Goal: Information Seeking & Learning: Learn about a topic

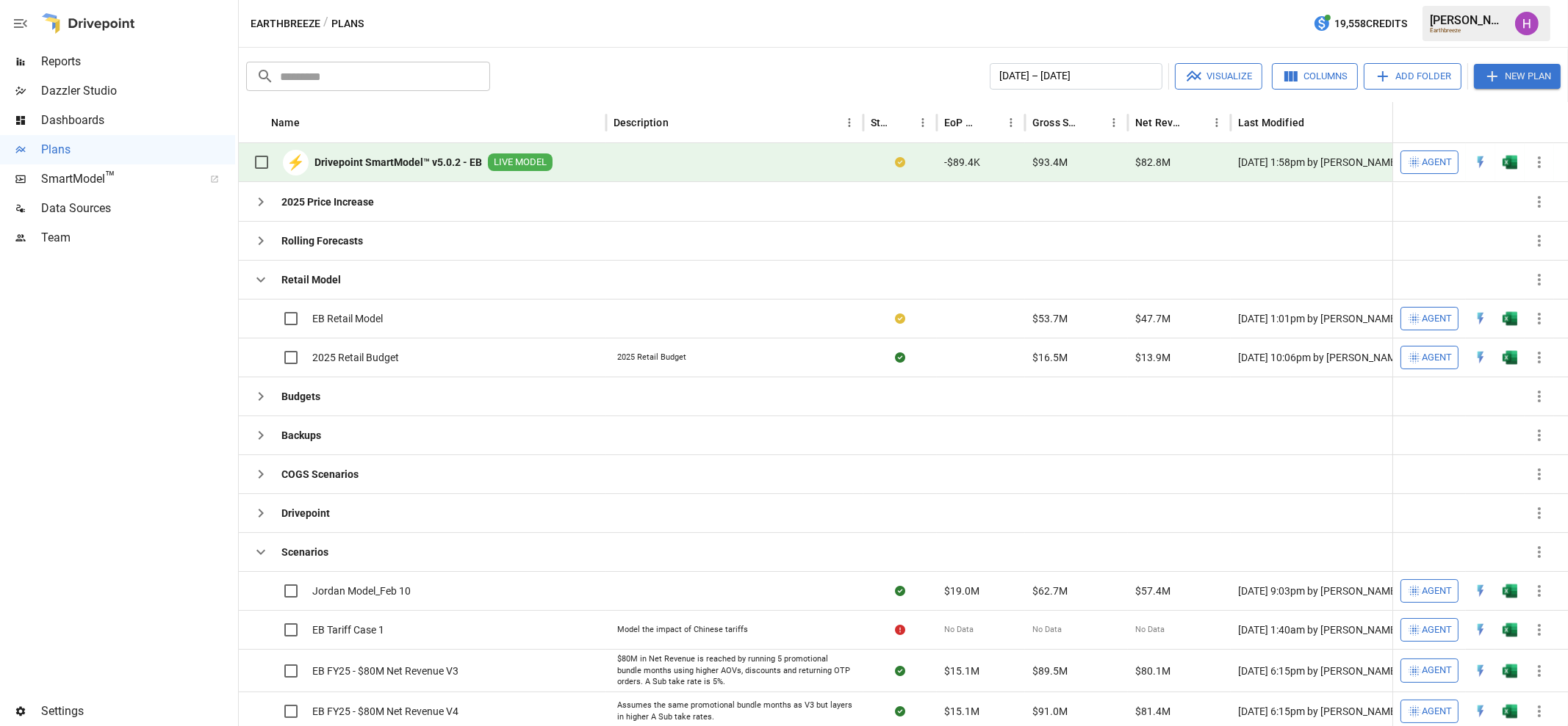
click at [66, 62] on span "Reports" at bounding box center [137, 62] width 194 height 18
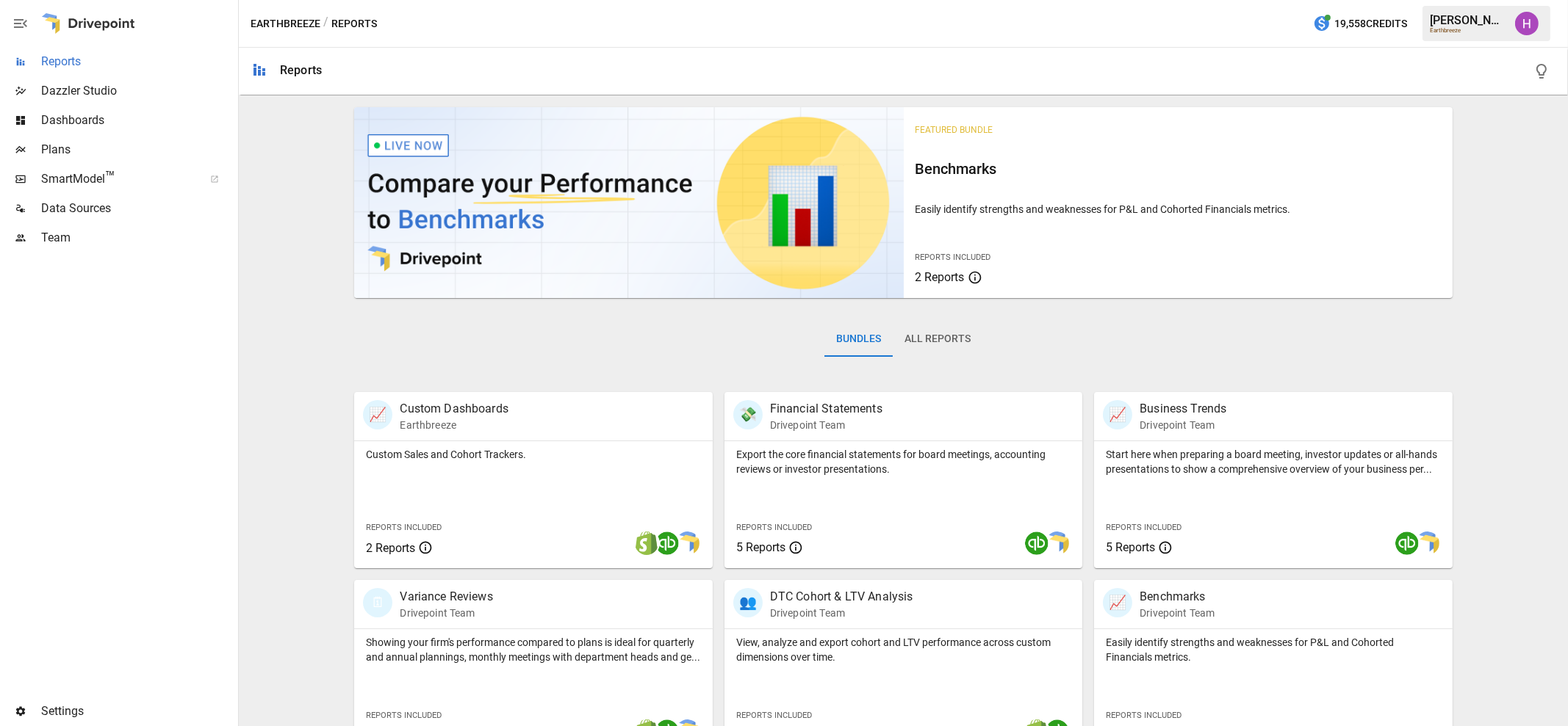
click at [79, 56] on span "Reports" at bounding box center [137, 62] width 194 height 18
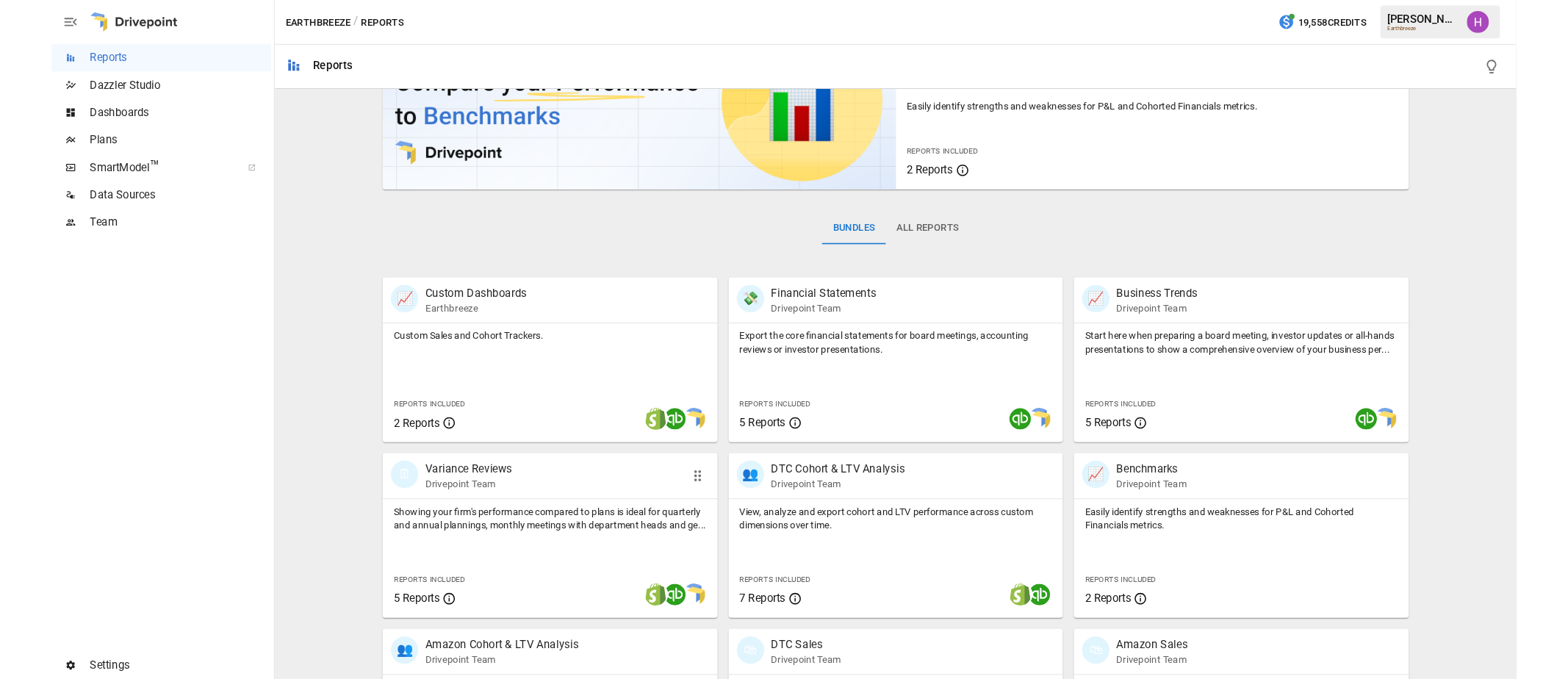
scroll to position [224, 0]
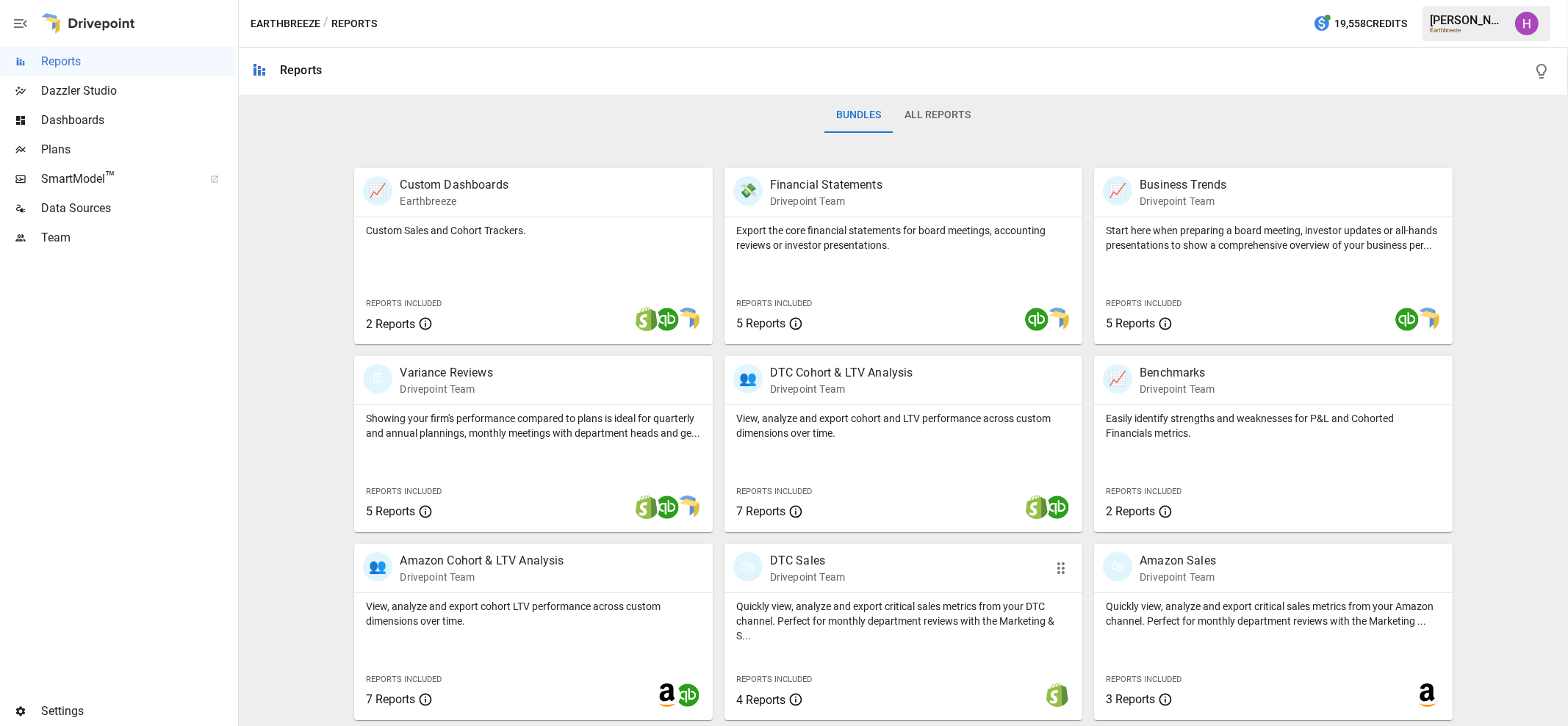
click at [856, 552] on div "🛍 DTC Sales Drivepoint Team" at bounding box center [875, 569] width 284 height 33
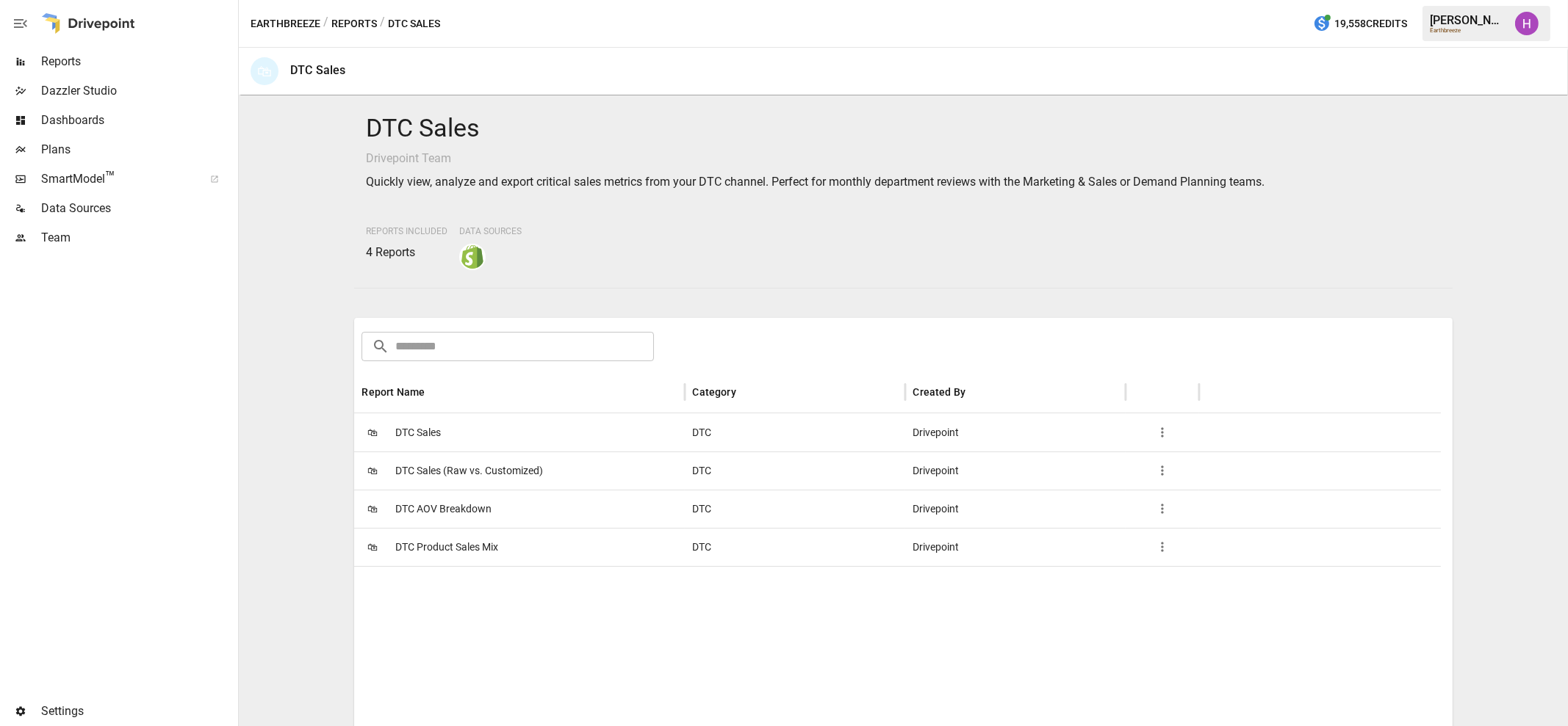
click at [420, 431] on span "DTC Sales" at bounding box center [417, 433] width 45 height 37
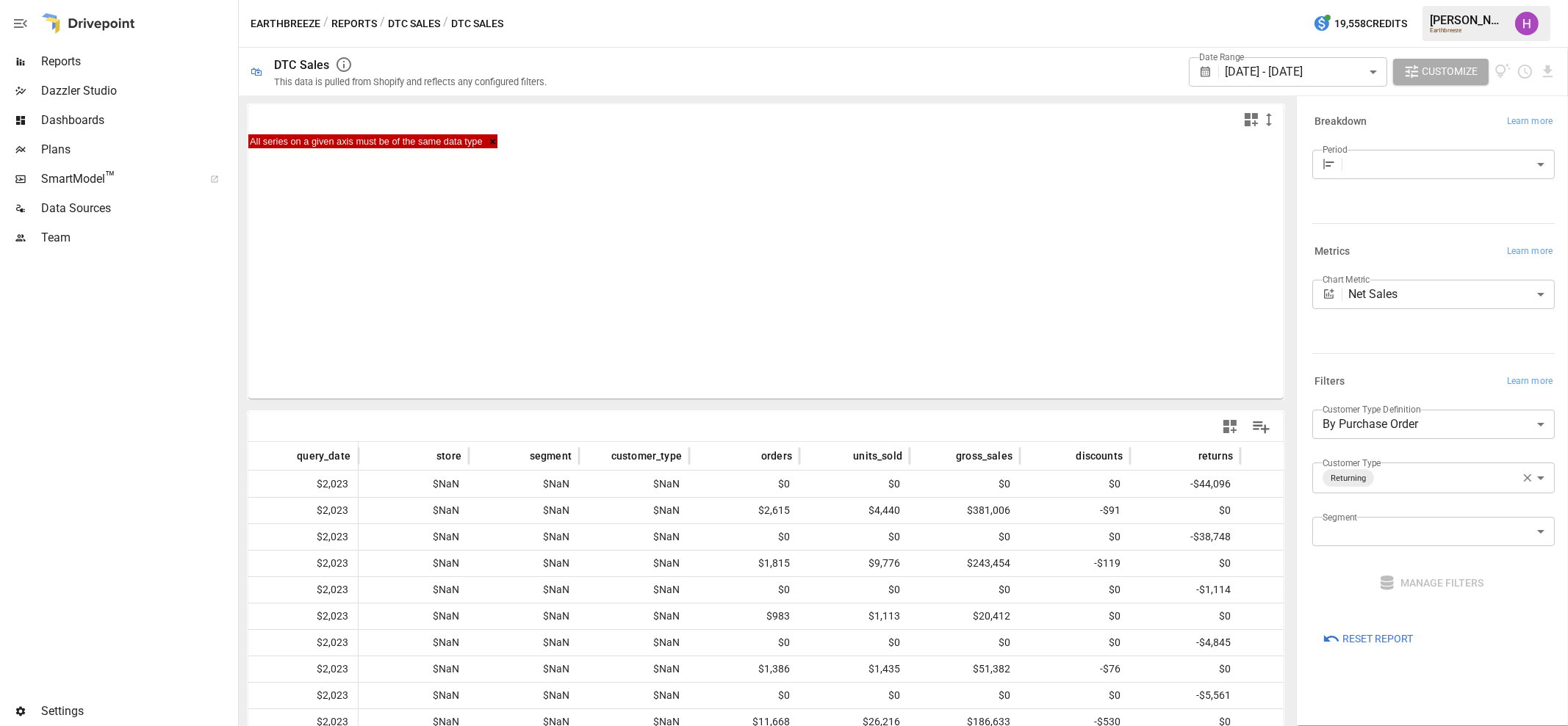
click at [1378, 634] on span "Reset Report" at bounding box center [1377, 639] width 71 height 19
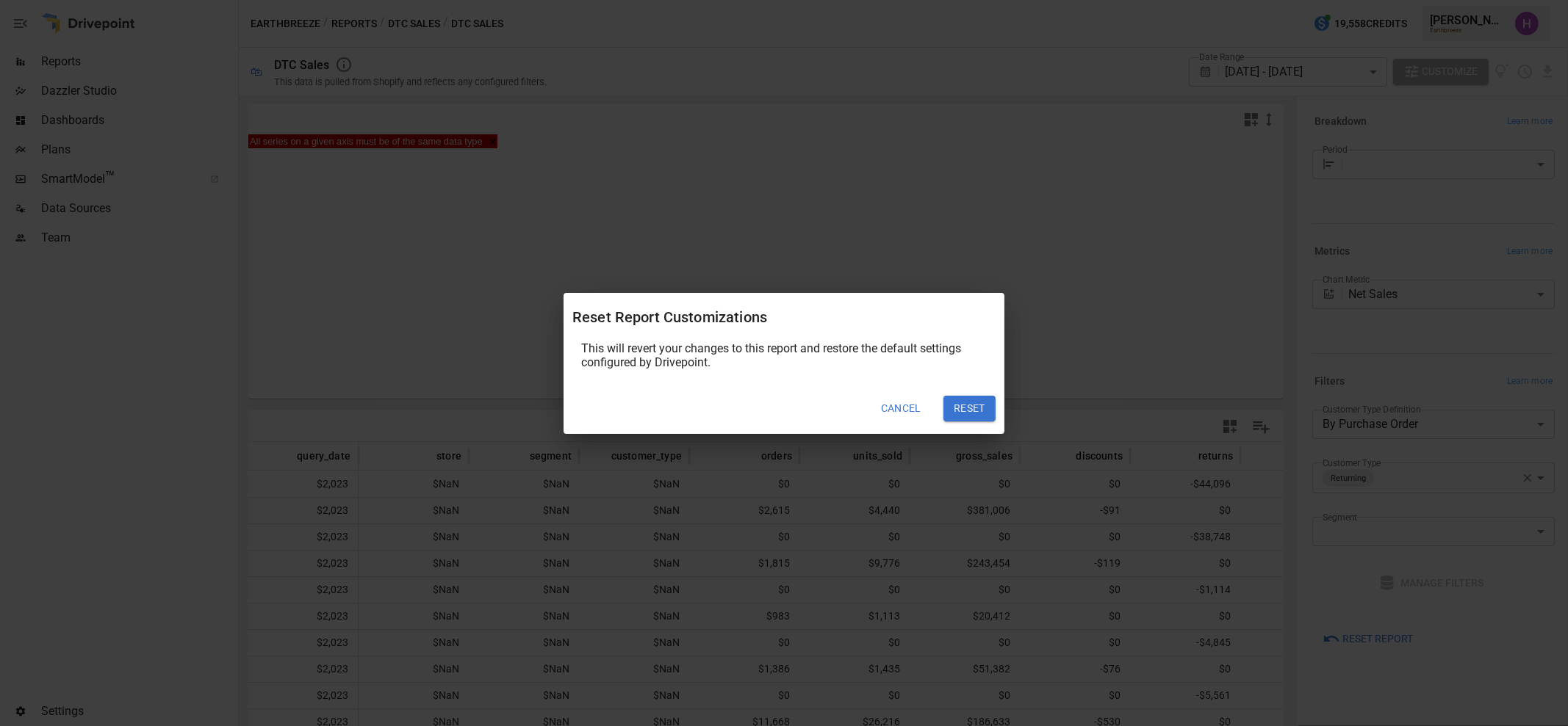
click at [977, 409] on button "Reset" at bounding box center [969, 409] width 52 height 27
type input "*****"
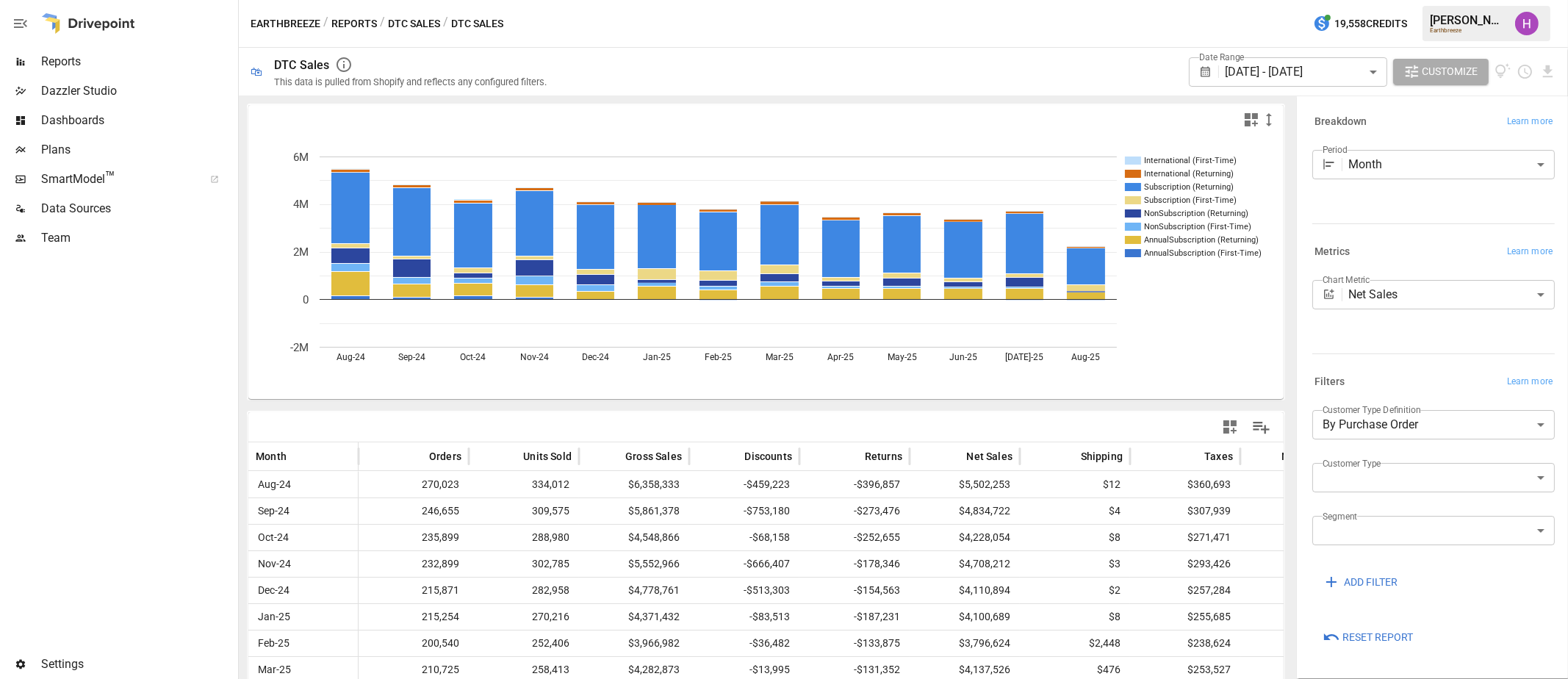
click at [152, 394] on div at bounding box center [117, 451] width 235 height 397
click at [1509, 0] on body "Reports Dazzler Studio Dashboards Plans SmartModel ™ Data Sources Team Settings…" at bounding box center [784, 0] width 1568 height 0
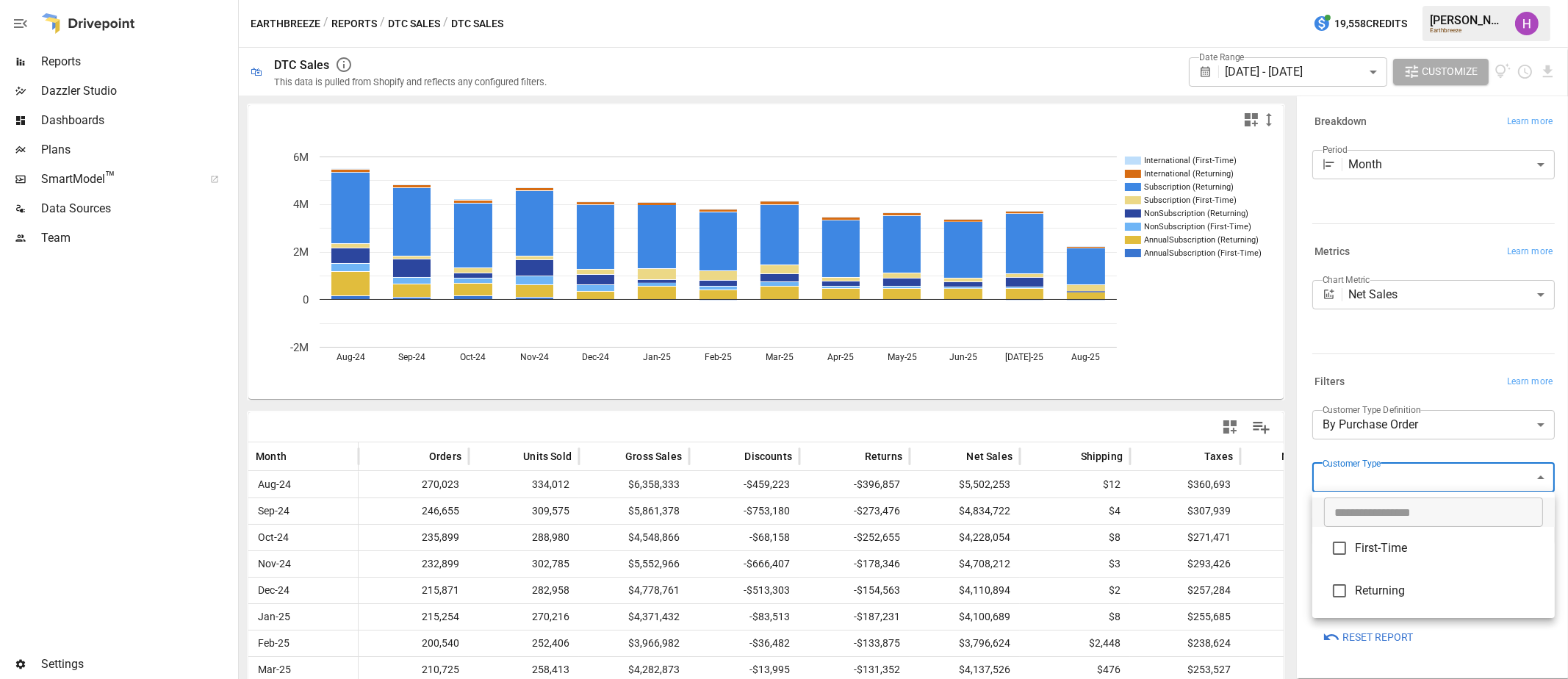
click at [1409, 354] on div at bounding box center [784, 340] width 1568 height 679
click at [1515, 0] on body "Reports Dazzler Studio Dashboards Plans SmartModel ™ Data Sources Team Settings…" at bounding box center [784, 0] width 1568 height 0
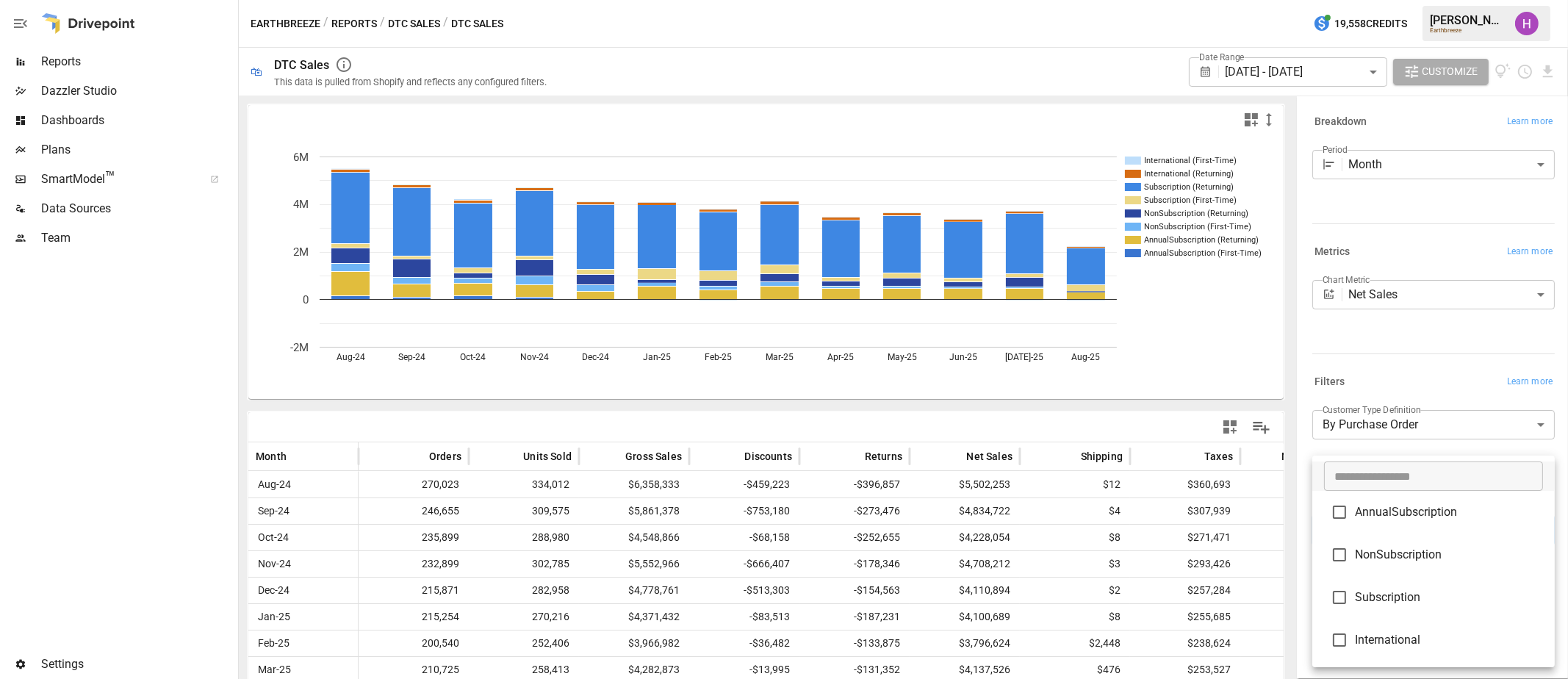
click at [1373, 348] on div at bounding box center [784, 340] width 1568 height 679
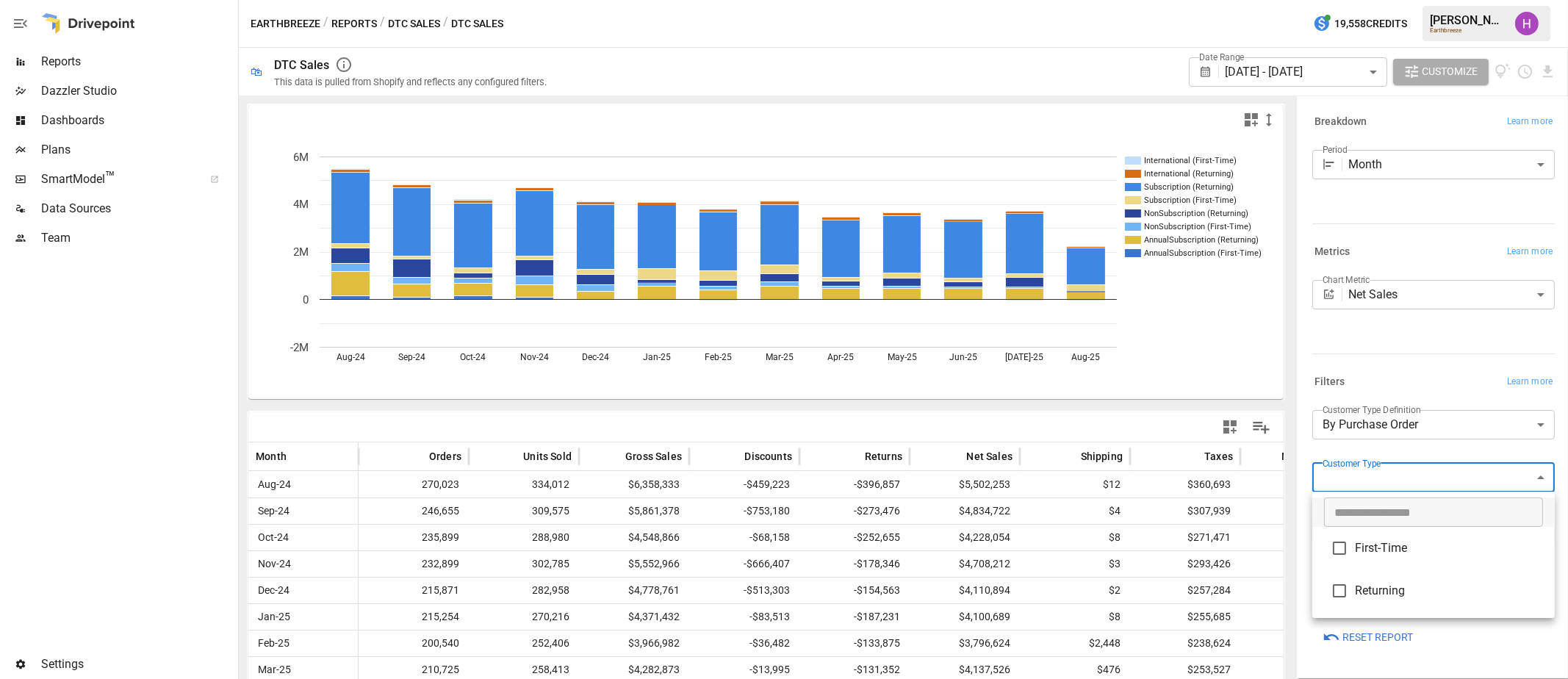
click at [1496, 0] on body "Reports Dazzler Studio Dashboards Plans SmartModel ™ Data Sources Team Settings…" at bounding box center [784, 0] width 1568 height 0
click at [1442, 545] on span "First-Time" at bounding box center [1448, 548] width 188 height 18
type input "**********"
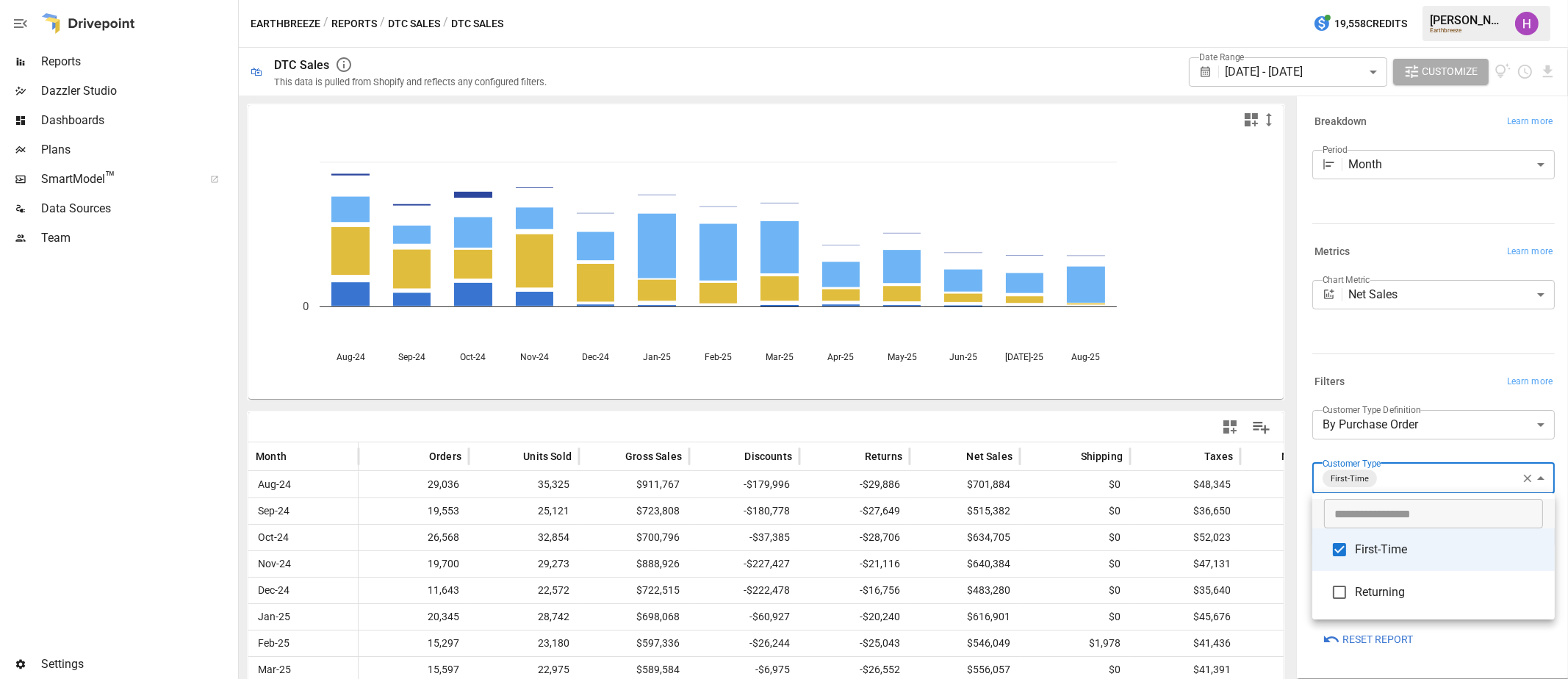
click at [1559, 358] on div at bounding box center [784, 340] width 1568 height 679
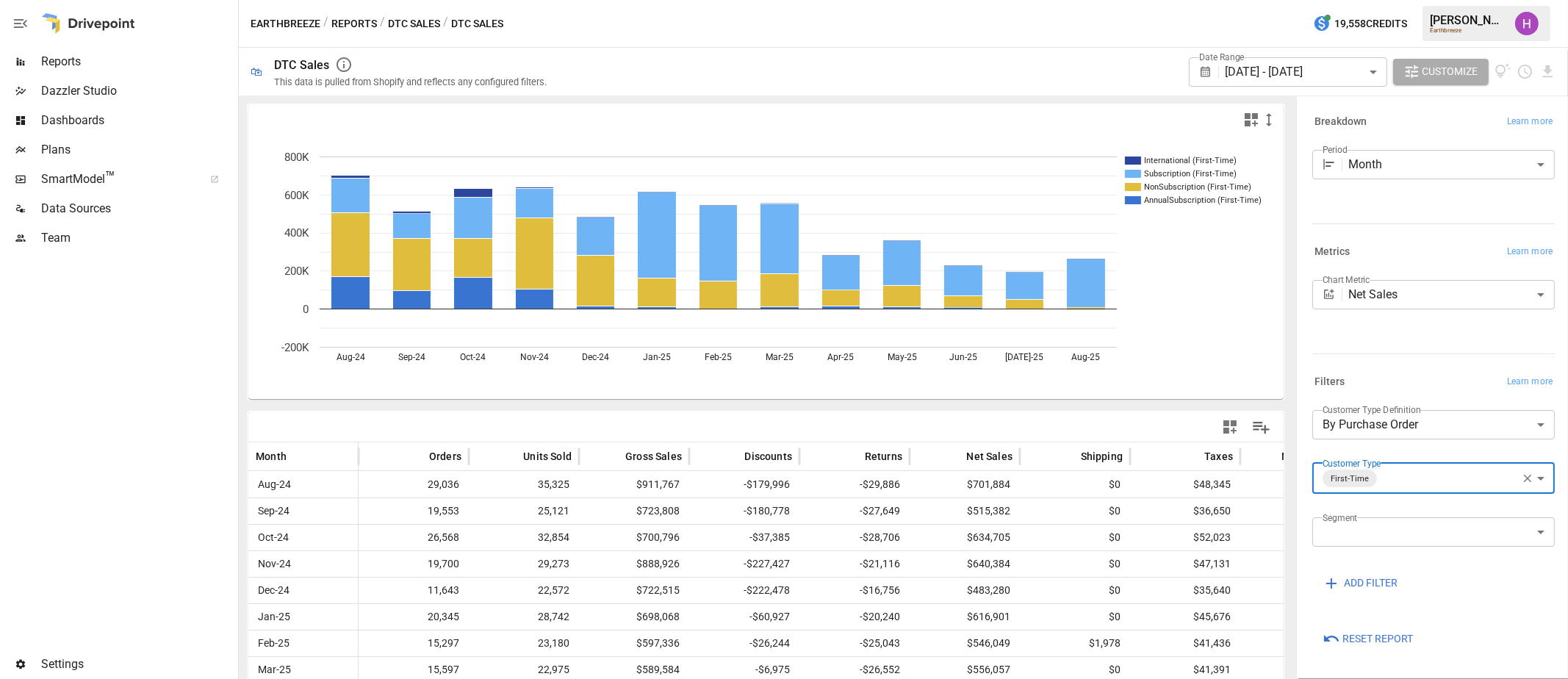
click at [419, 20] on button "DTC Sales" at bounding box center [414, 24] width 52 height 19
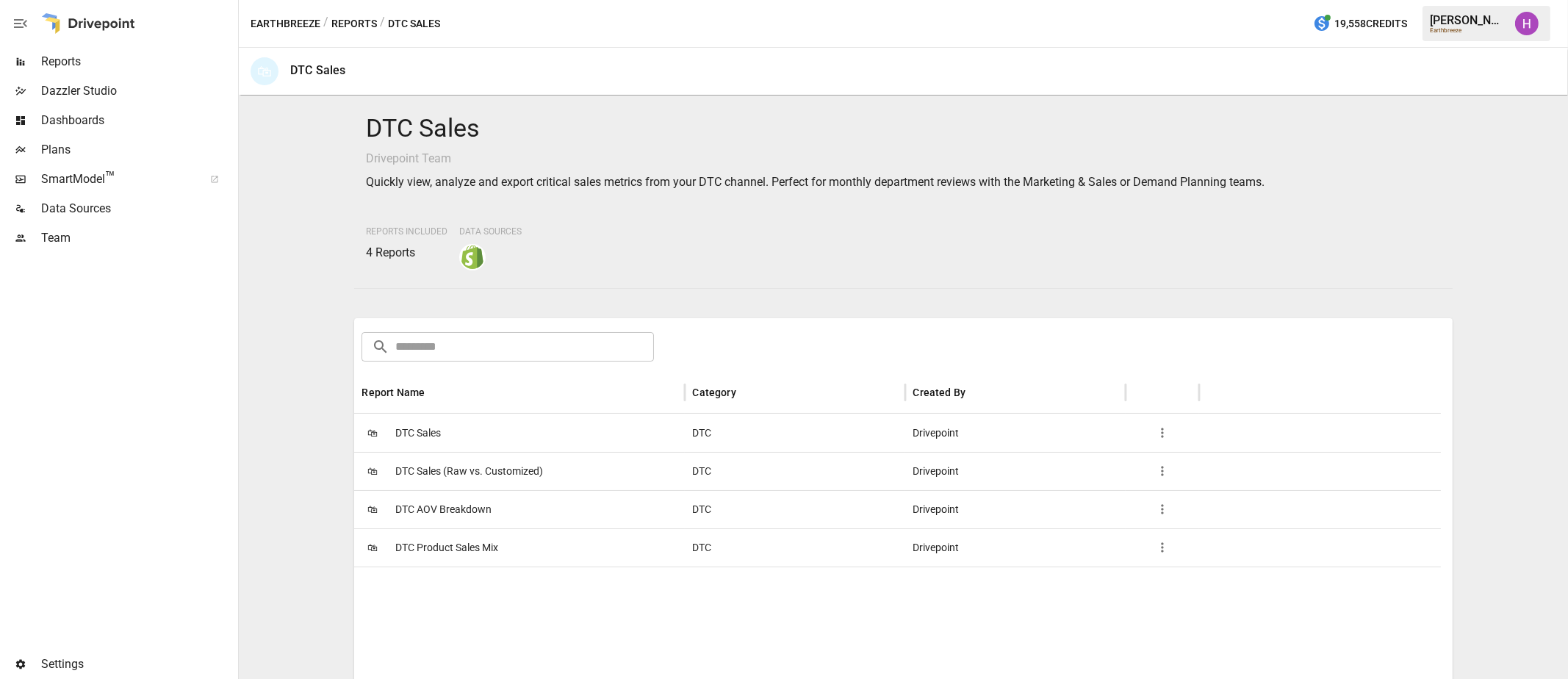
click at [351, 32] on button "Reports" at bounding box center [354, 24] width 45 height 19
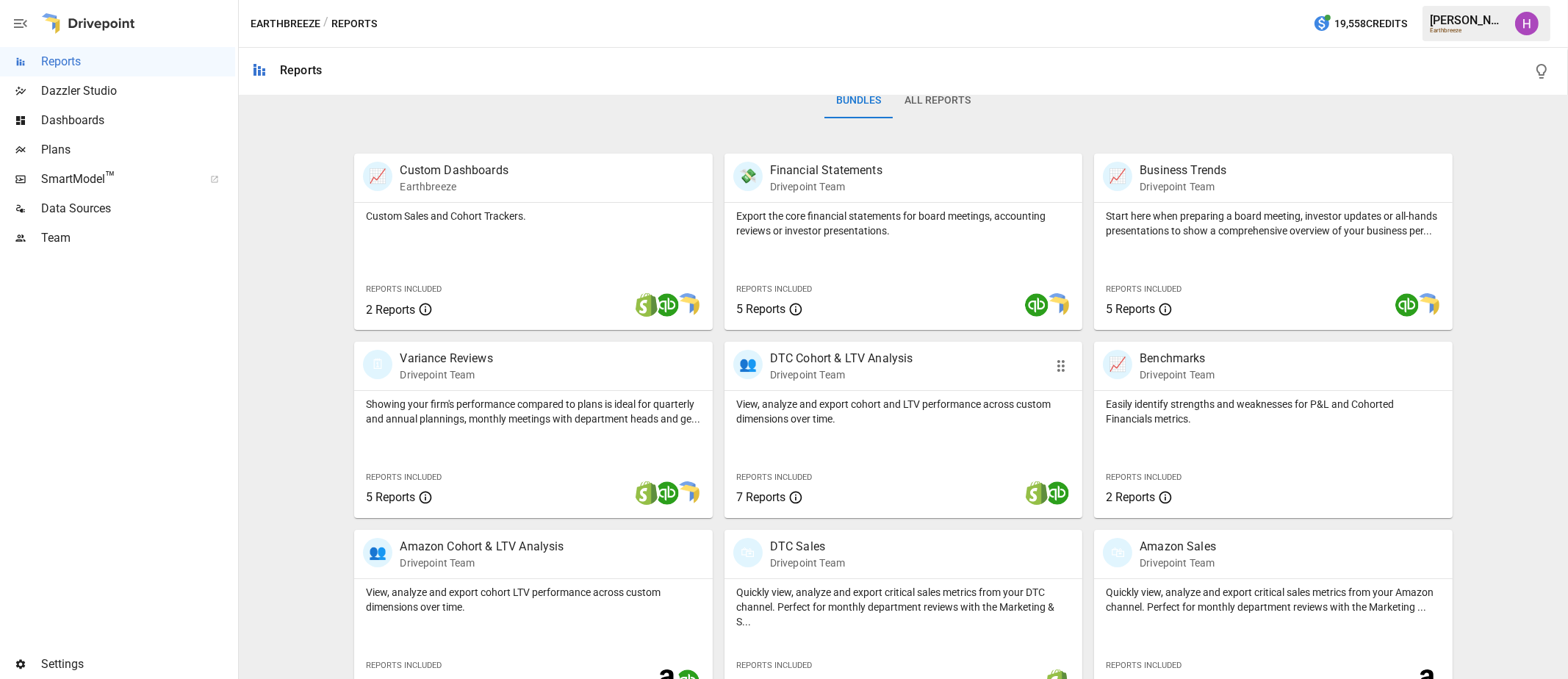
scroll to position [272, 0]
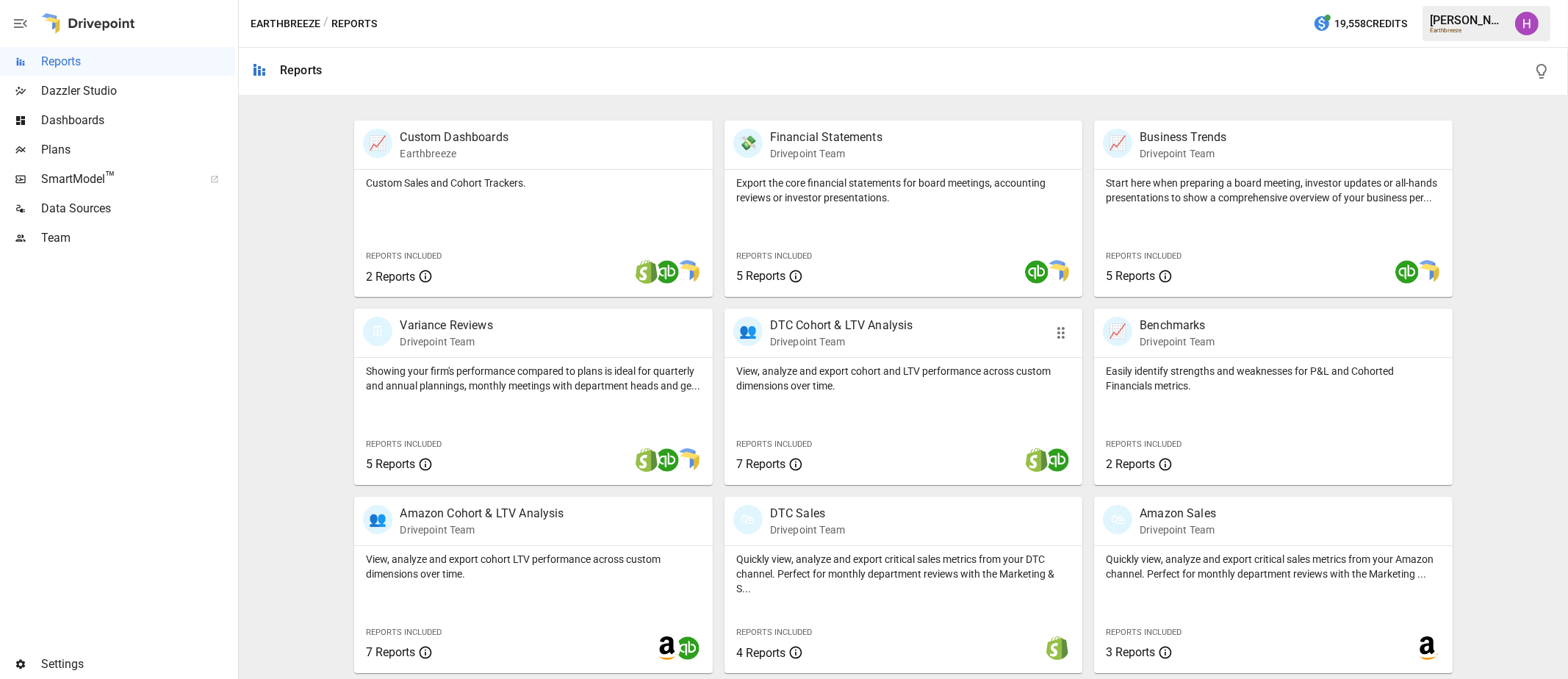
click at [863, 339] on p "Drivepoint Team" at bounding box center [841, 342] width 143 height 15
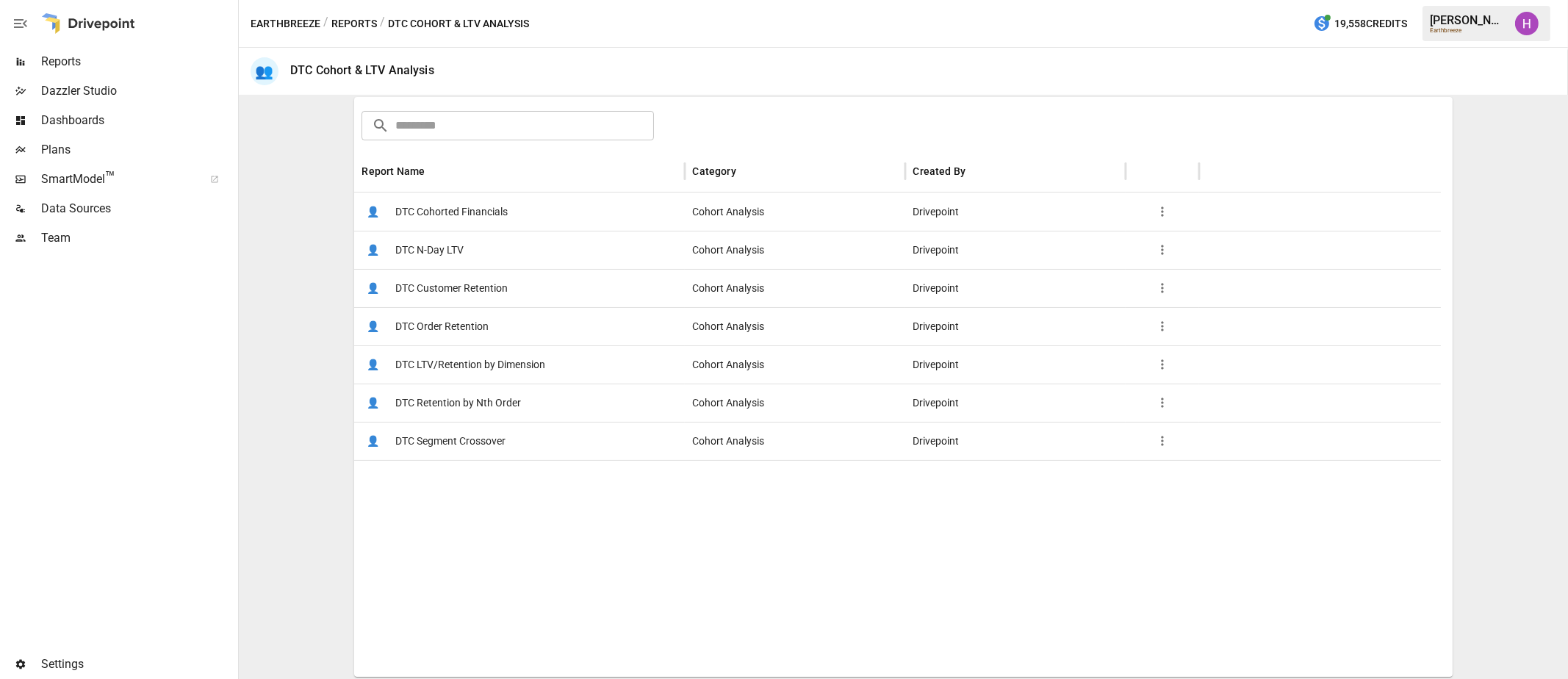
scroll to position [224, 0]
click at [440, 287] on span "DTC Customer Retention" at bounding box center [451, 286] width 112 height 37
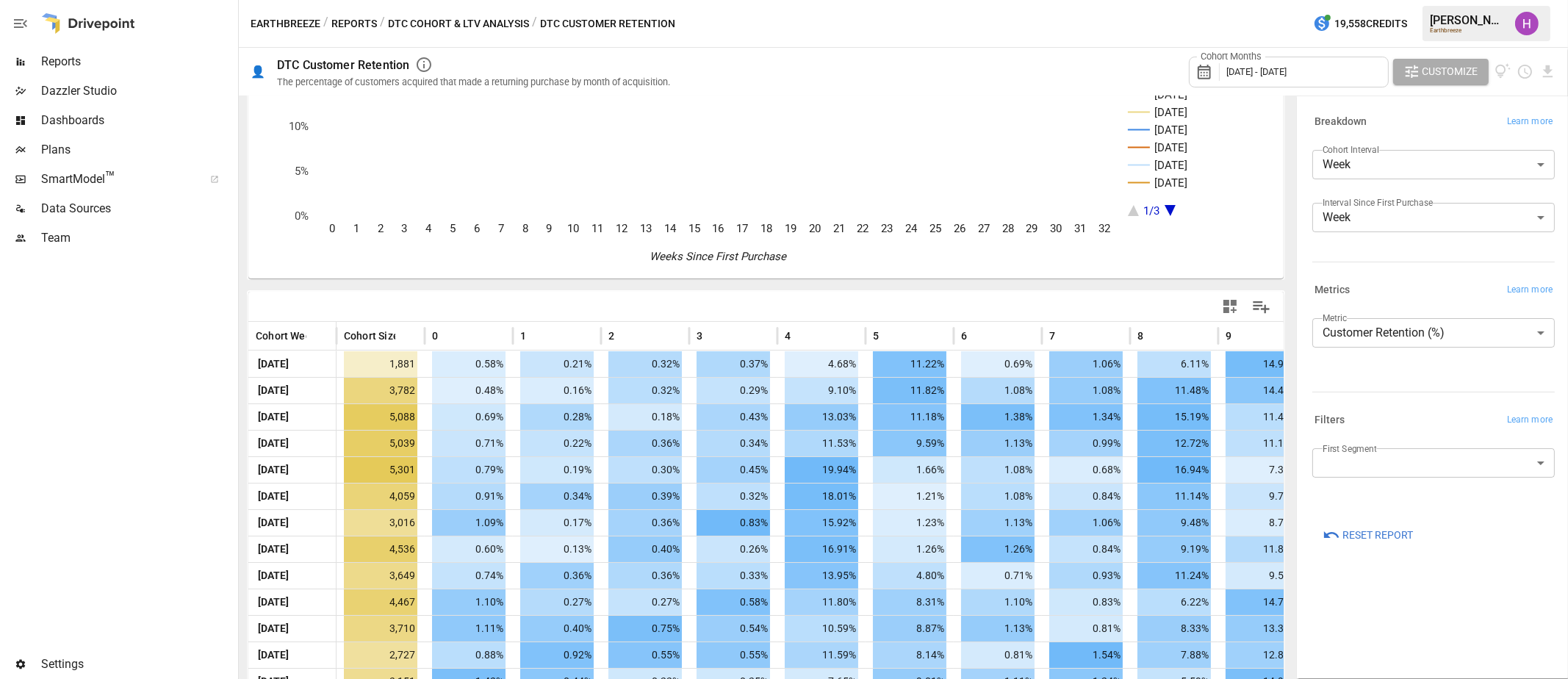
scroll to position [29, 0]
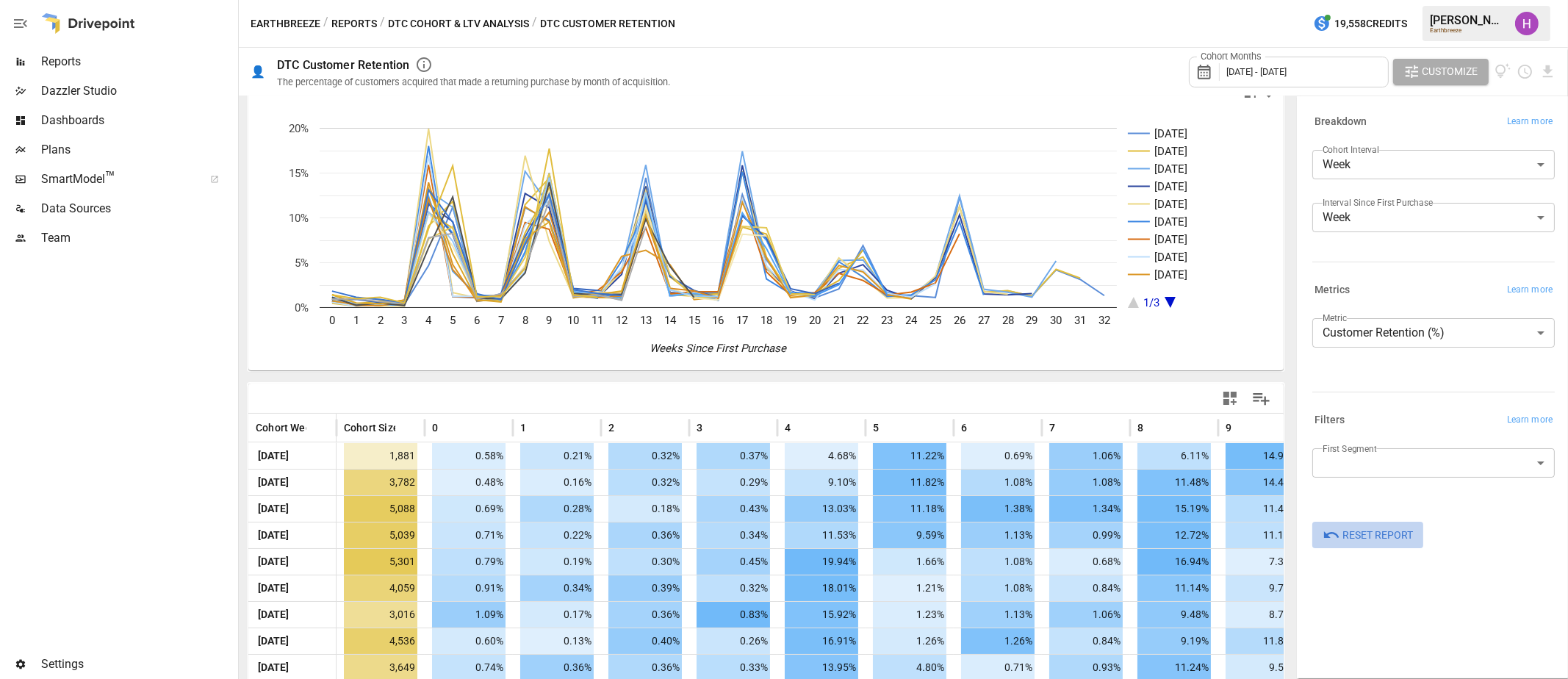
click at [1364, 538] on span "Reset Report" at bounding box center [1377, 535] width 71 height 19
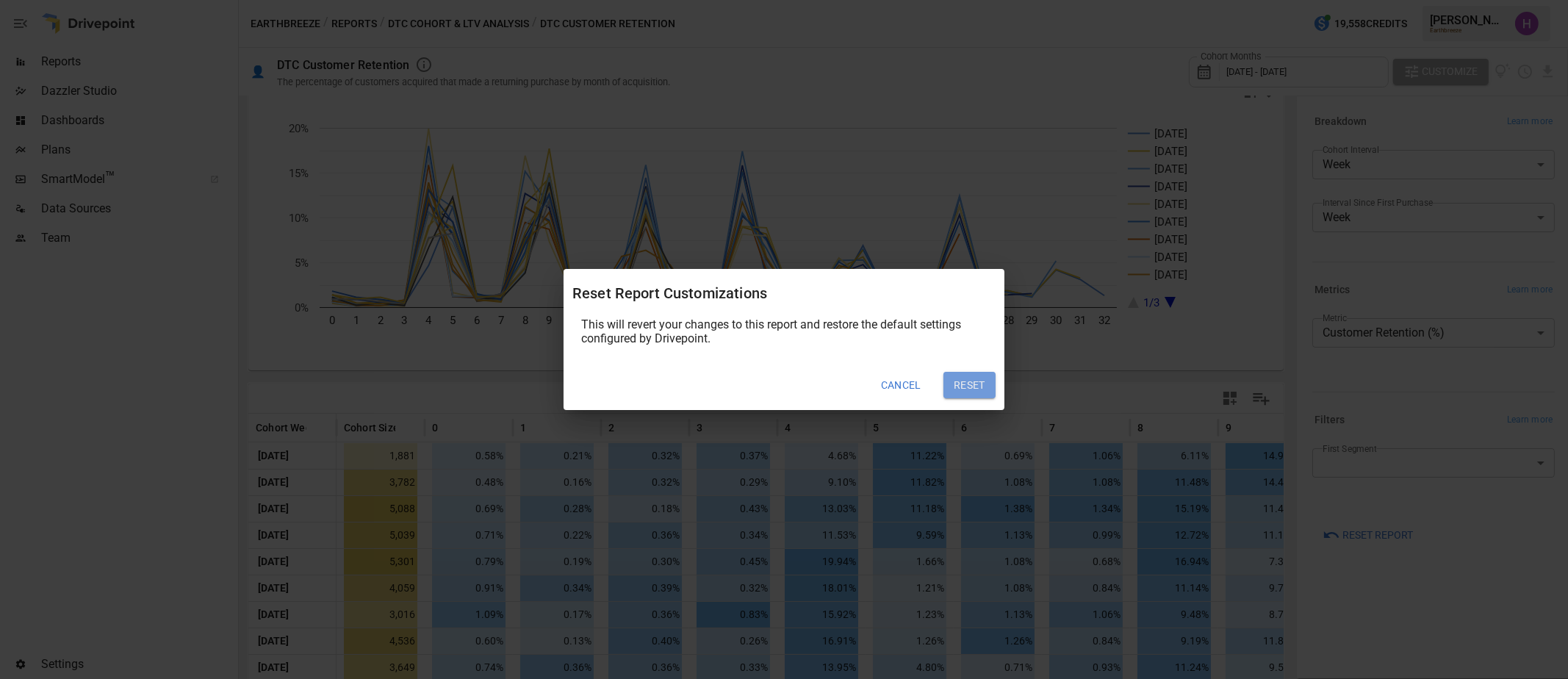
click at [972, 383] on button "Reset" at bounding box center [969, 385] width 52 height 27
type input "*****"
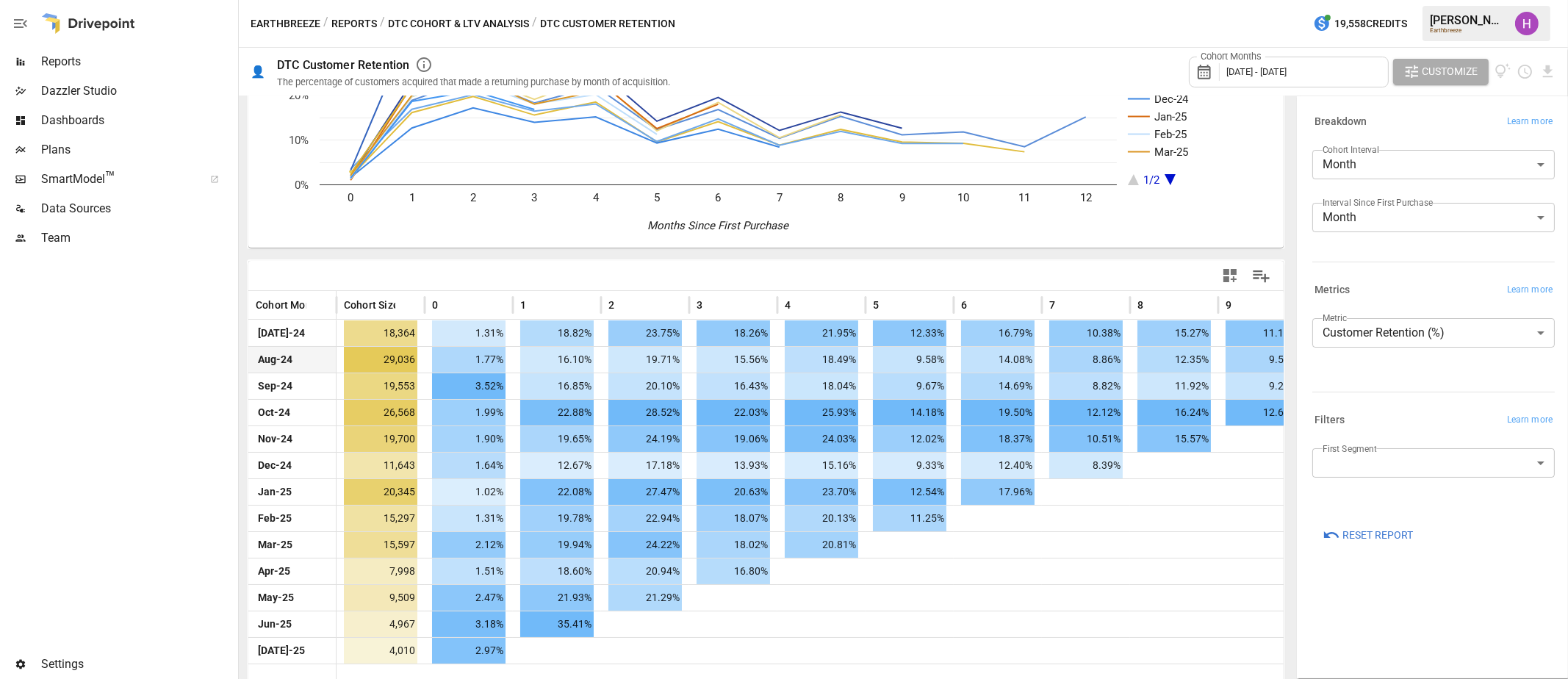
scroll to position [157, 0]
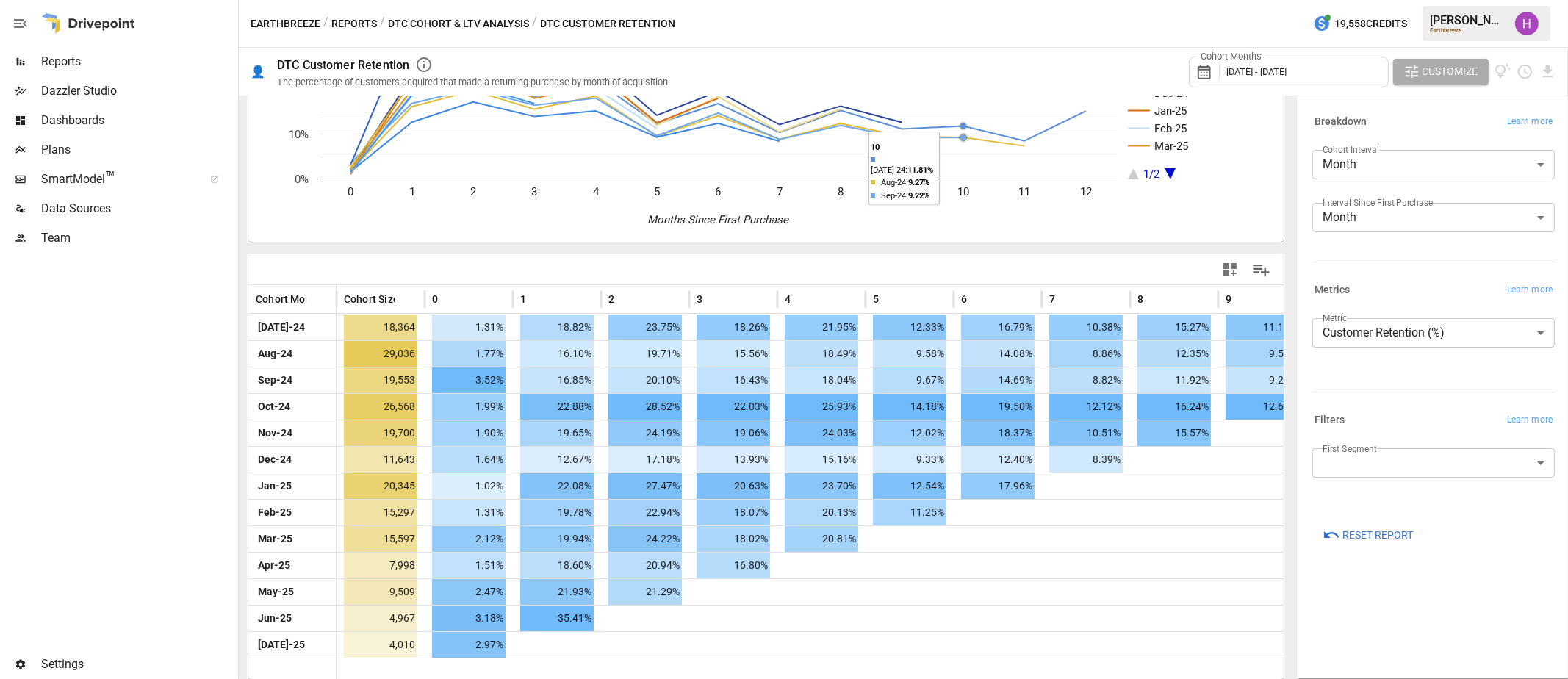
click at [1491, 0] on body "Reports Dazzler Studio Dashboards Plans SmartModel ™ Data Sources Team Settings…" at bounding box center [784, 0] width 1568 height 0
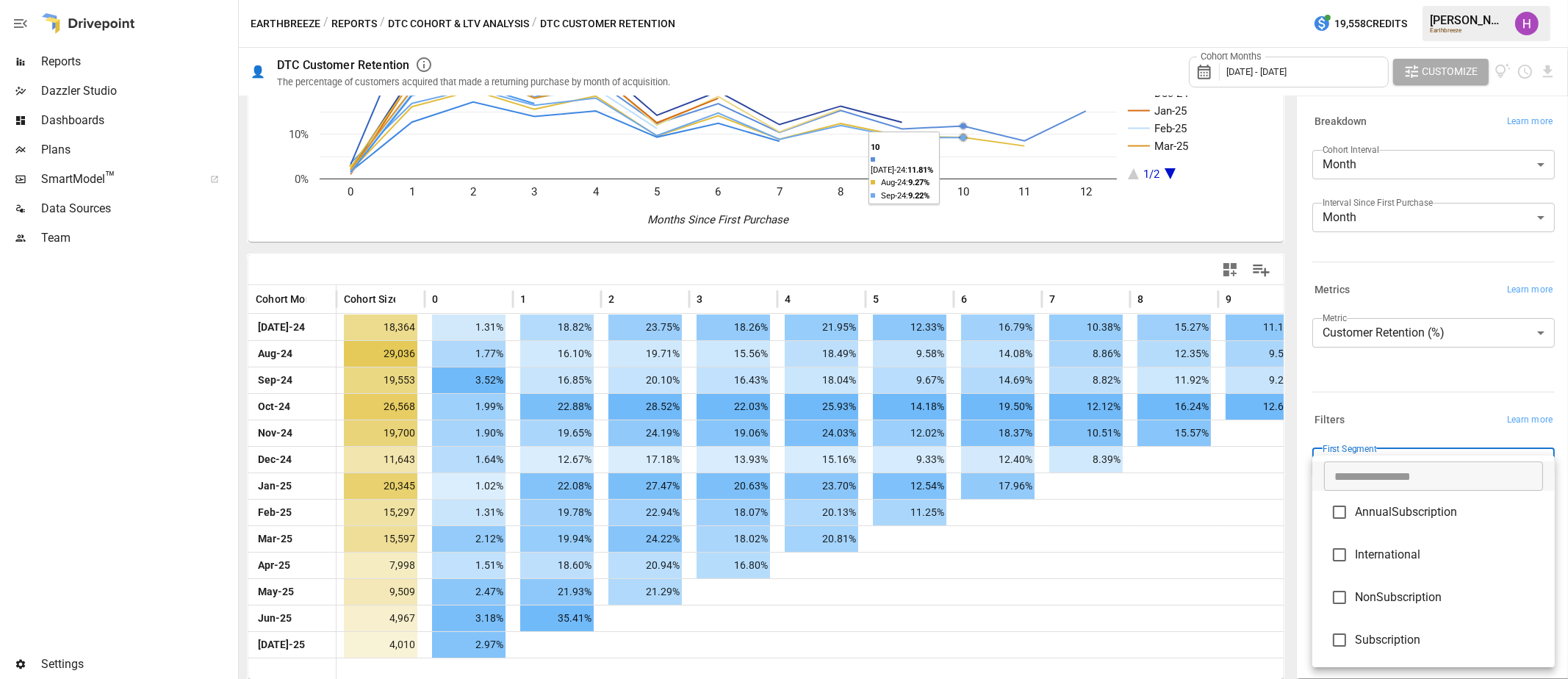
type input "**********"
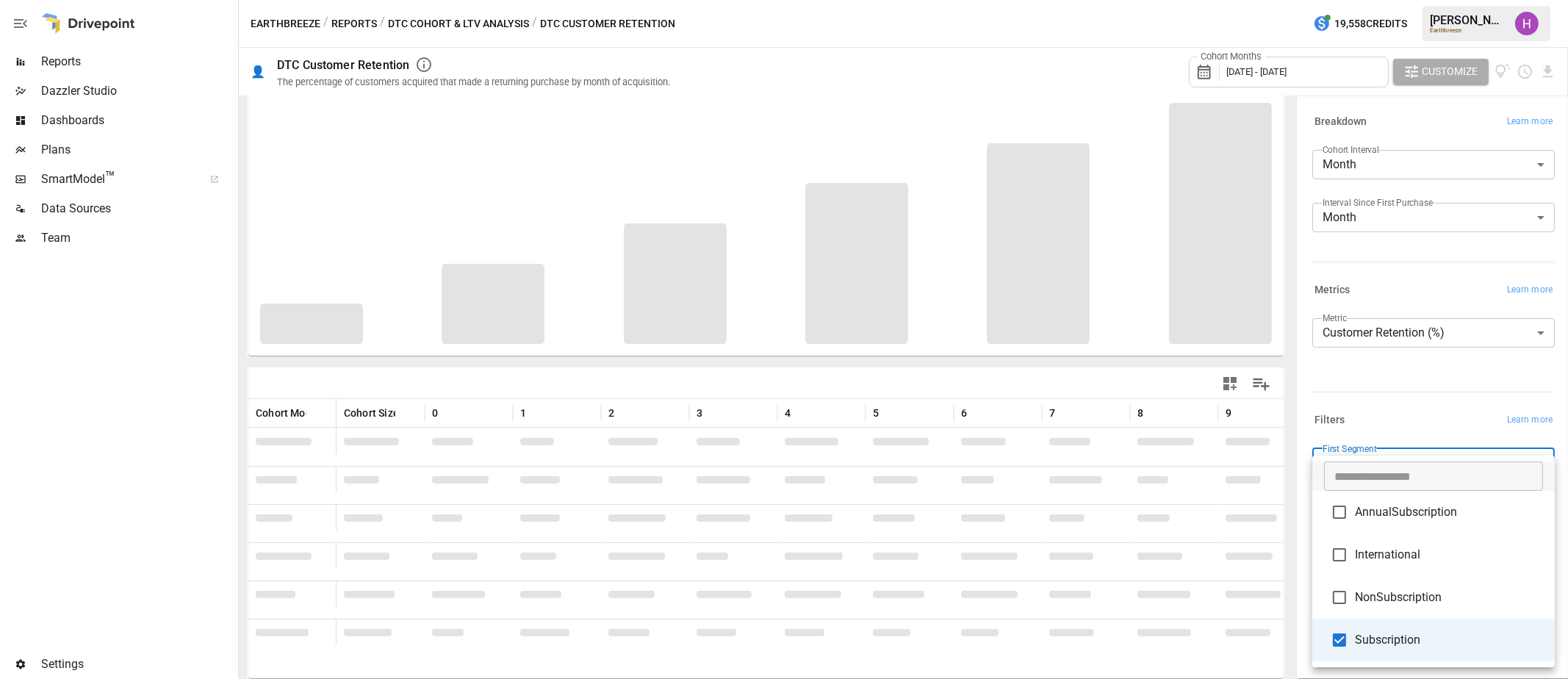
scroll to position [157, 0]
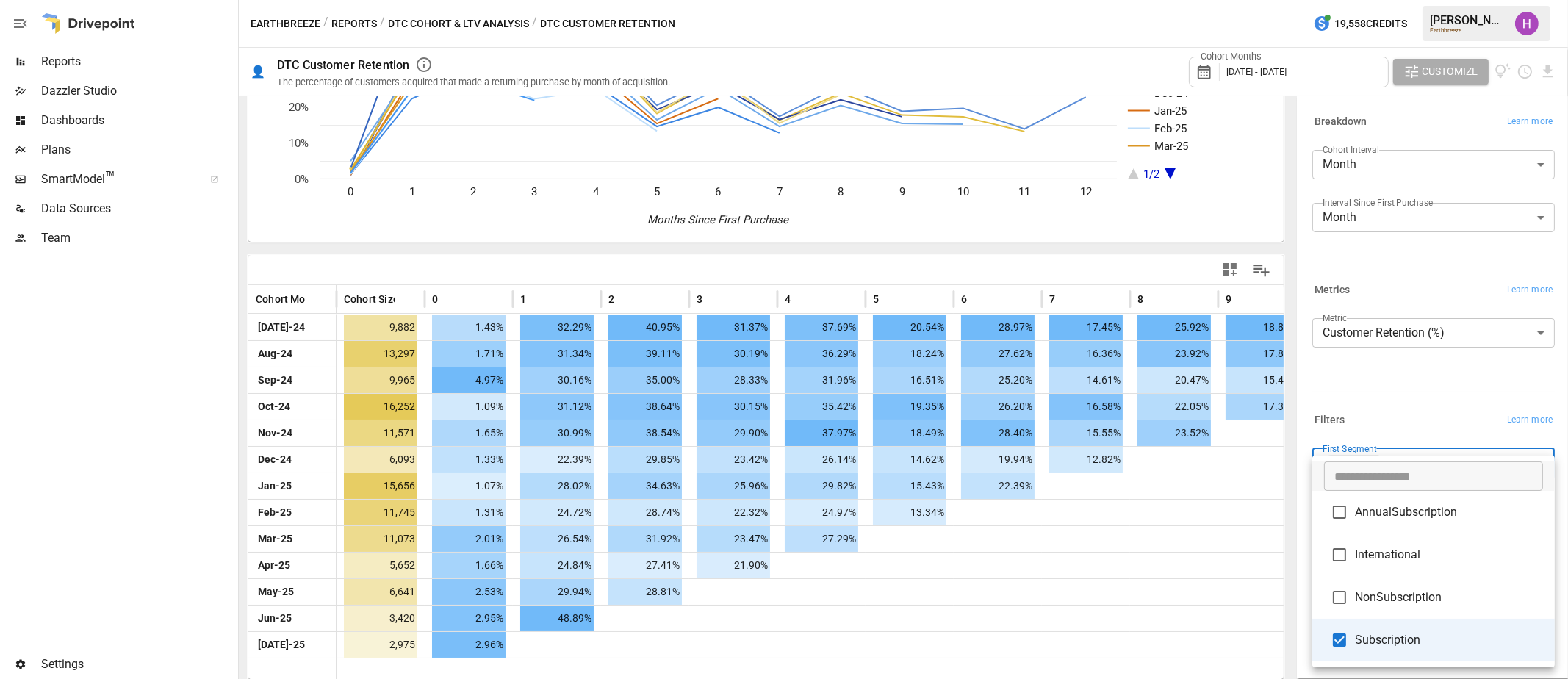
click at [1377, 372] on div at bounding box center [784, 340] width 1568 height 679
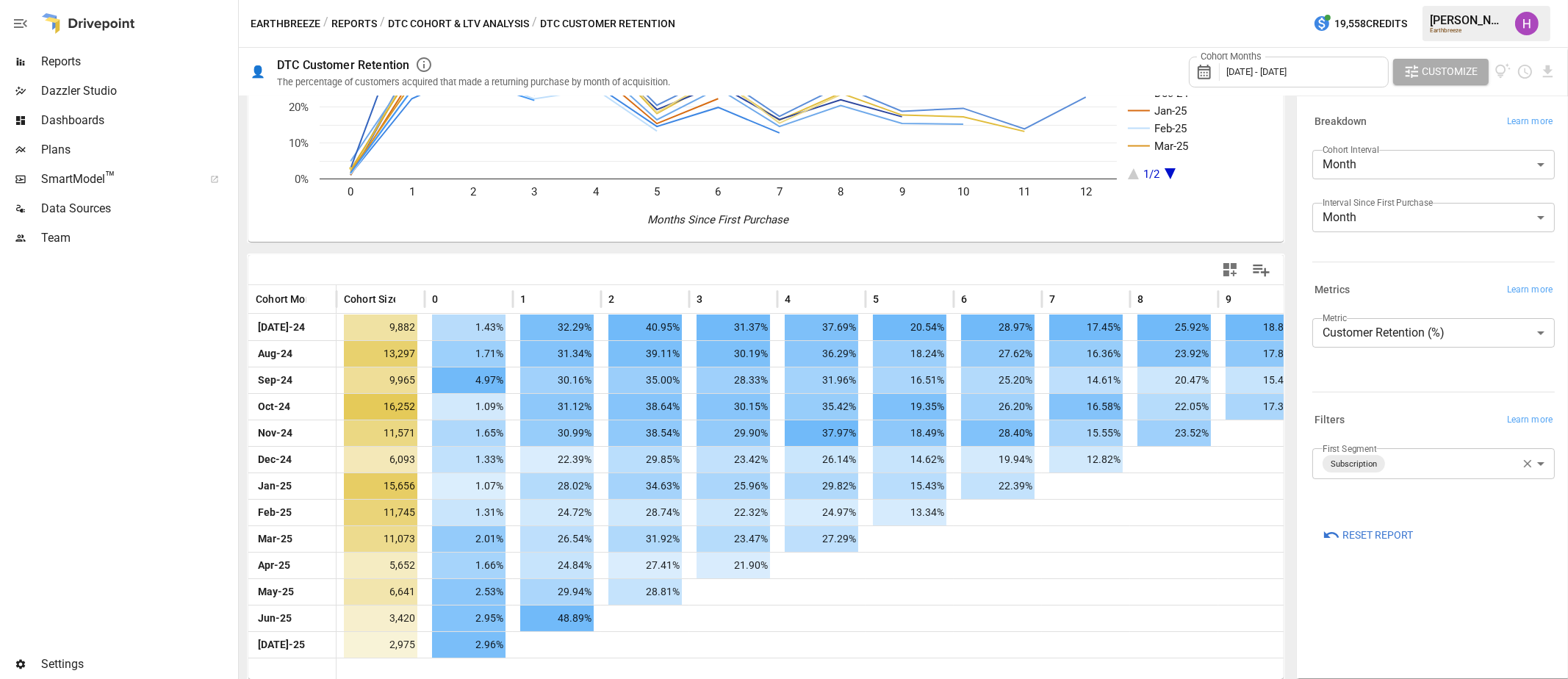
click at [141, 498] on div at bounding box center [117, 451] width 235 height 397
click at [1463, 0] on body "Reports Dazzler Studio Dashboards Plans SmartModel ™ Data Sources Team Settings…" at bounding box center [784, 0] width 1568 height 0
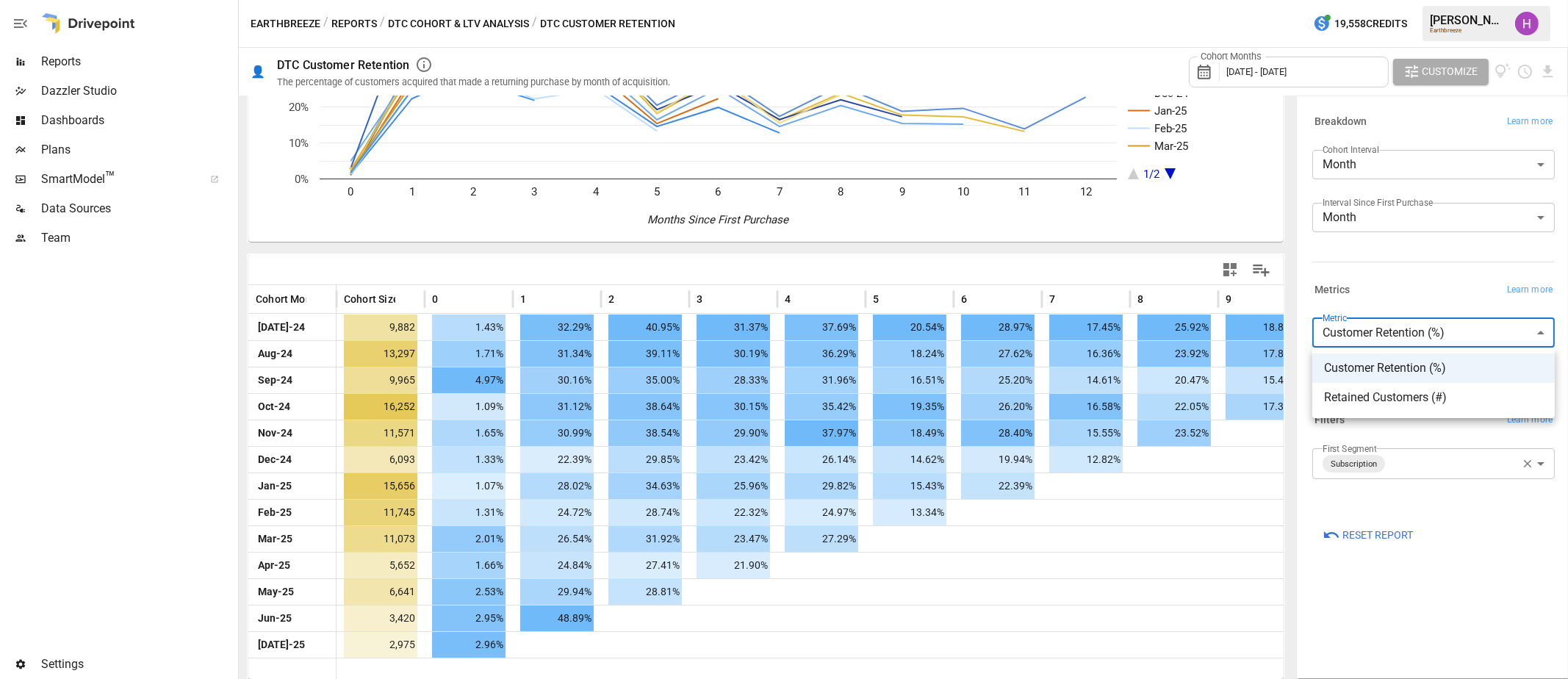
click at [1436, 394] on span "Retained Customers (#)" at bounding box center [1433, 397] width 219 height 18
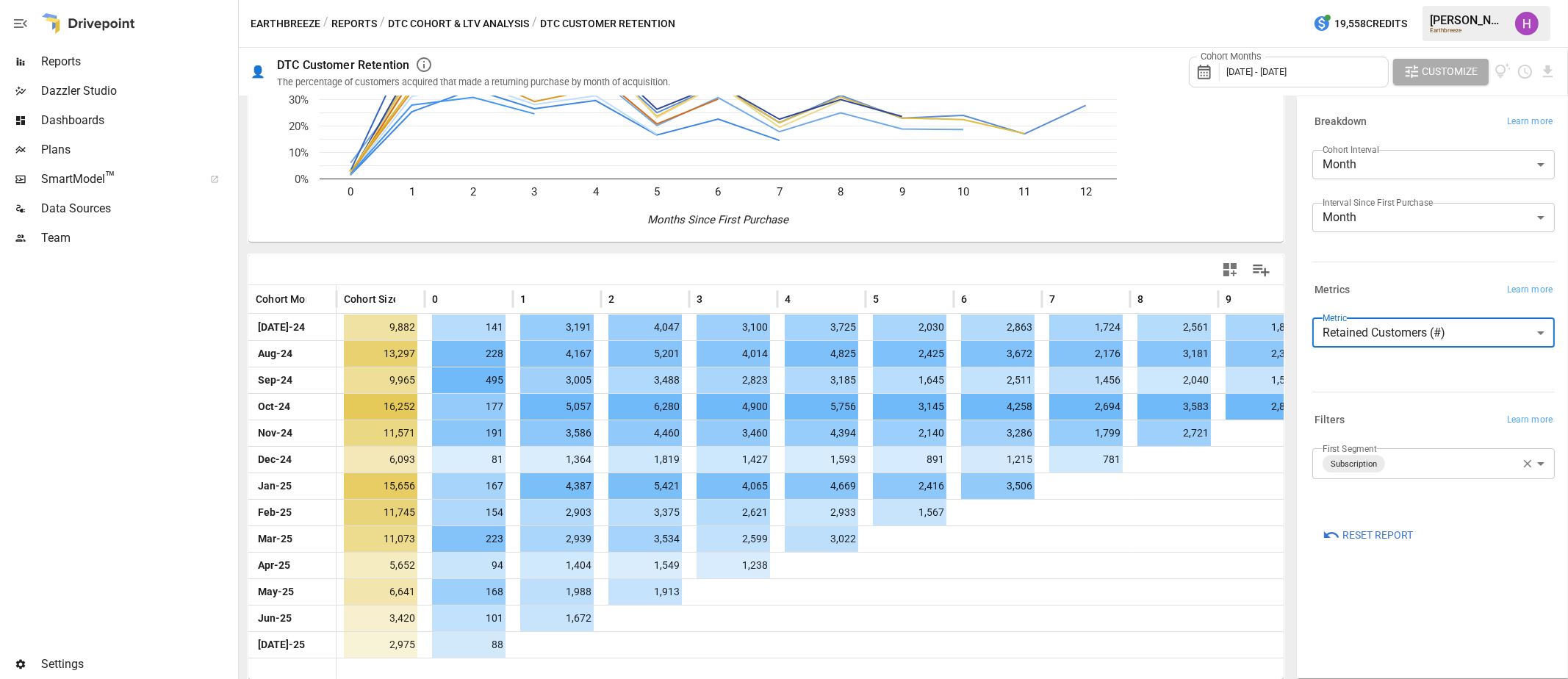
scroll to position [157, 0]
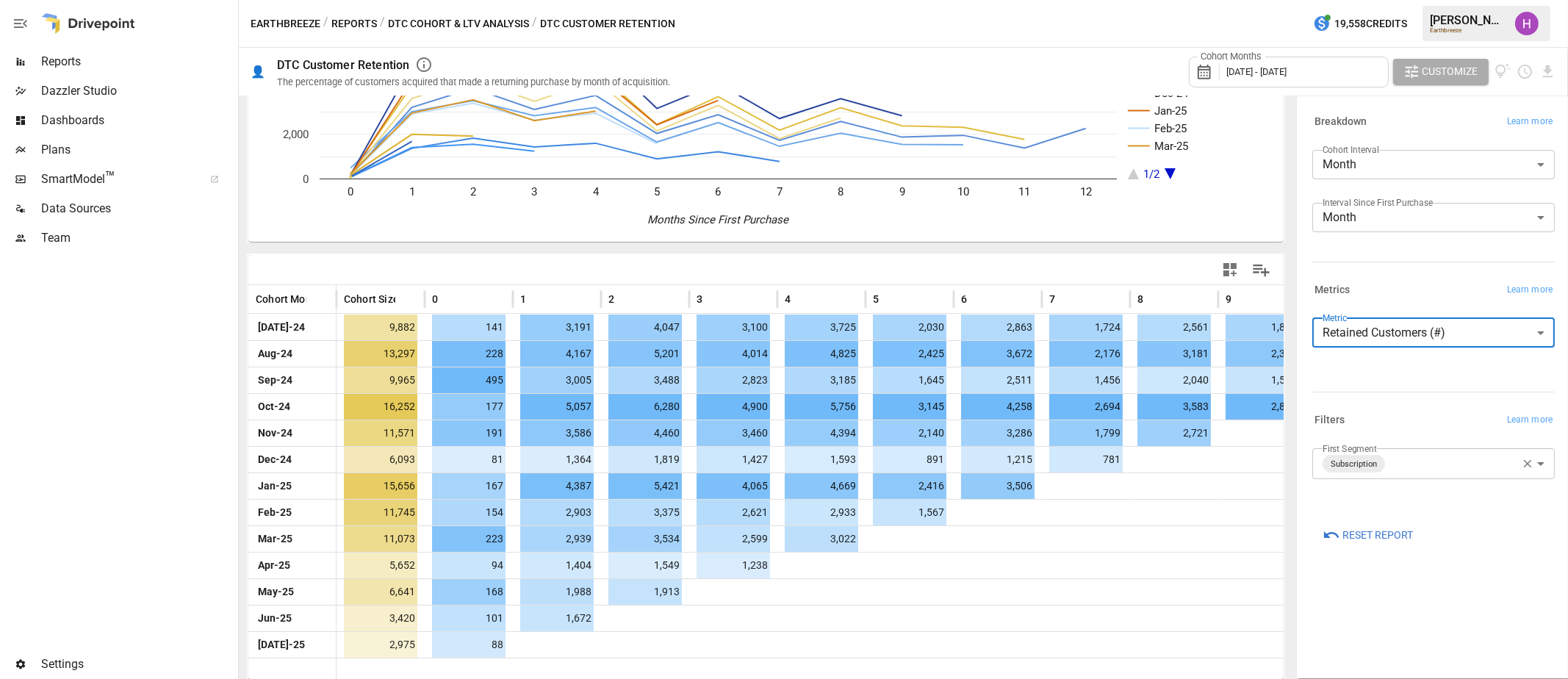
click at [1465, 0] on body "Reports Dazzler Studio Dashboards Plans SmartModel ™ Data Sources Team Settings…" at bounding box center [784, 0] width 1568 height 0
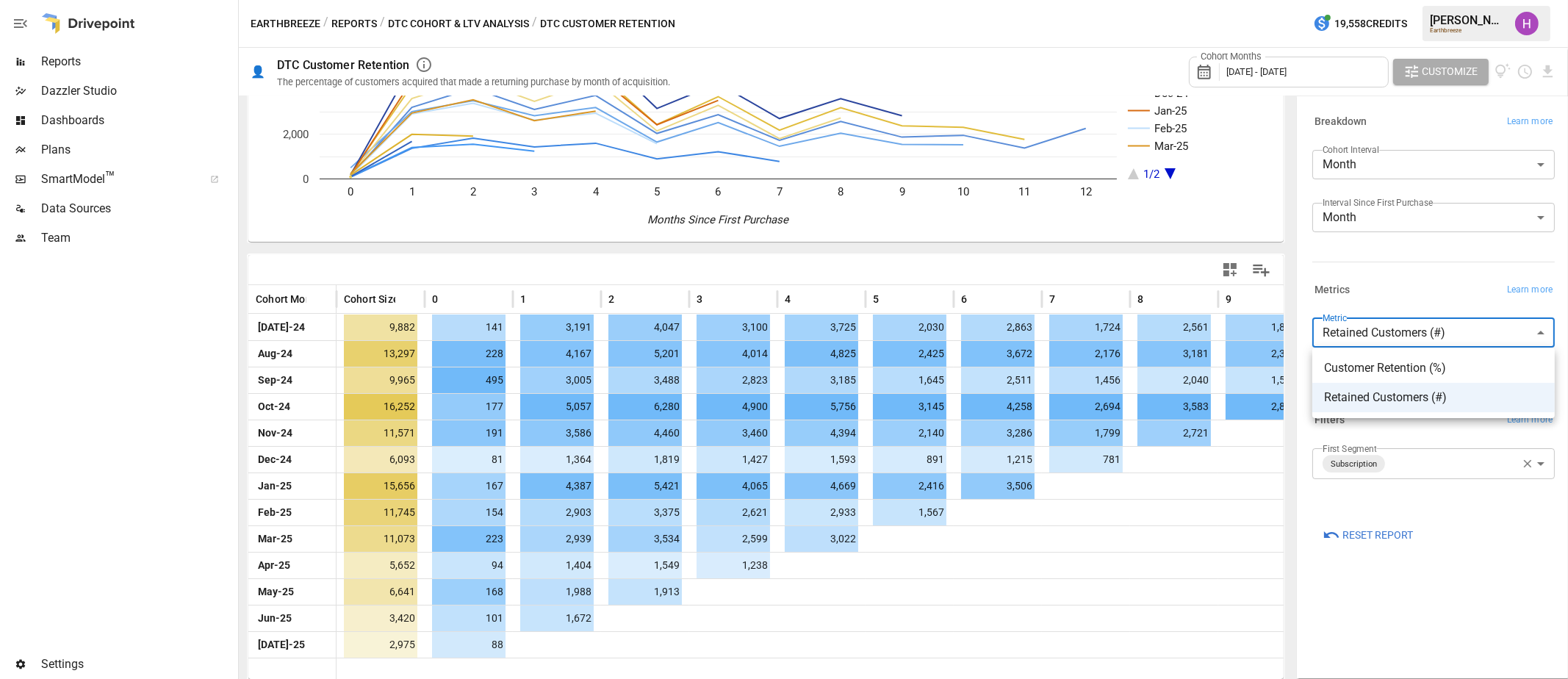
click at [1445, 358] on li "Customer Retention (%)" at bounding box center [1433, 368] width 242 height 30
type input "**********"
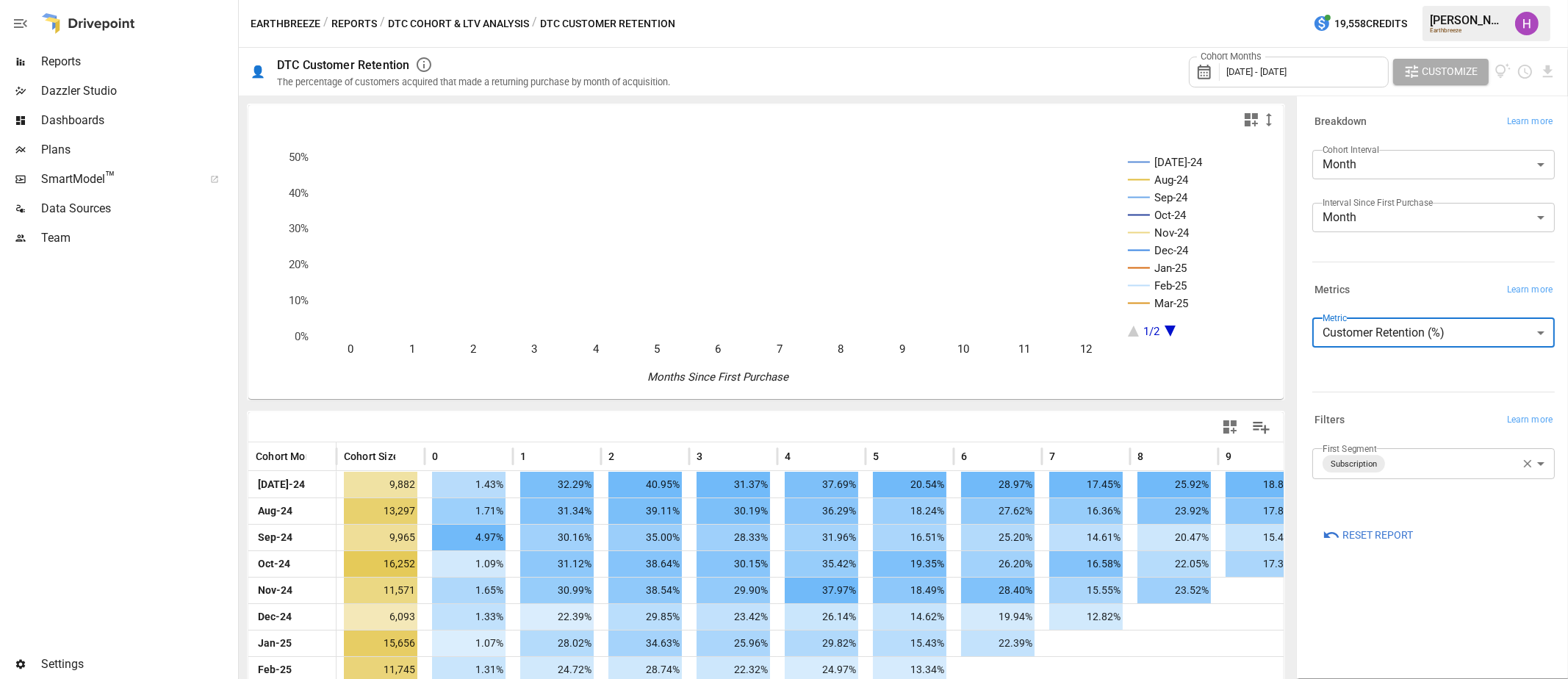
scroll to position [157, 0]
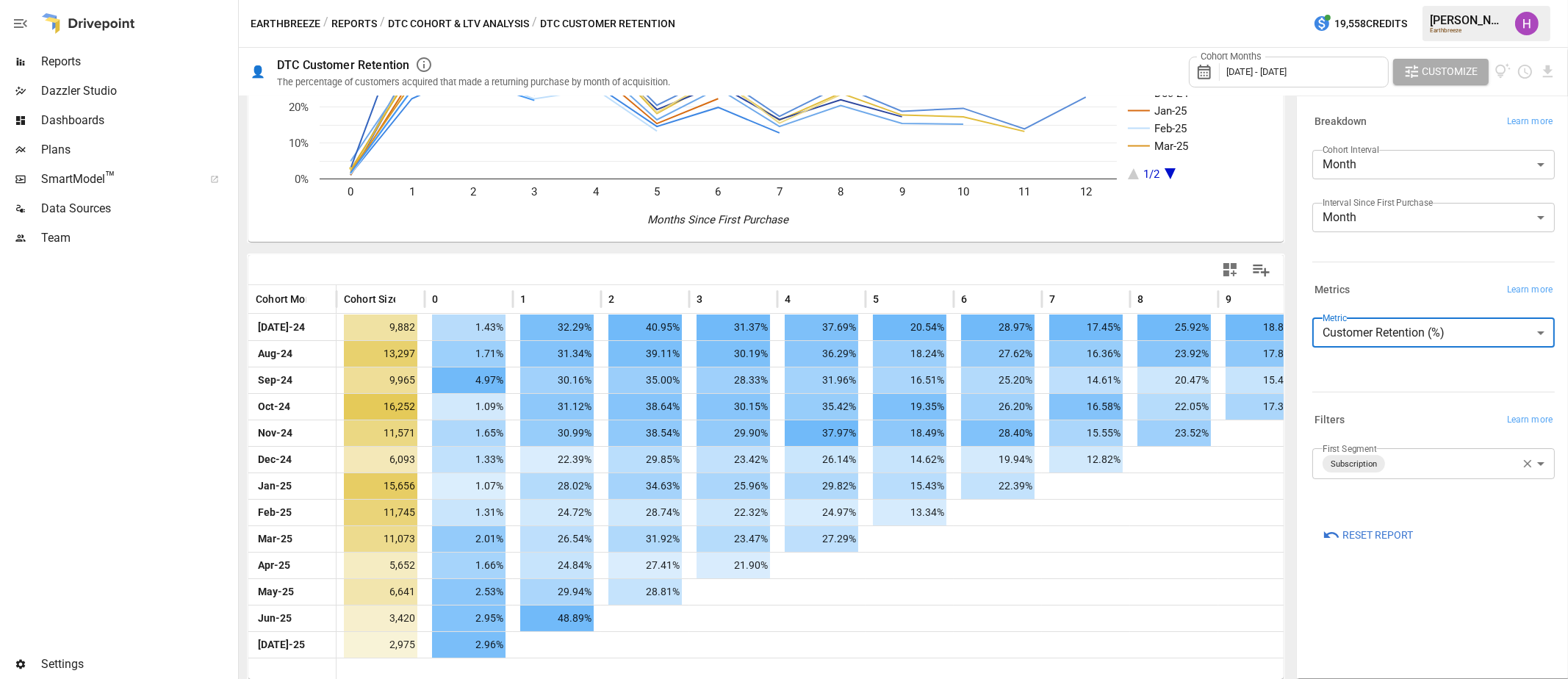
click at [215, 410] on div at bounding box center [117, 451] width 235 height 397
click at [199, 377] on div at bounding box center [117, 451] width 235 height 397
click at [1561, 331] on div "**********" at bounding box center [1431, 333] width 272 height 478
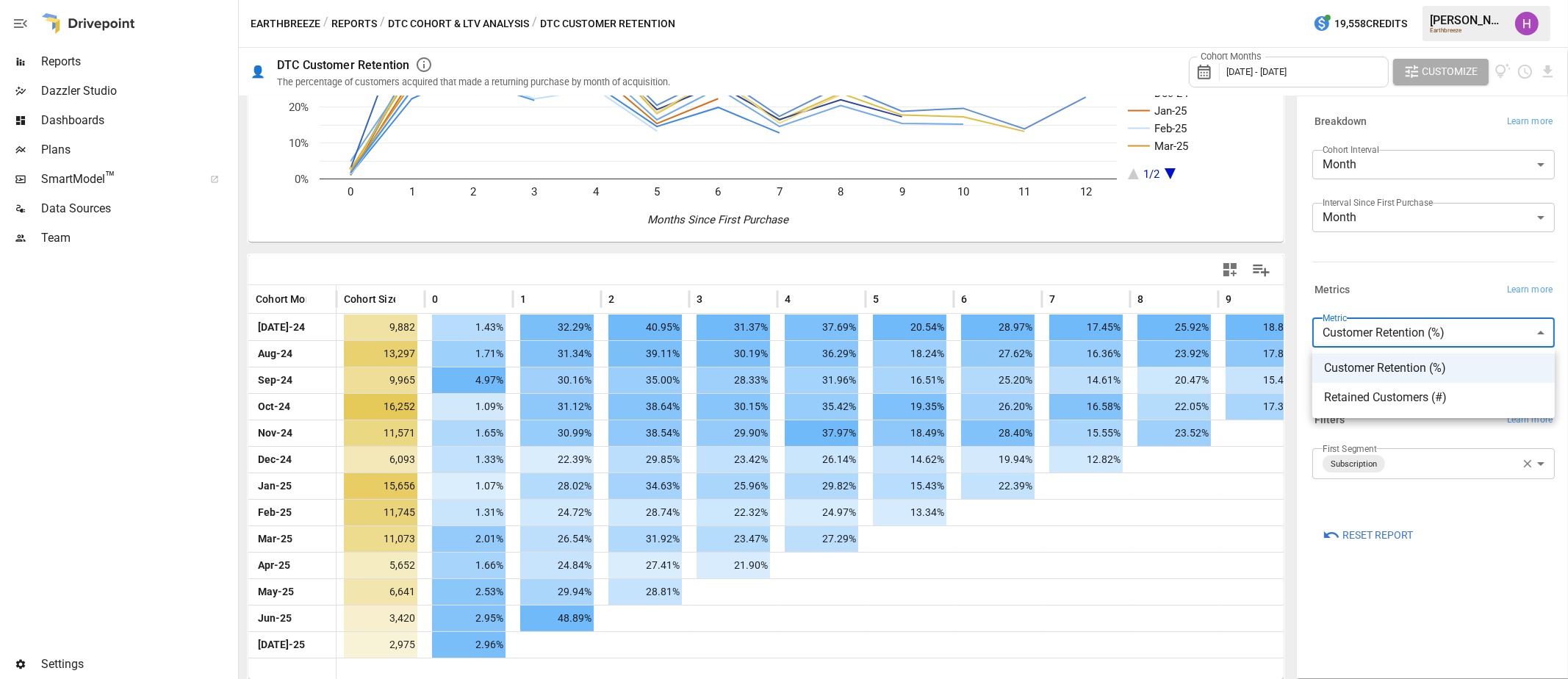
click at [1536, 0] on body "Reports Dazzler Studio Dashboards Plans SmartModel ™ Data Sources Team Settings…" at bounding box center [784, 0] width 1568 height 0
click at [1548, 333] on div at bounding box center [784, 340] width 1568 height 679
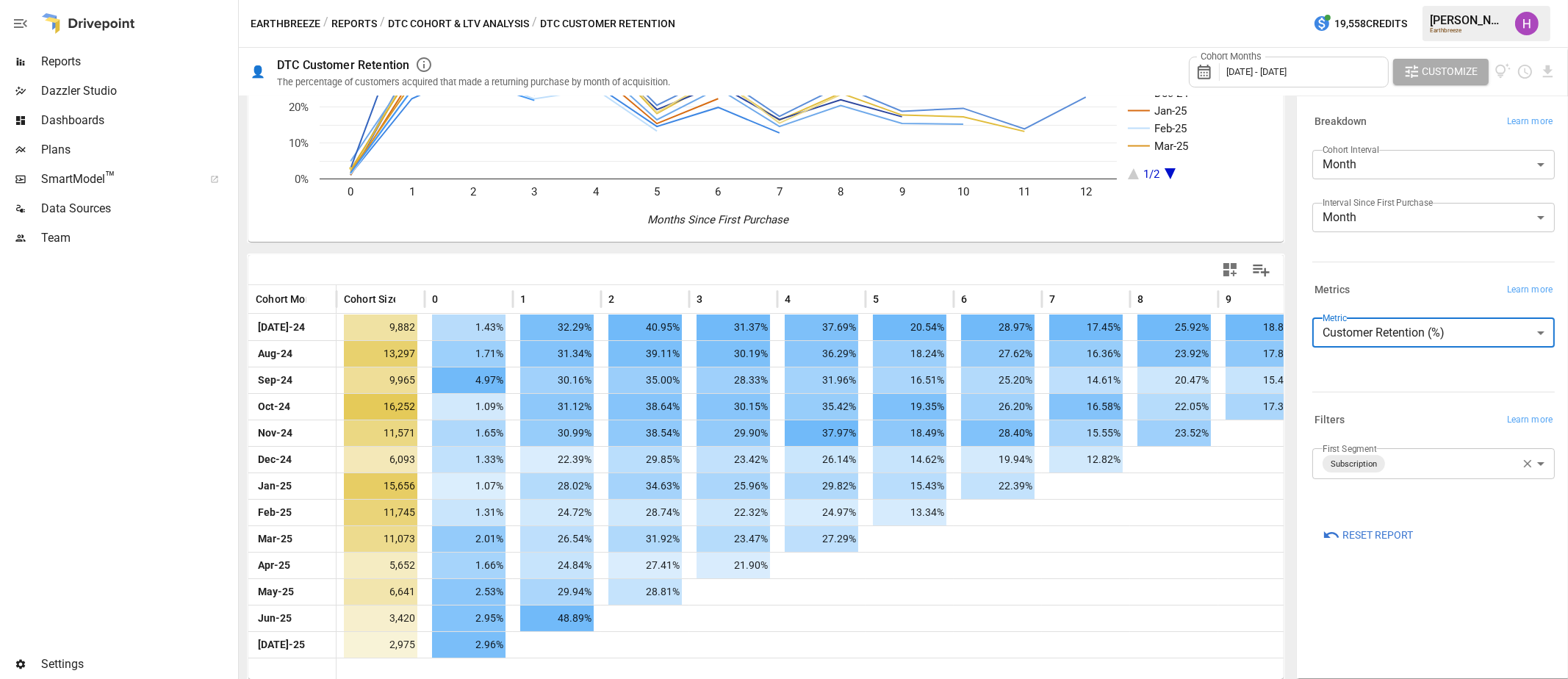
click at [415, 23] on button "DTC Cohort & LTV Analysis" at bounding box center [458, 24] width 141 height 19
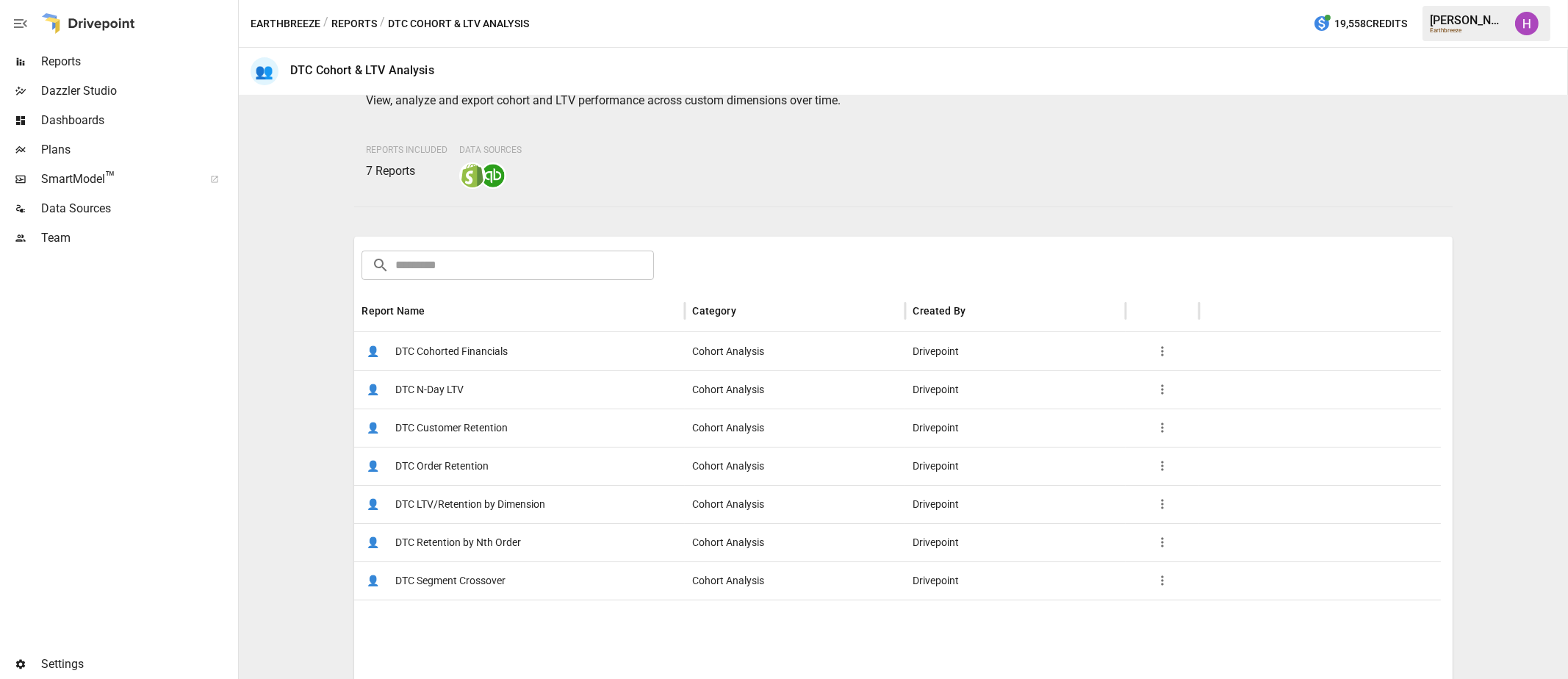
scroll to position [224, 0]
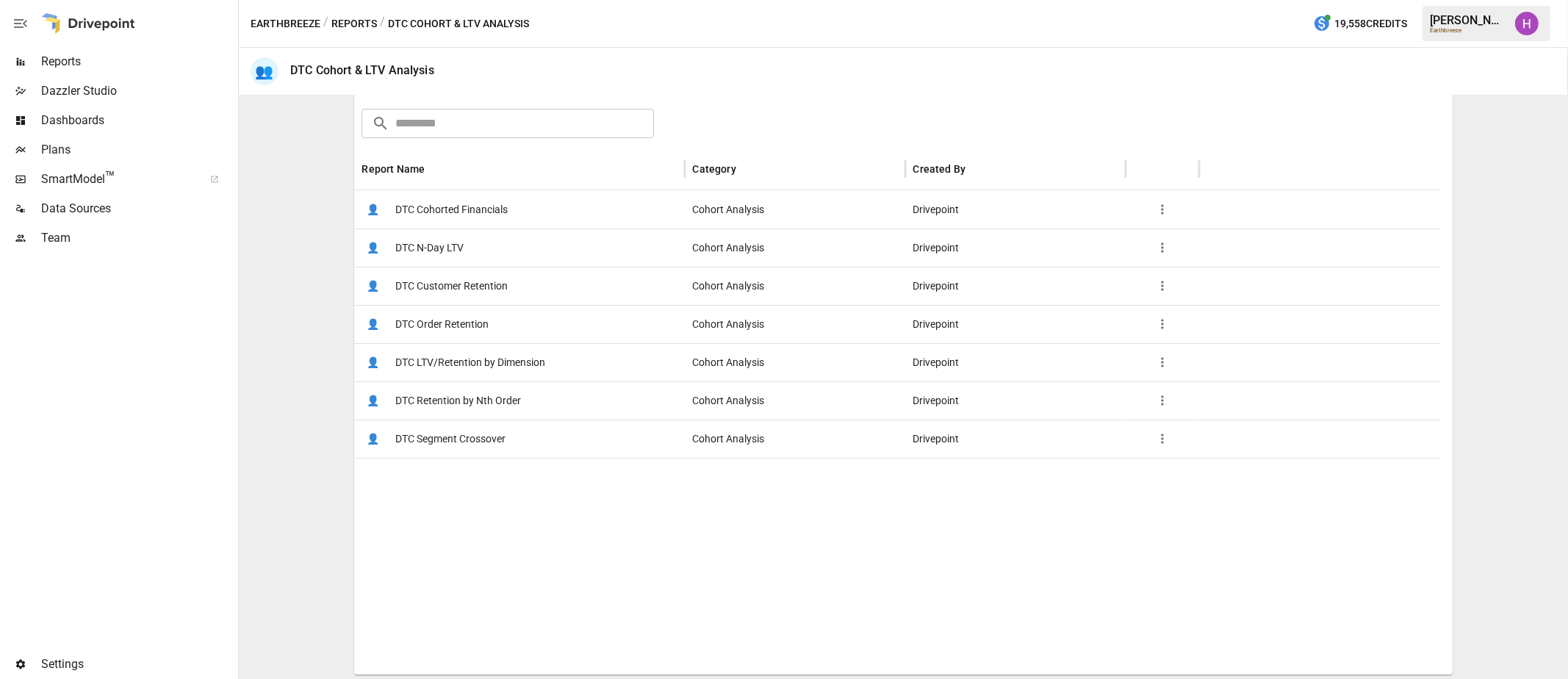
click at [441, 362] on span "DTC LTV/Retention by Dimension" at bounding box center [470, 363] width 150 height 37
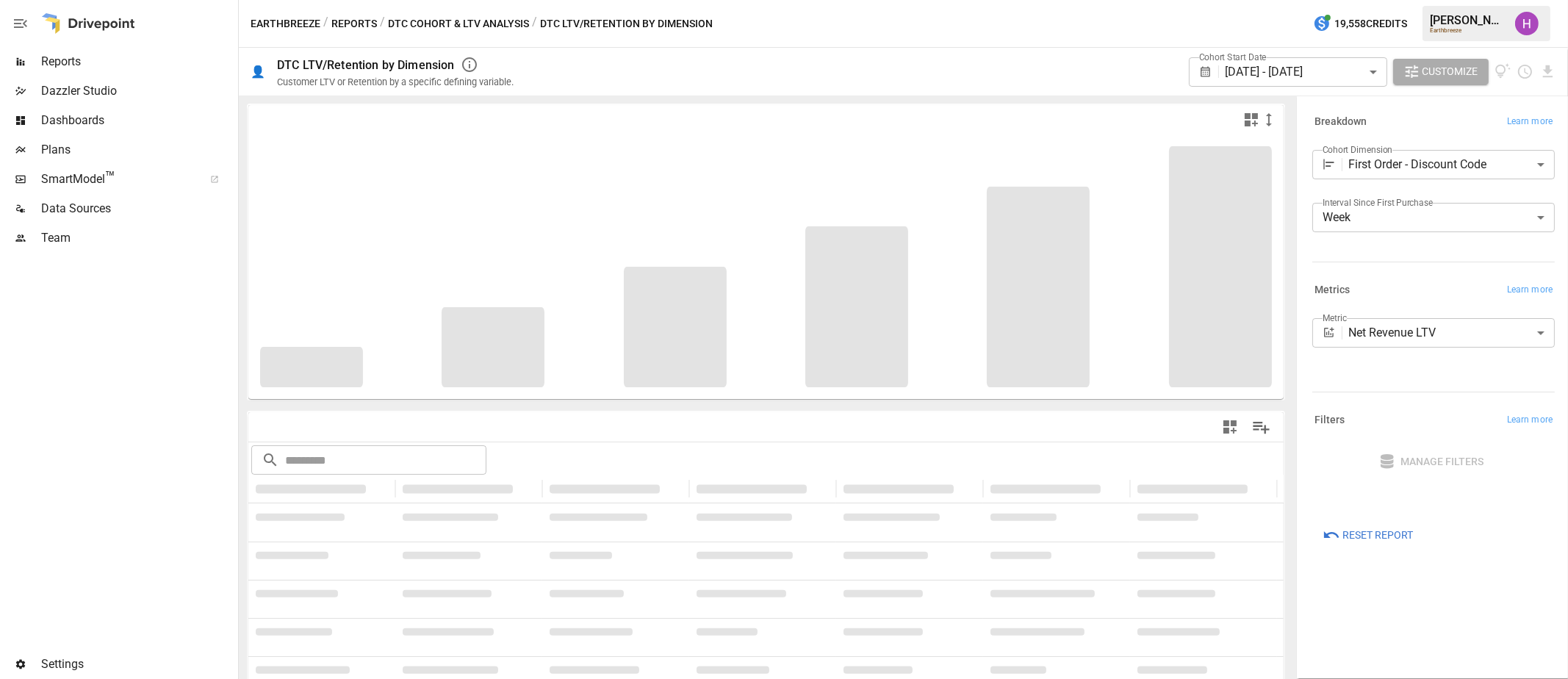
click at [1474, 354] on div "**********" at bounding box center [1430, 335] width 248 height 47
click at [1482, 0] on body "**********" at bounding box center [784, 0] width 1568 height 0
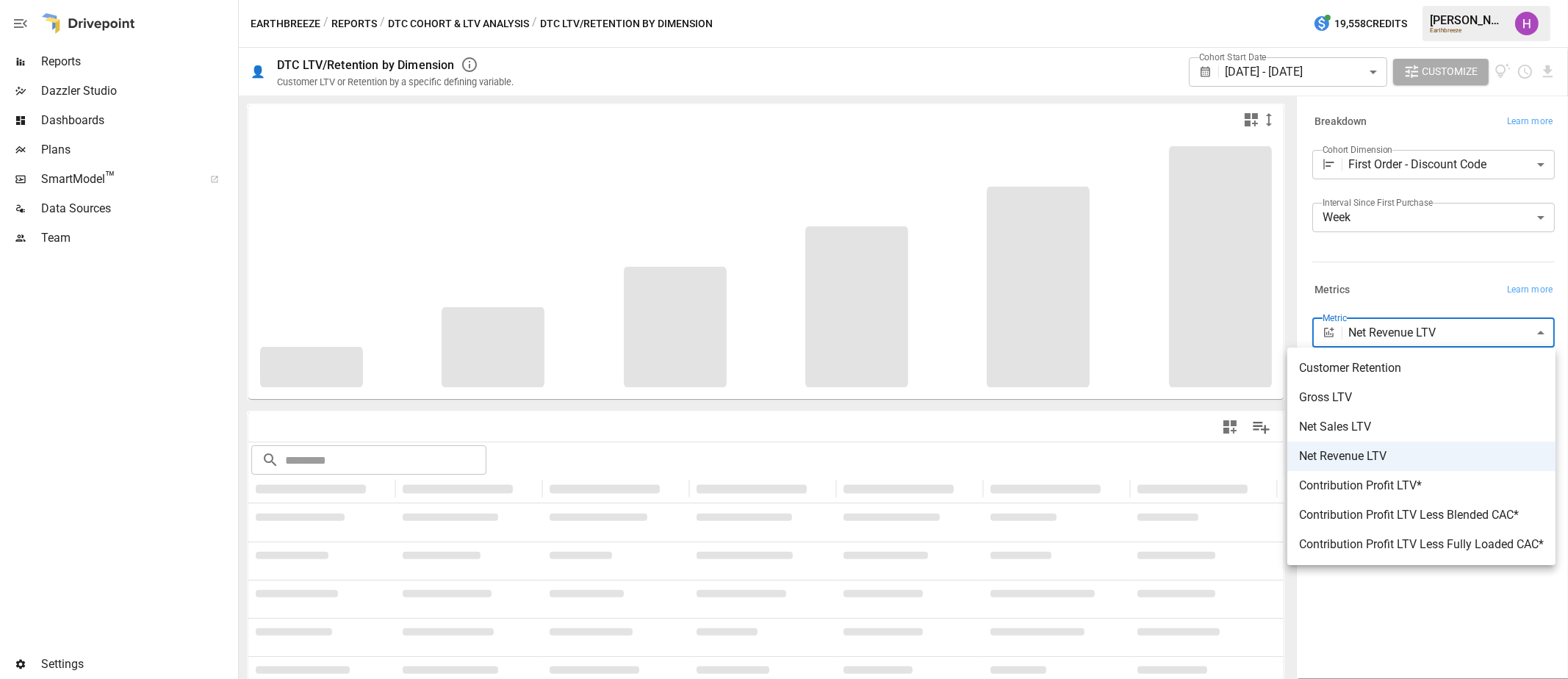
click at [1462, 368] on span "Customer Retention" at bounding box center [1421, 368] width 244 height 18
type input "**********"
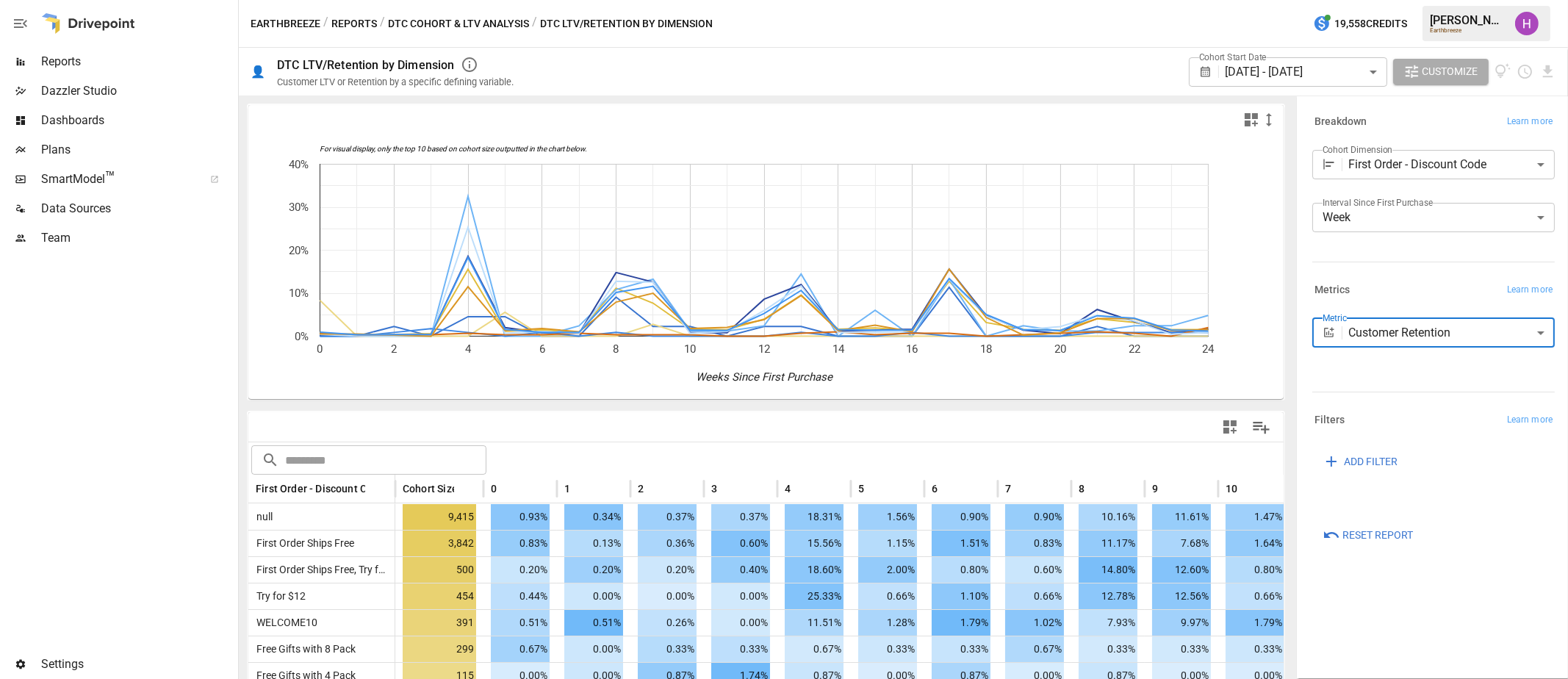
click at [417, 24] on button "DTC Cohort & LTV Analysis" at bounding box center [458, 24] width 141 height 19
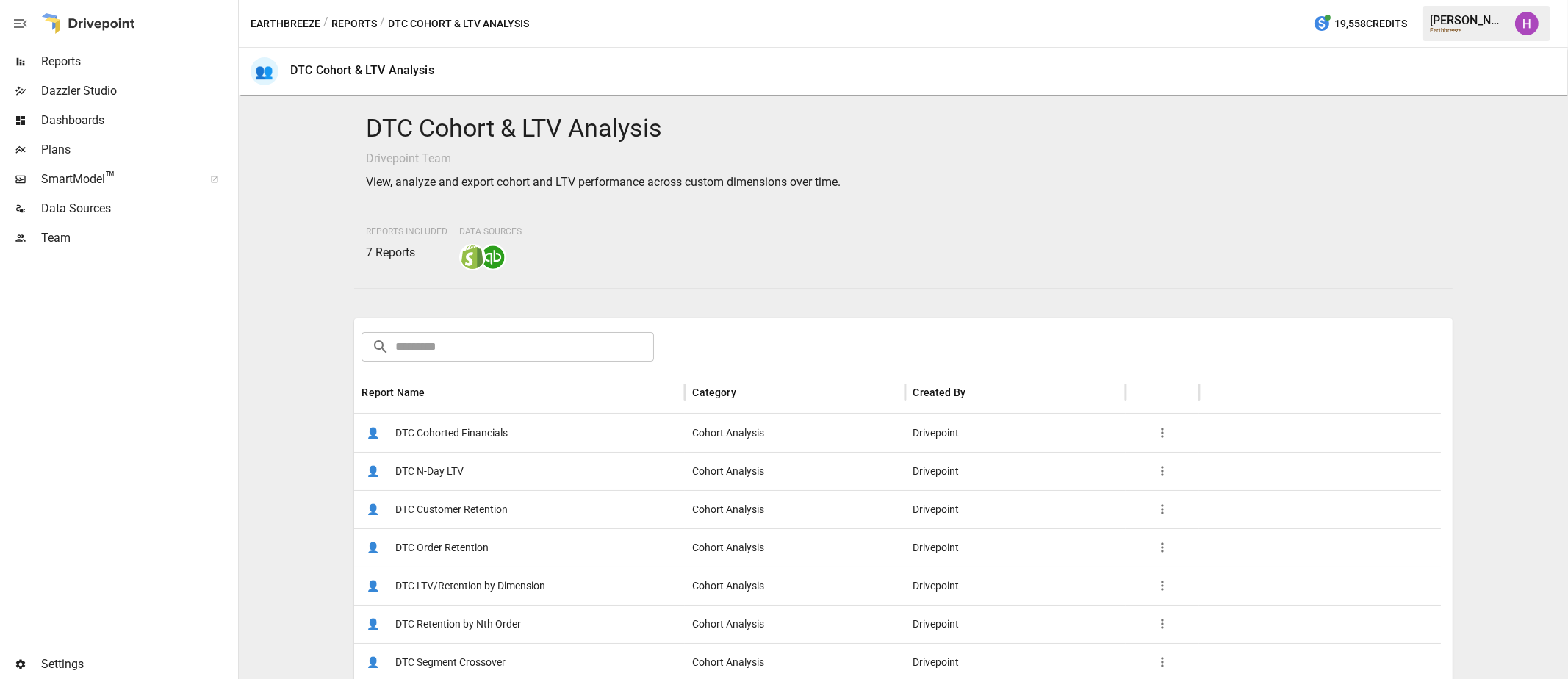
click at [432, 472] on span "DTC N-Day LTV" at bounding box center [429, 471] width 68 height 37
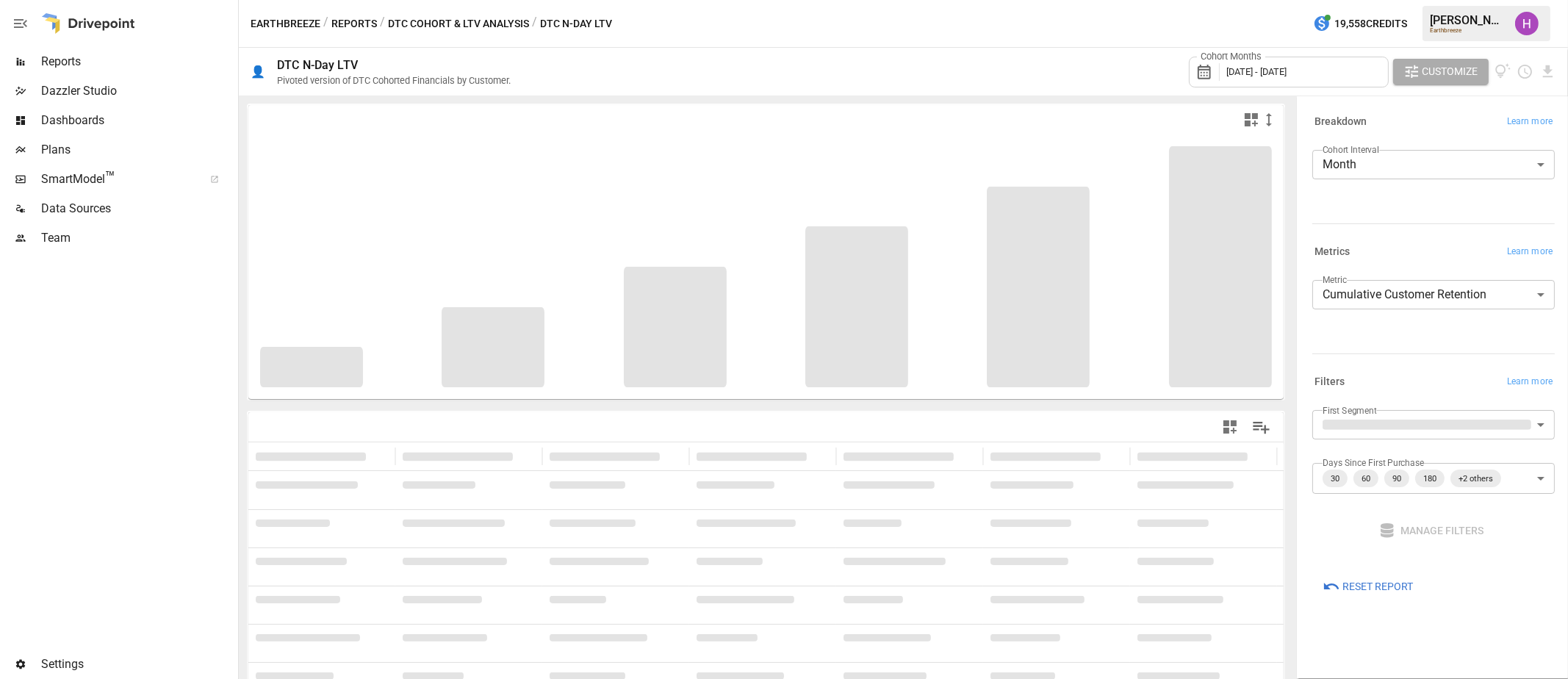
scroll to position [43, 0]
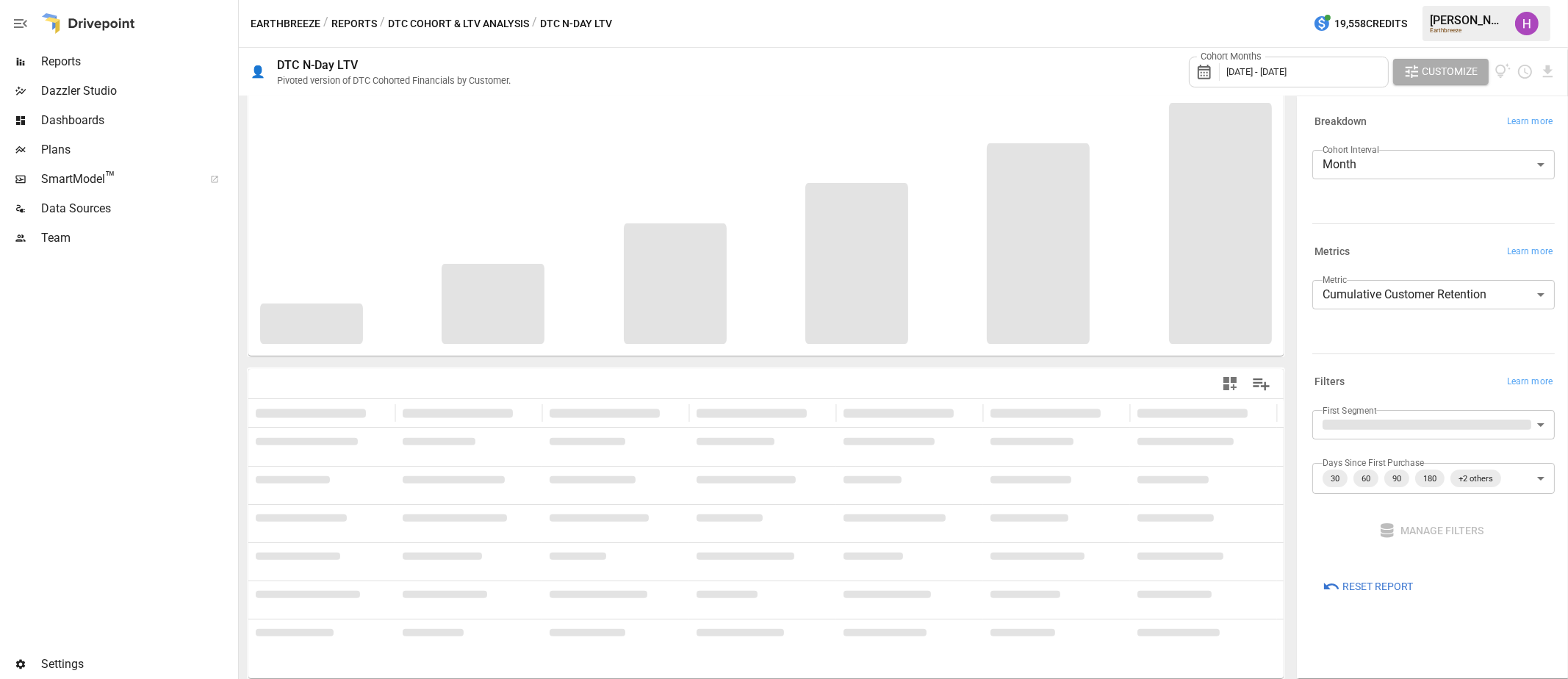
click at [1286, 72] on span "[DATE] - [DATE]" at bounding box center [1256, 71] width 60 height 11
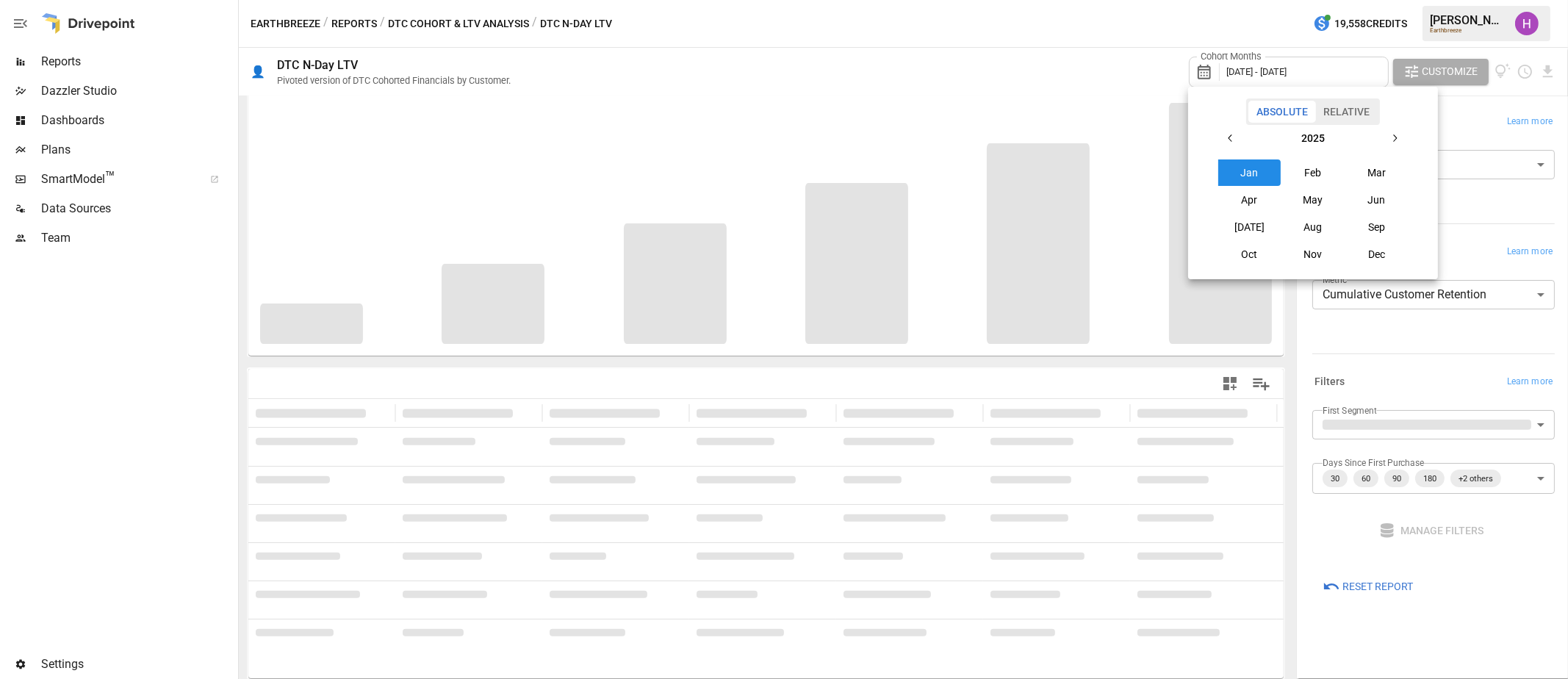
click at [1223, 140] on button "button" at bounding box center [1231, 138] width 27 height 27
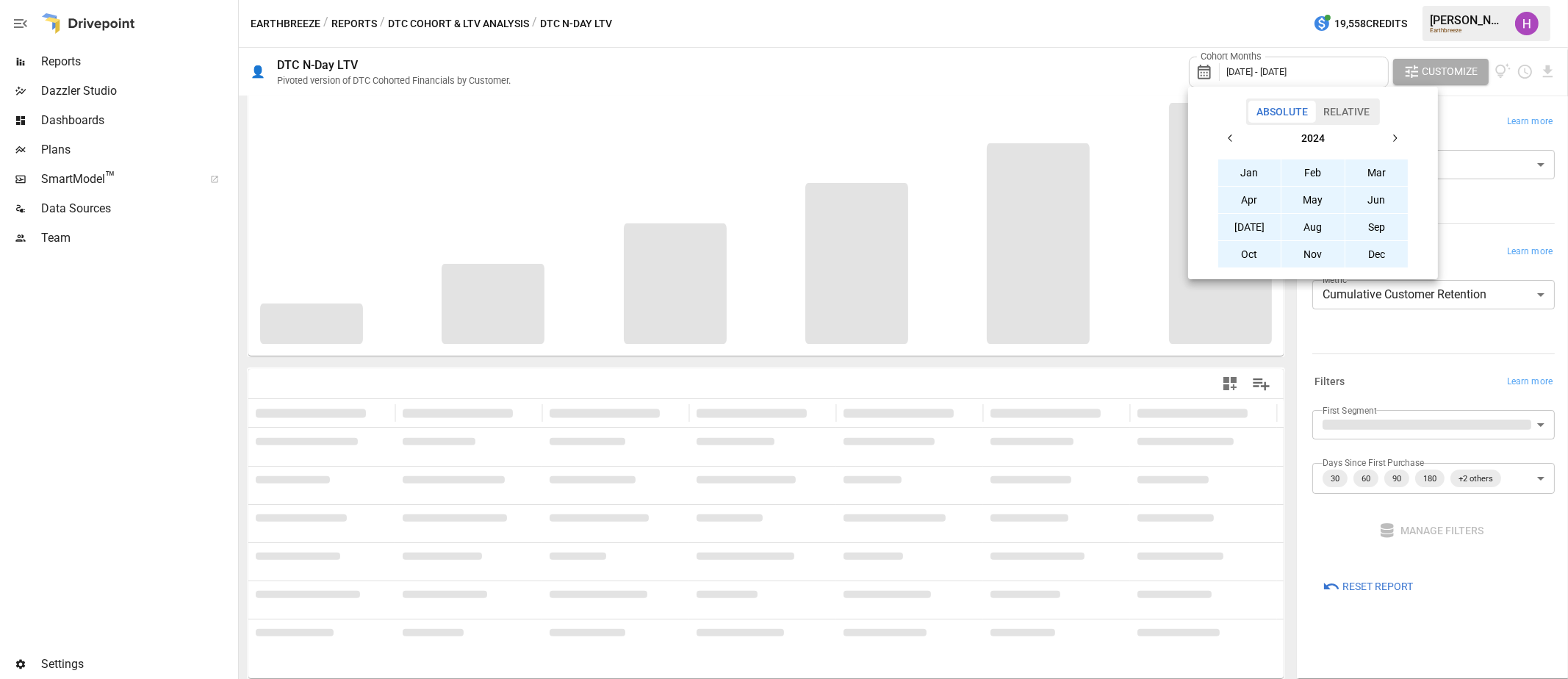
click at [1245, 173] on button "Jan" at bounding box center [1249, 173] width 63 height 27
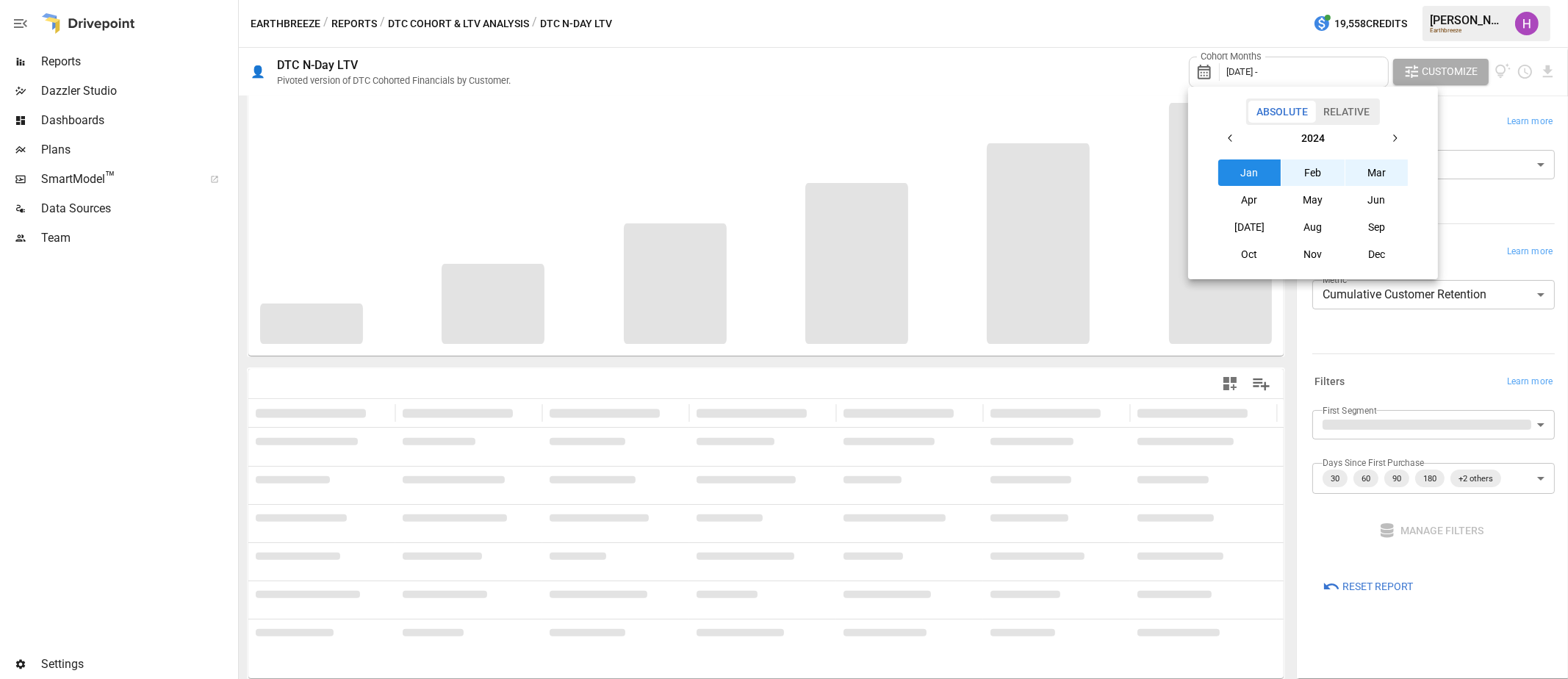
click at [1403, 136] on button "button" at bounding box center [1394, 138] width 27 height 27
click at [1304, 233] on button "Aug" at bounding box center [1312, 227] width 63 height 27
click at [1268, 22] on div at bounding box center [784, 340] width 1568 height 679
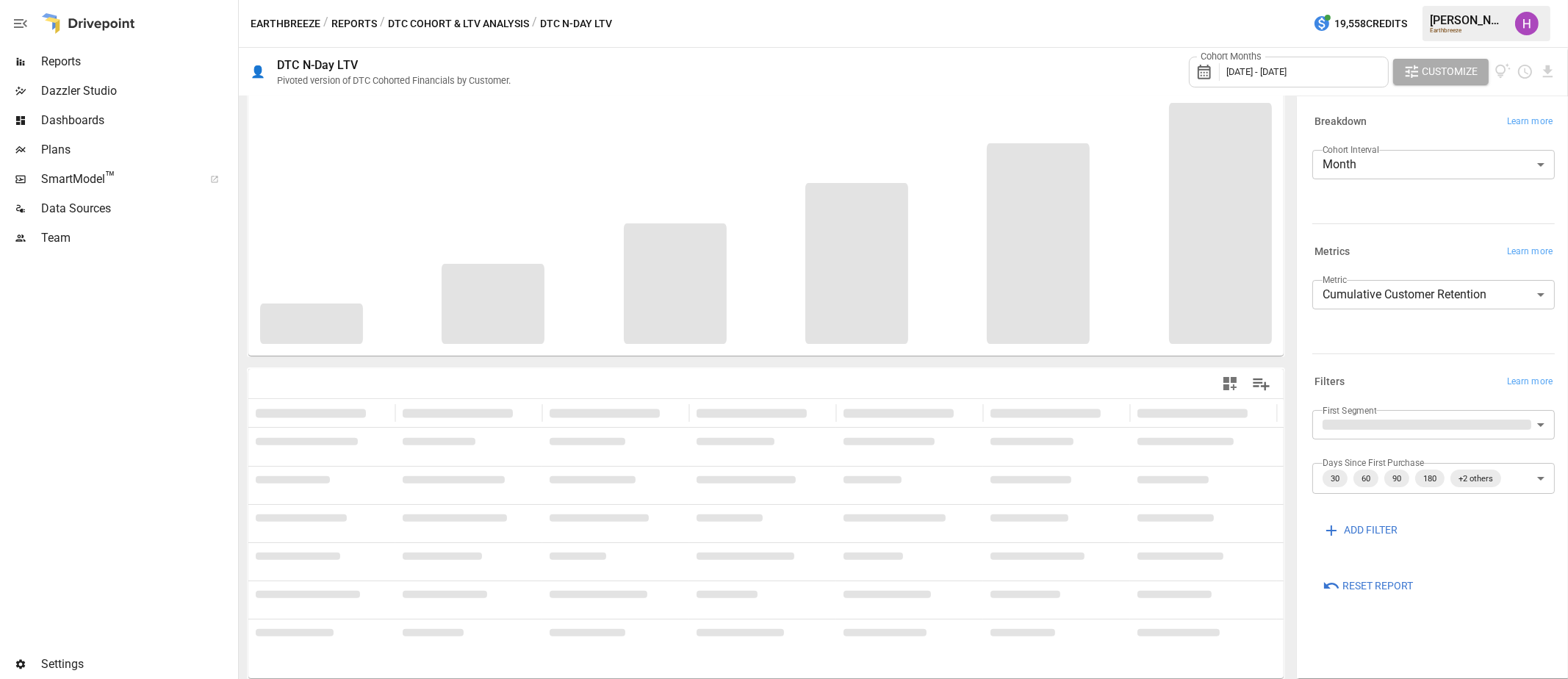
click at [1553, 0] on body "**********" at bounding box center [784, 0] width 1568 height 0
click at [1553, 424] on div at bounding box center [784, 340] width 1568 height 679
click at [1543, 0] on body "**********" at bounding box center [784, 0] width 1568 height 0
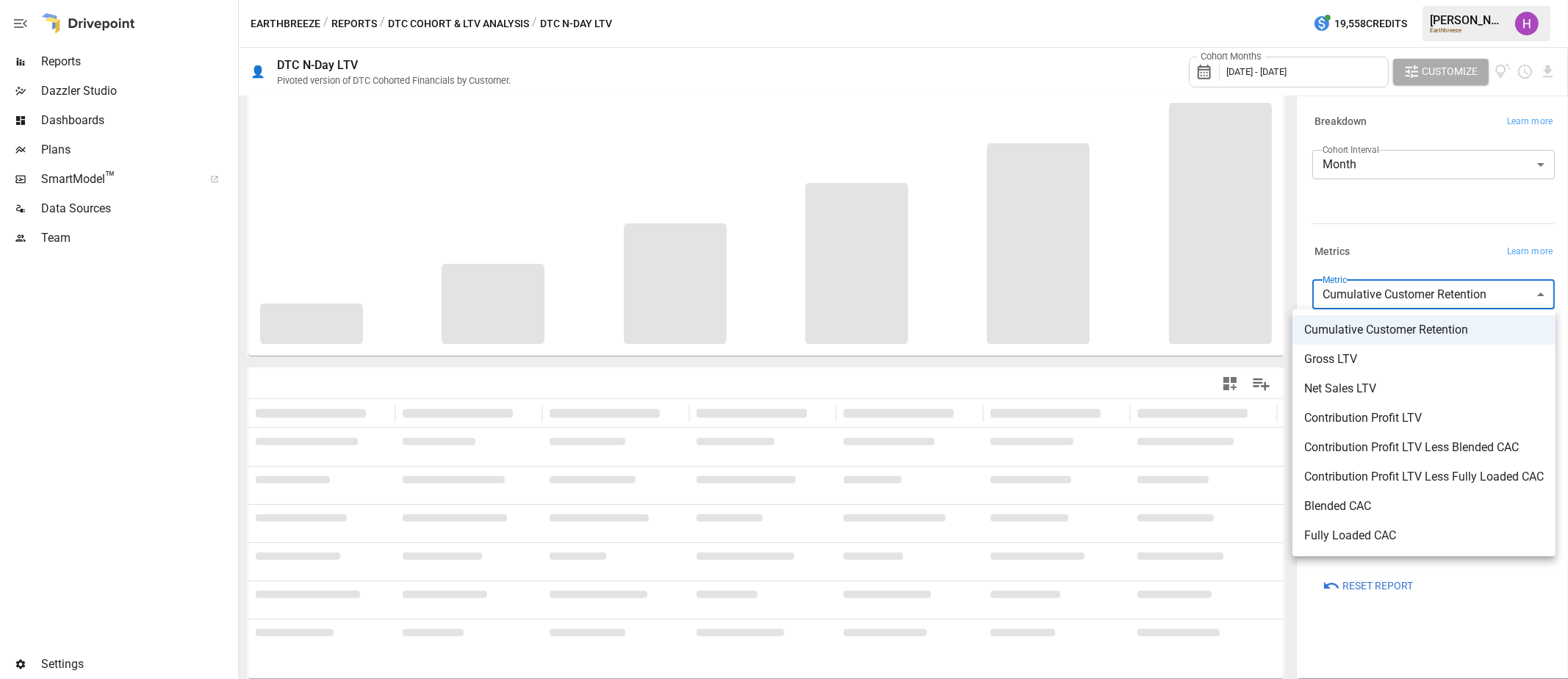
click at [1543, 301] on div at bounding box center [784, 340] width 1568 height 679
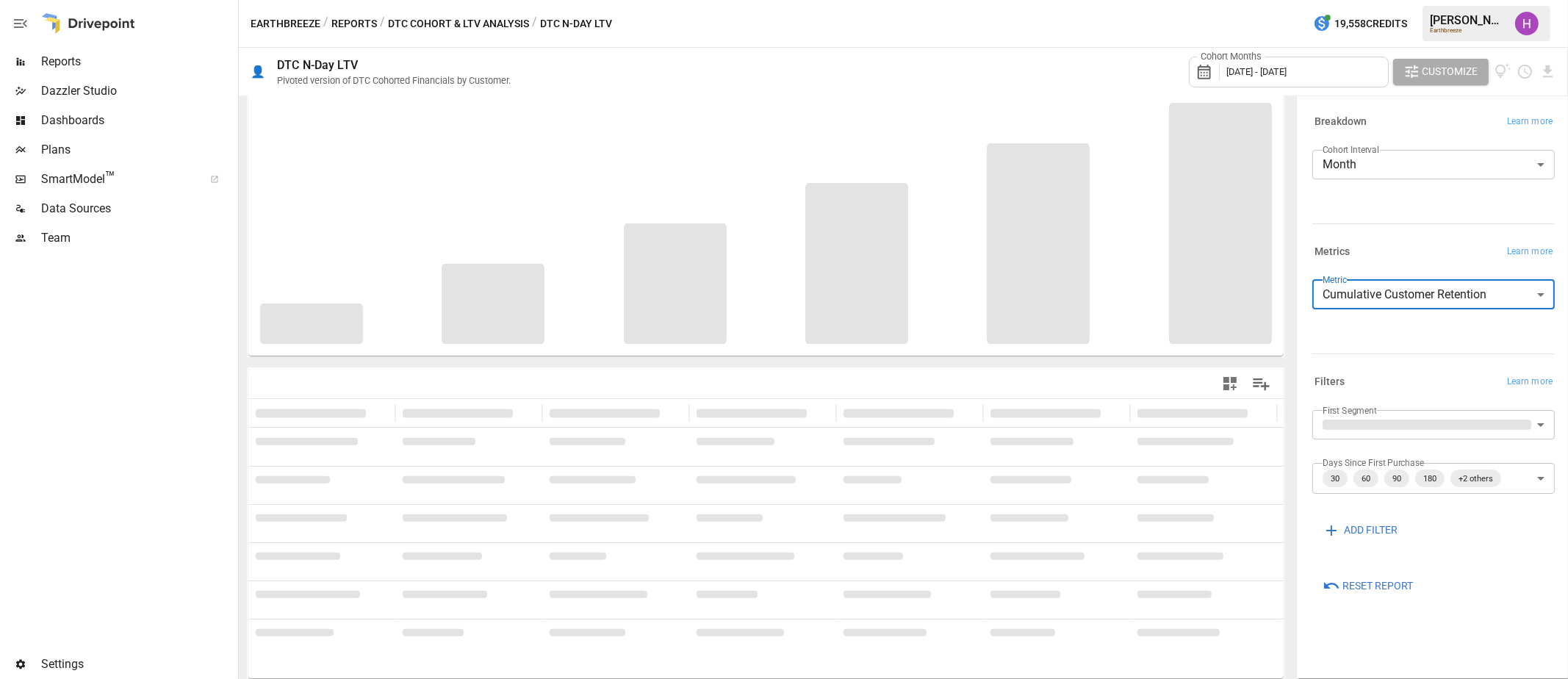
click at [1396, 587] on span "Reset Report" at bounding box center [1377, 585] width 71 height 19
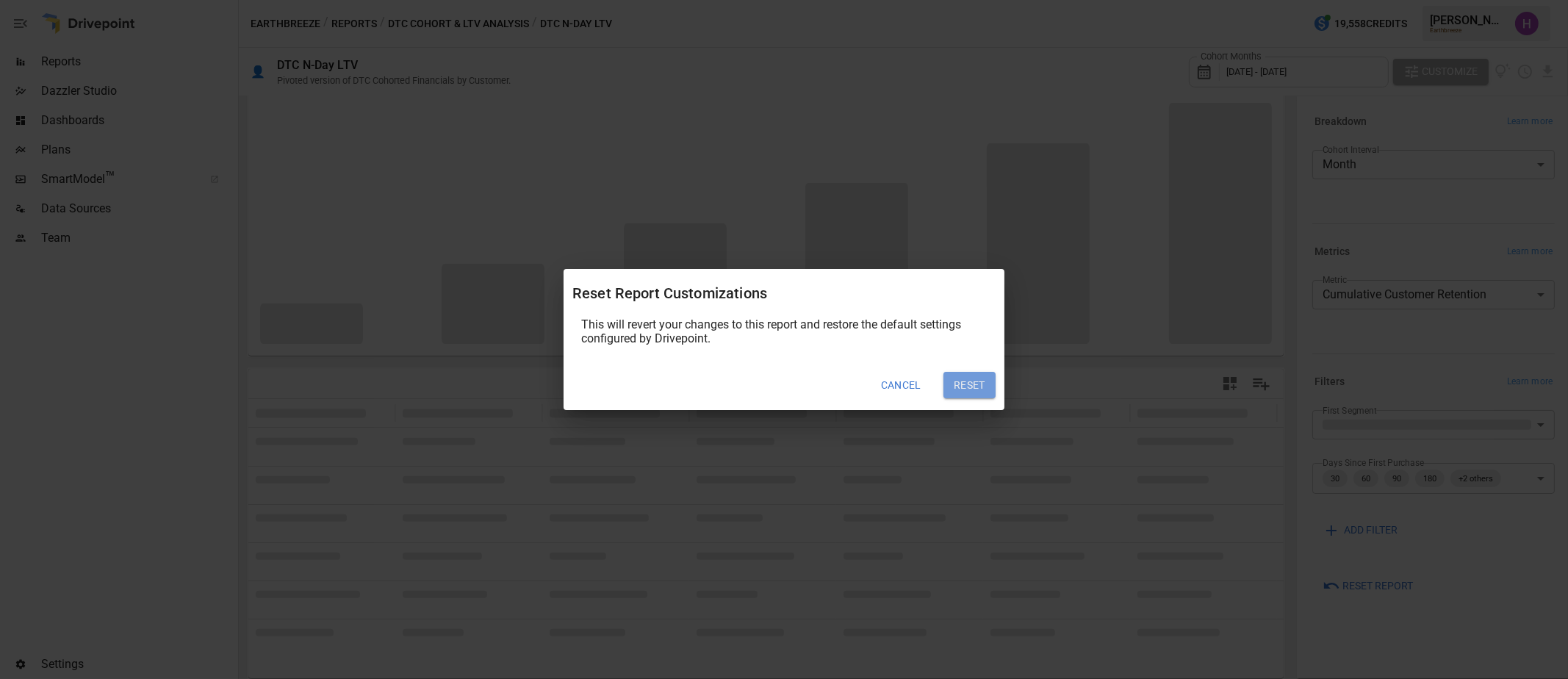
click at [969, 383] on button "Reset" at bounding box center [969, 385] width 52 height 27
type input "**********"
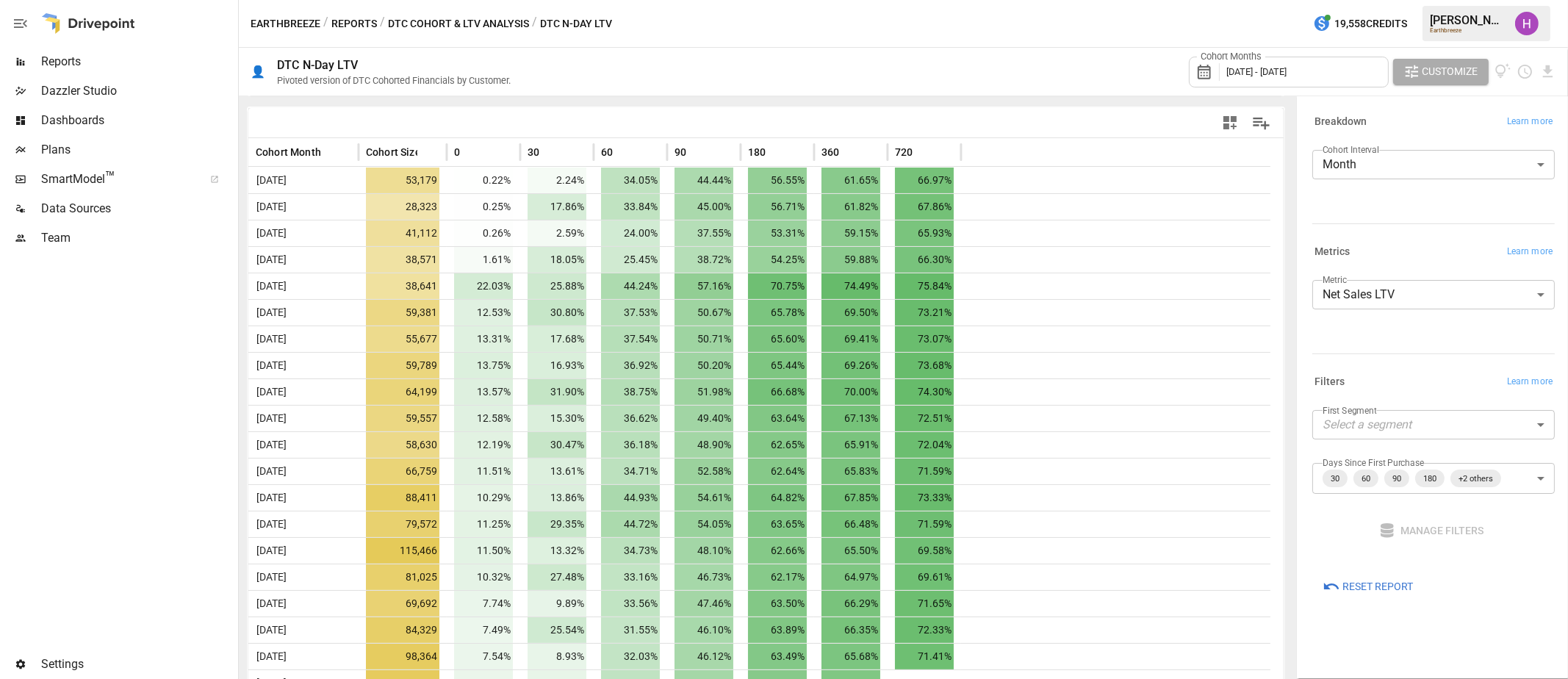
scroll to position [302, 0]
click at [414, 22] on button "DTC Cohort & LTV Analysis" at bounding box center [458, 24] width 141 height 19
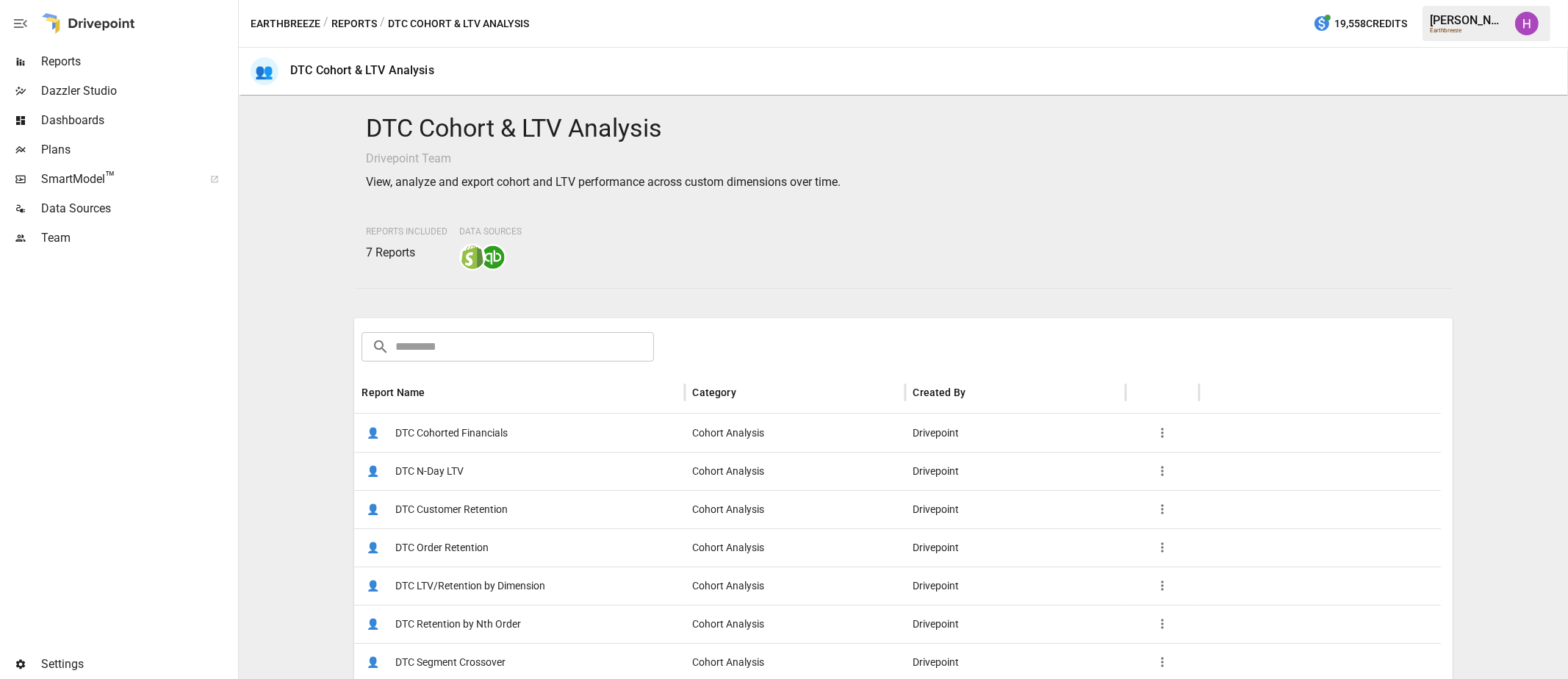
click at [414, 511] on span "DTC Customer Retention" at bounding box center [451, 510] width 112 height 37
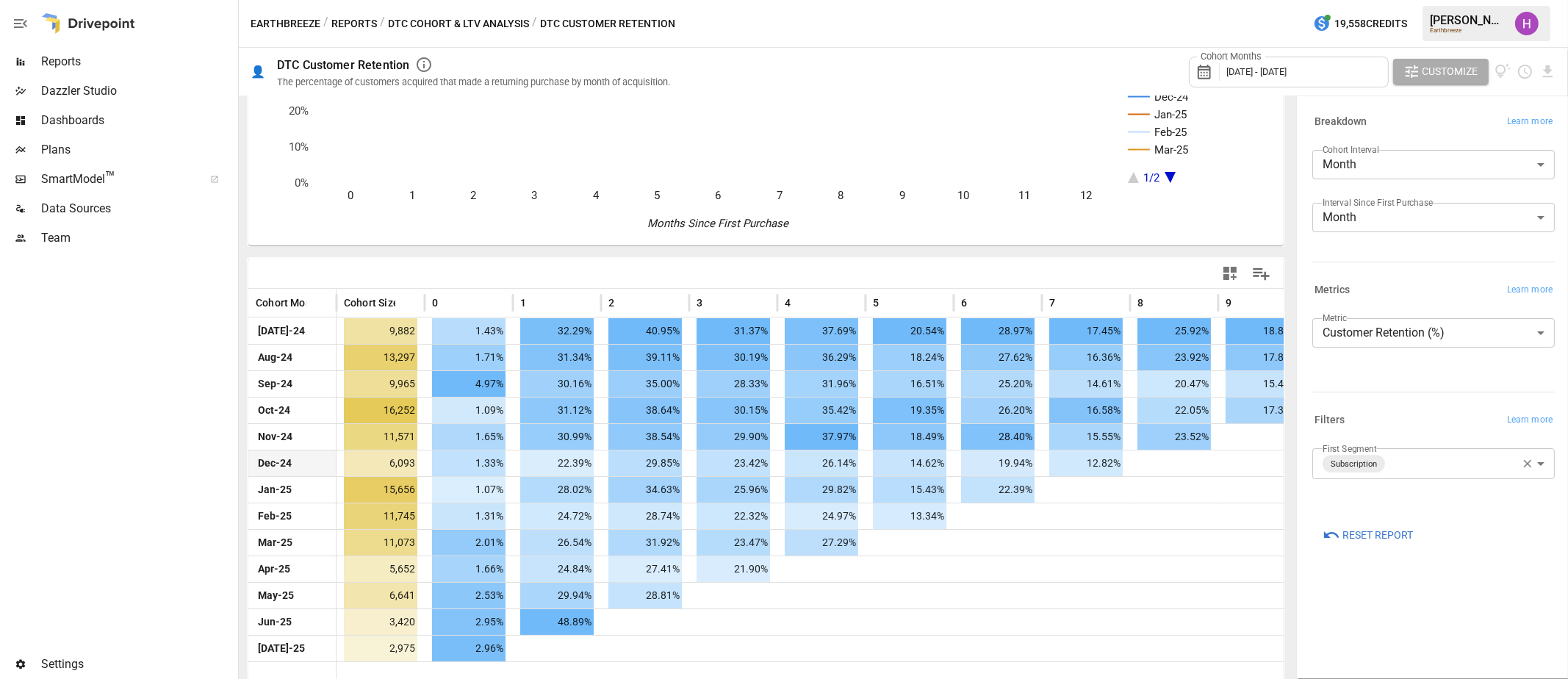
scroll to position [157, 0]
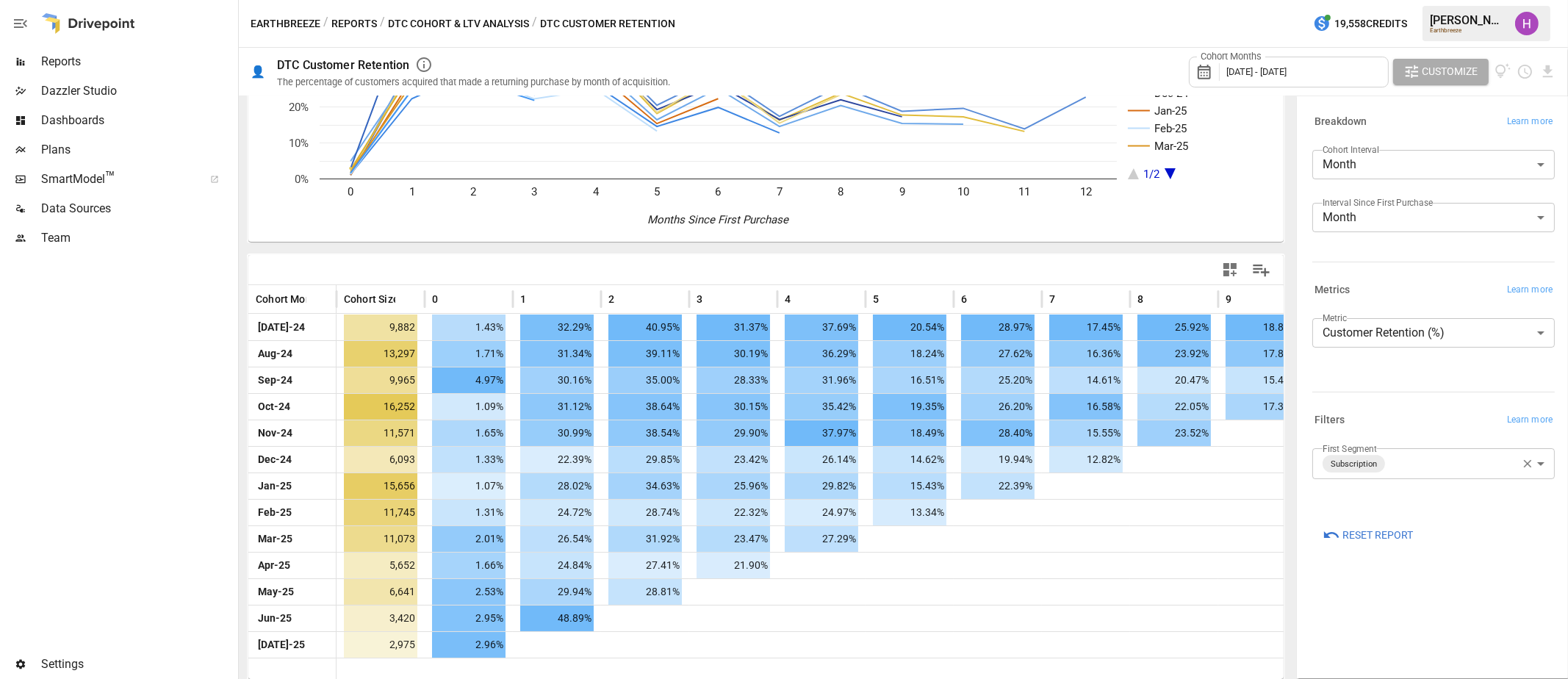
click at [978, 261] on div at bounding box center [1021, 270] width 511 height 33
click at [144, 426] on div at bounding box center [117, 451] width 235 height 397
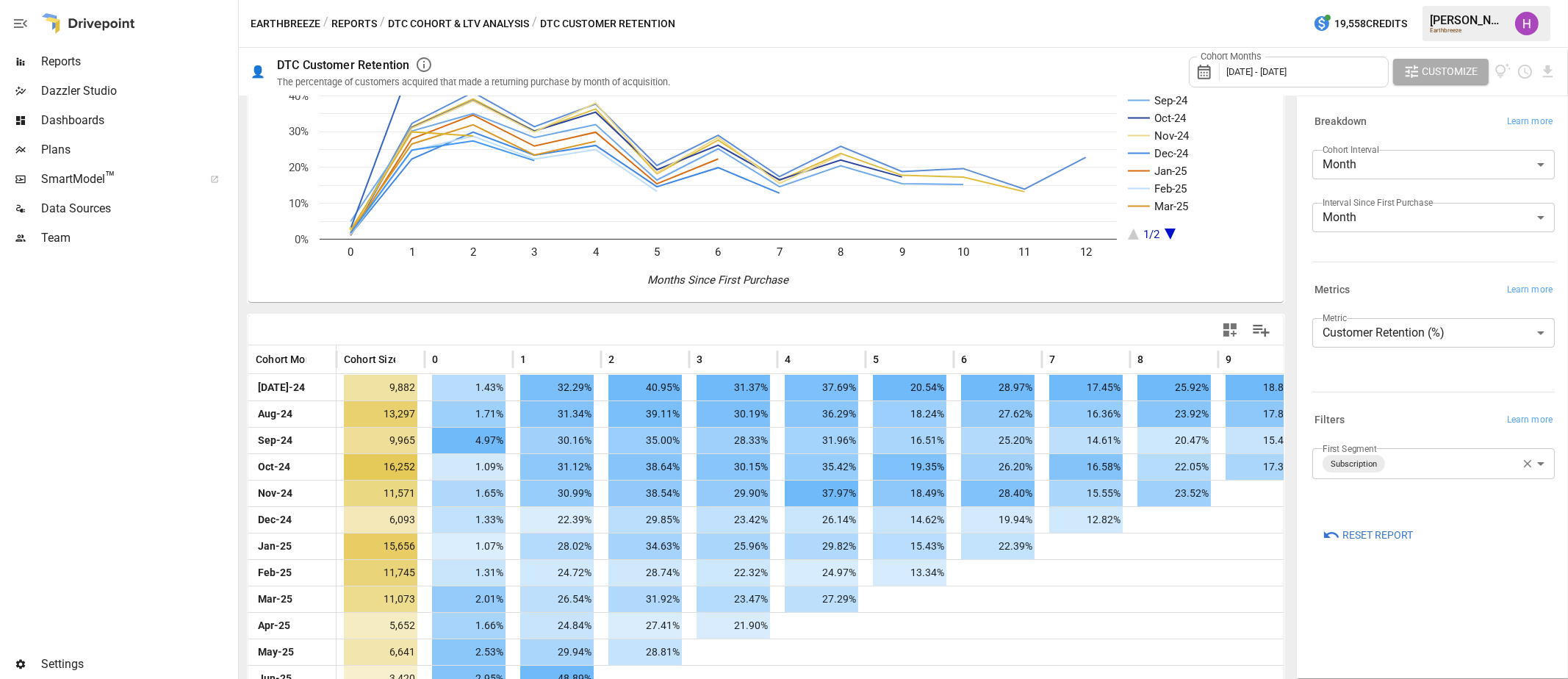
scroll to position [0, 0]
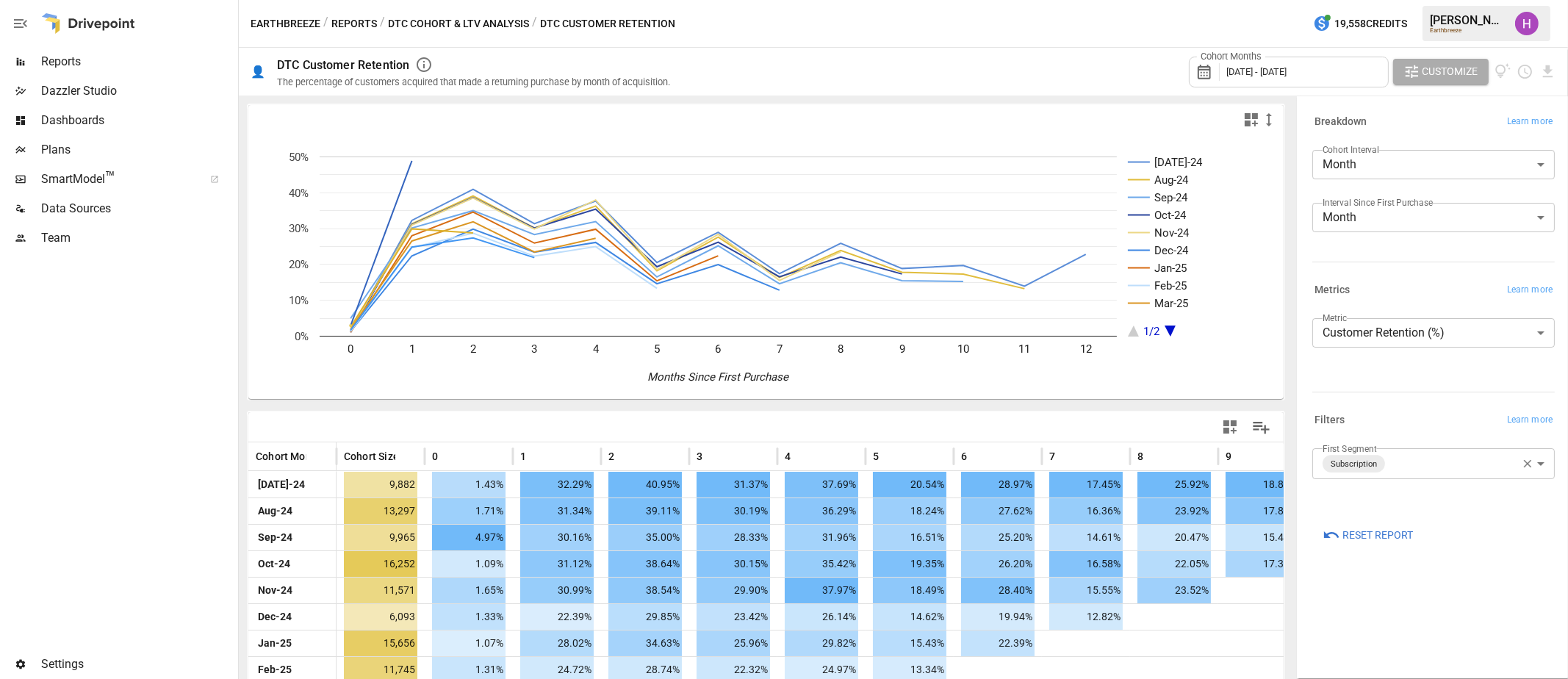
click at [399, 22] on button "DTC Cohort & LTV Analysis" at bounding box center [458, 24] width 141 height 19
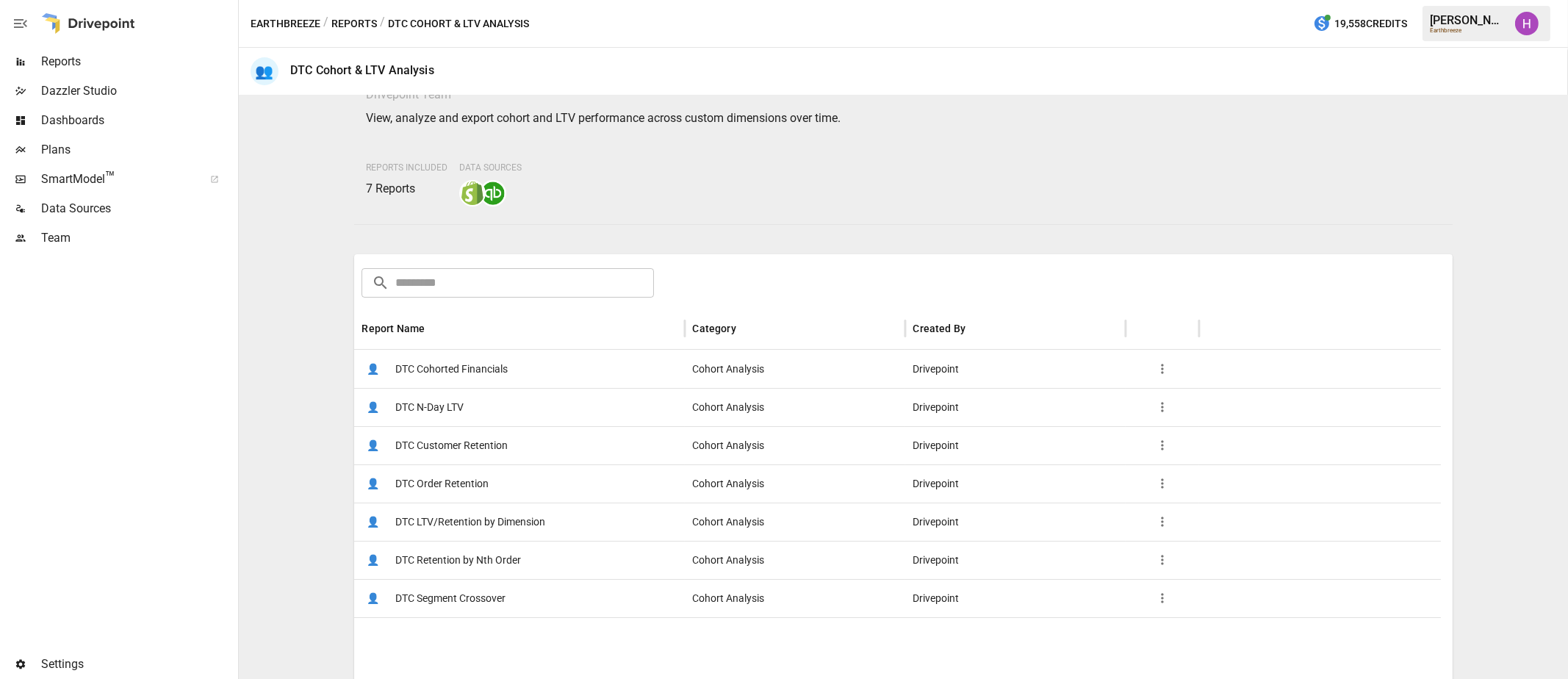
scroll to position [91, 0]
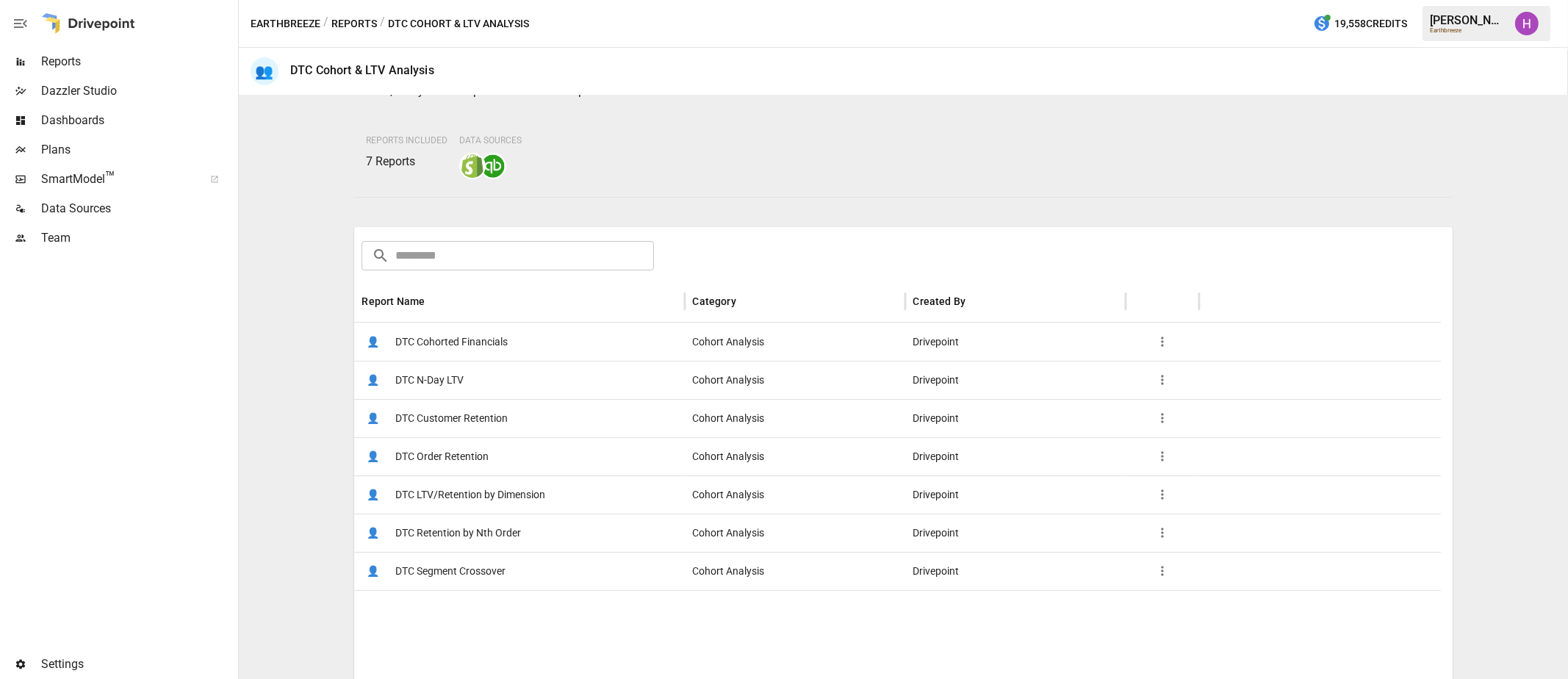
click at [432, 338] on span "DTC Cohorted Financials" at bounding box center [451, 342] width 112 height 37
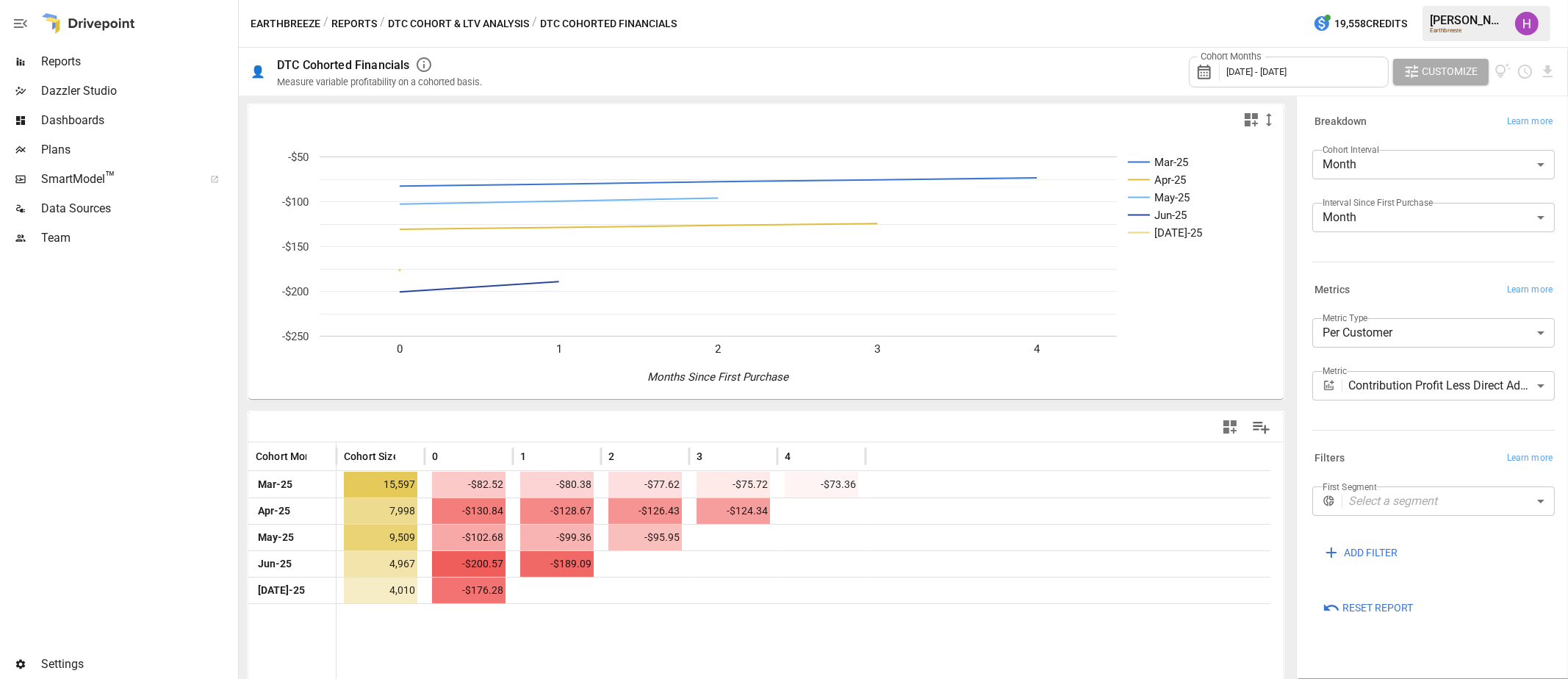
click at [415, 30] on button "DTC Cohort & LTV Analysis" at bounding box center [458, 24] width 141 height 19
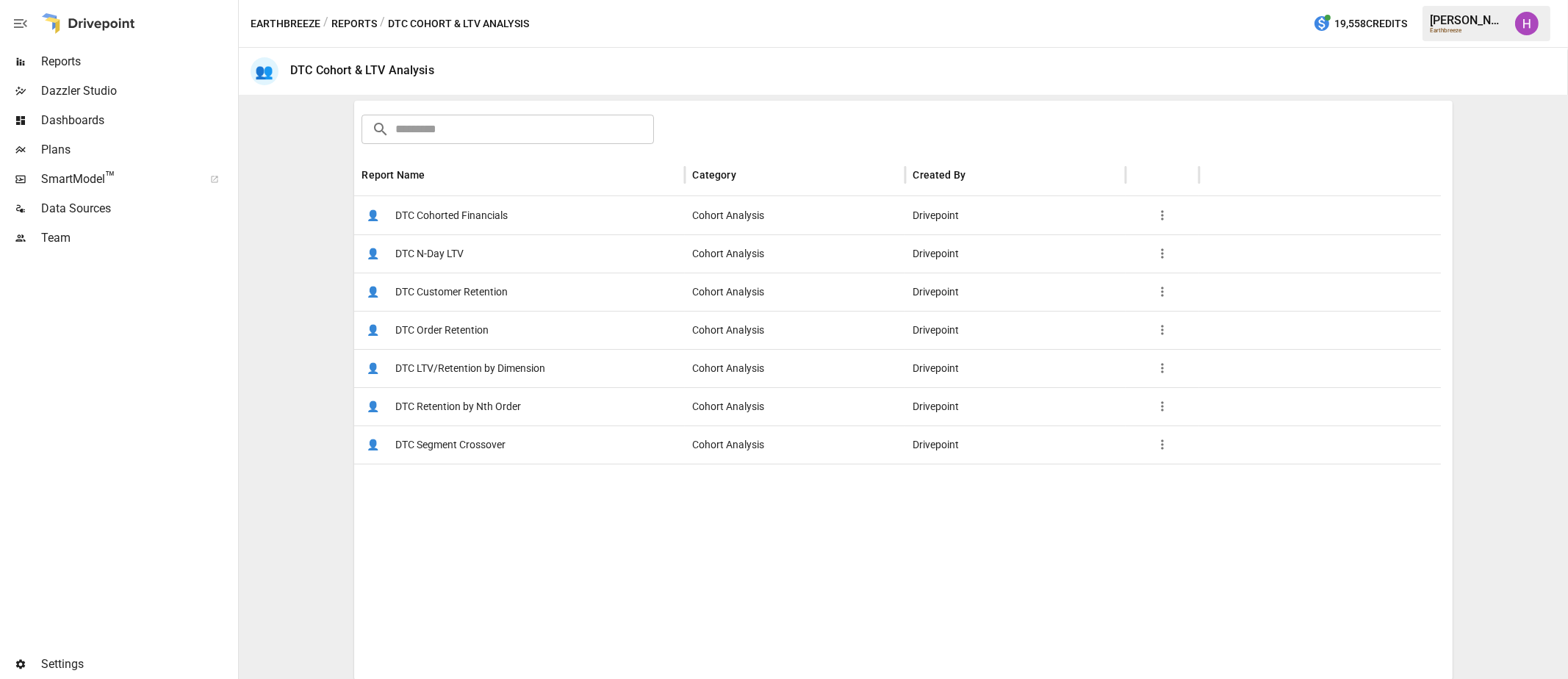
scroll to position [224, 0]
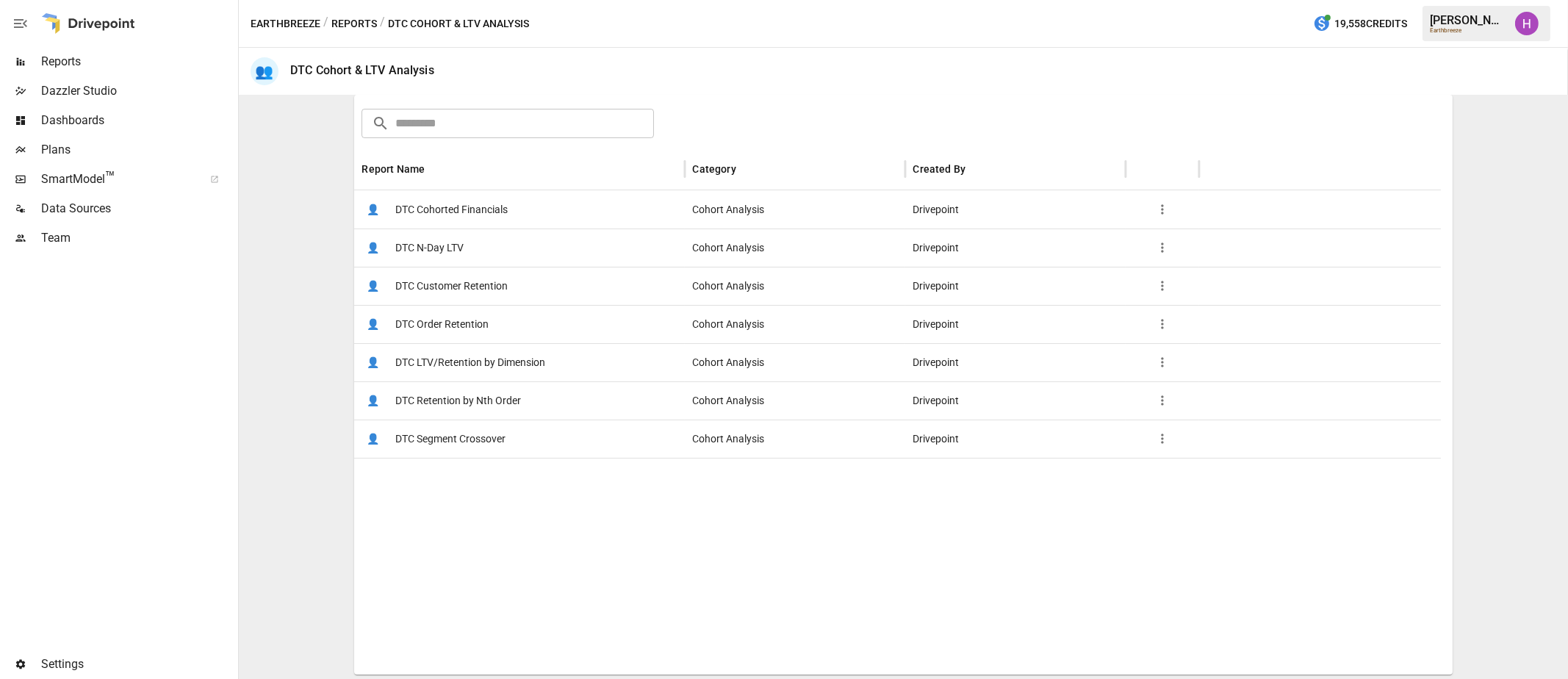
click at [467, 434] on span "DTC Segment Crossover" at bounding box center [450, 439] width 110 height 37
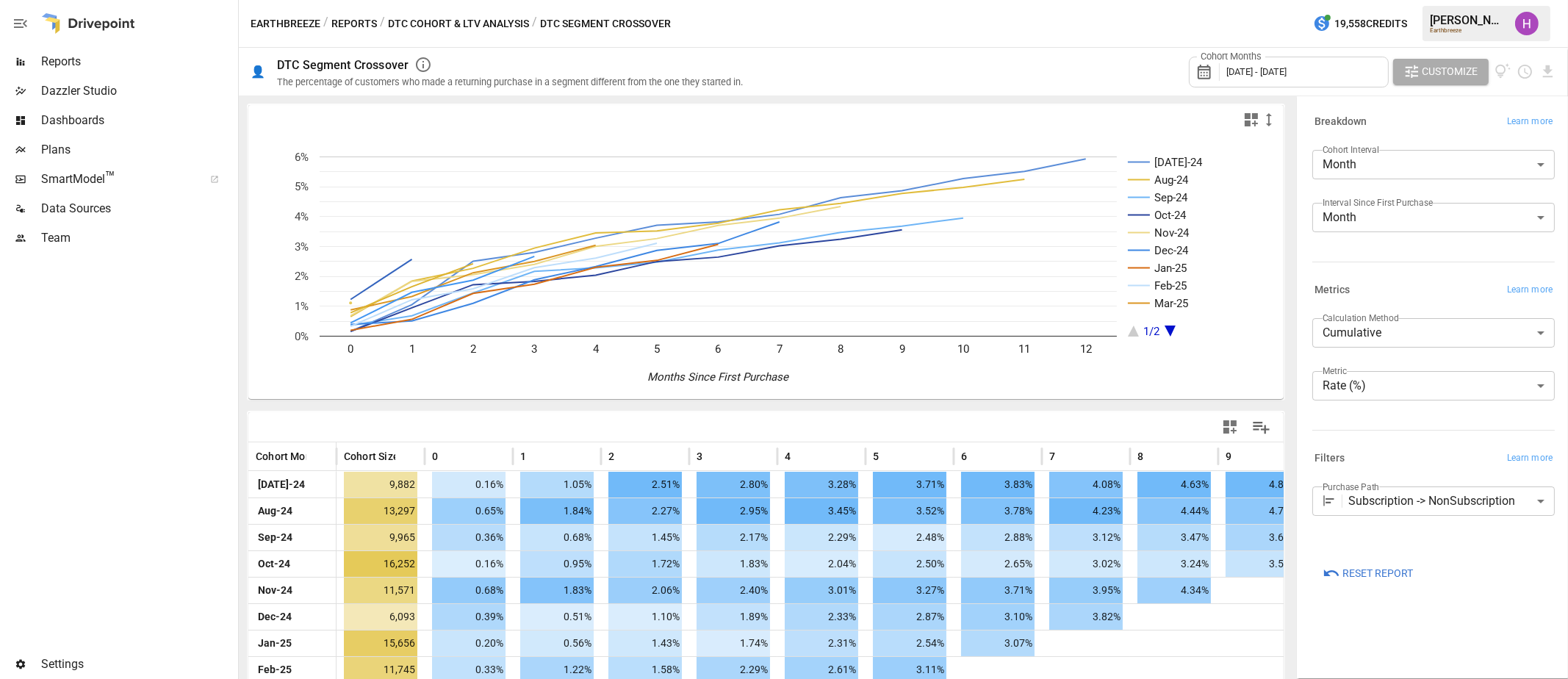
click at [1432, 0] on body "Reports Dazzler Studio Dashboards Plans SmartModel ™ Data Sources Team Settings…" at bounding box center [784, 0] width 1568 height 0
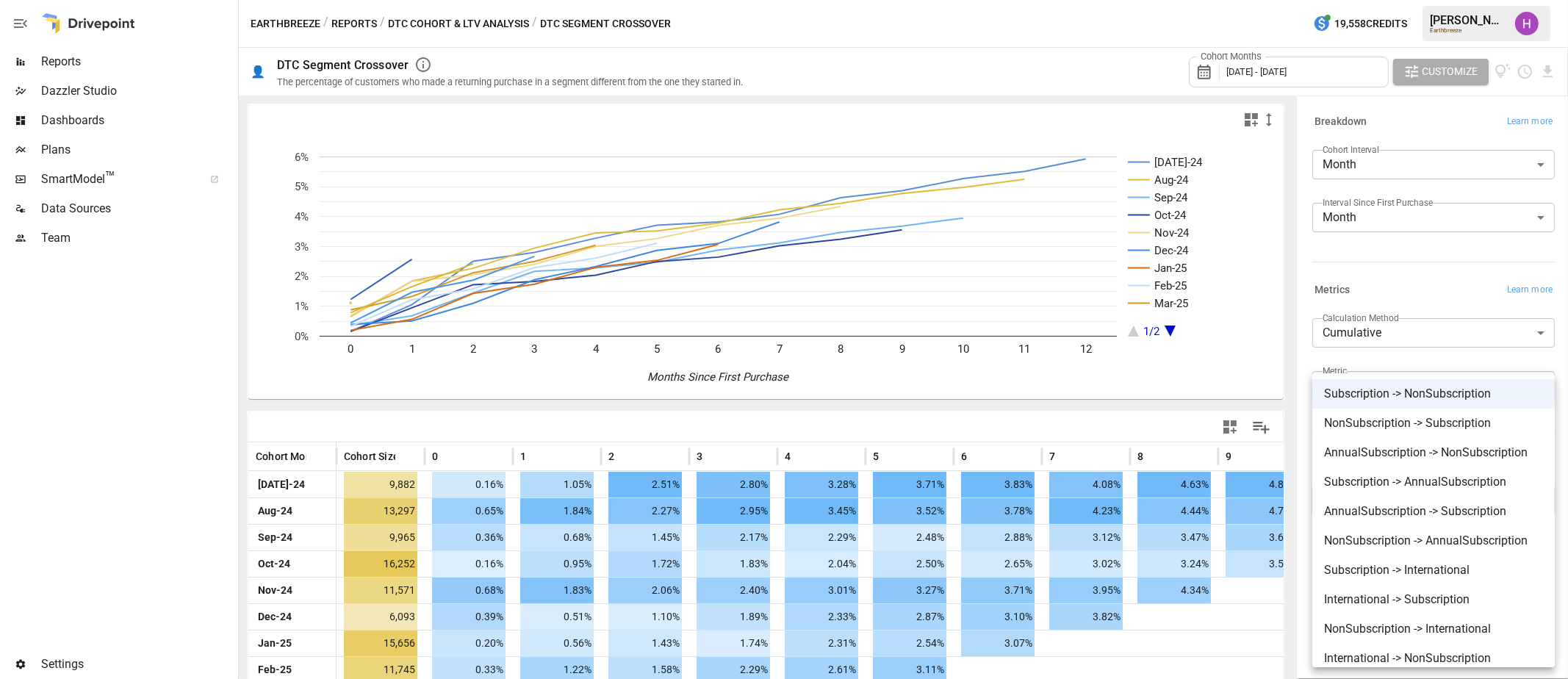
click at [1450, 420] on span "NonSubscription -> Subscription" at bounding box center [1433, 423] width 219 height 18
type input "**********"
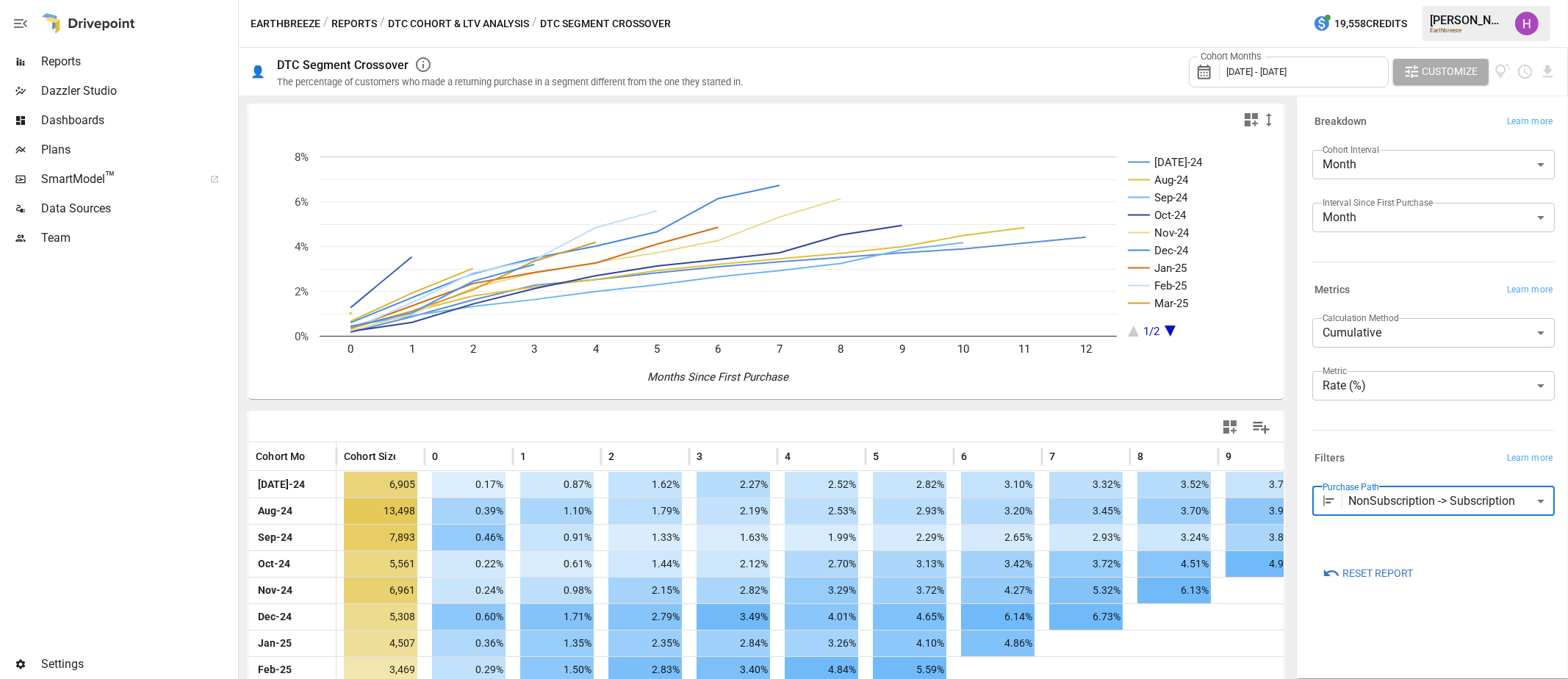
click at [368, 19] on button "Reports" at bounding box center [354, 24] width 45 height 19
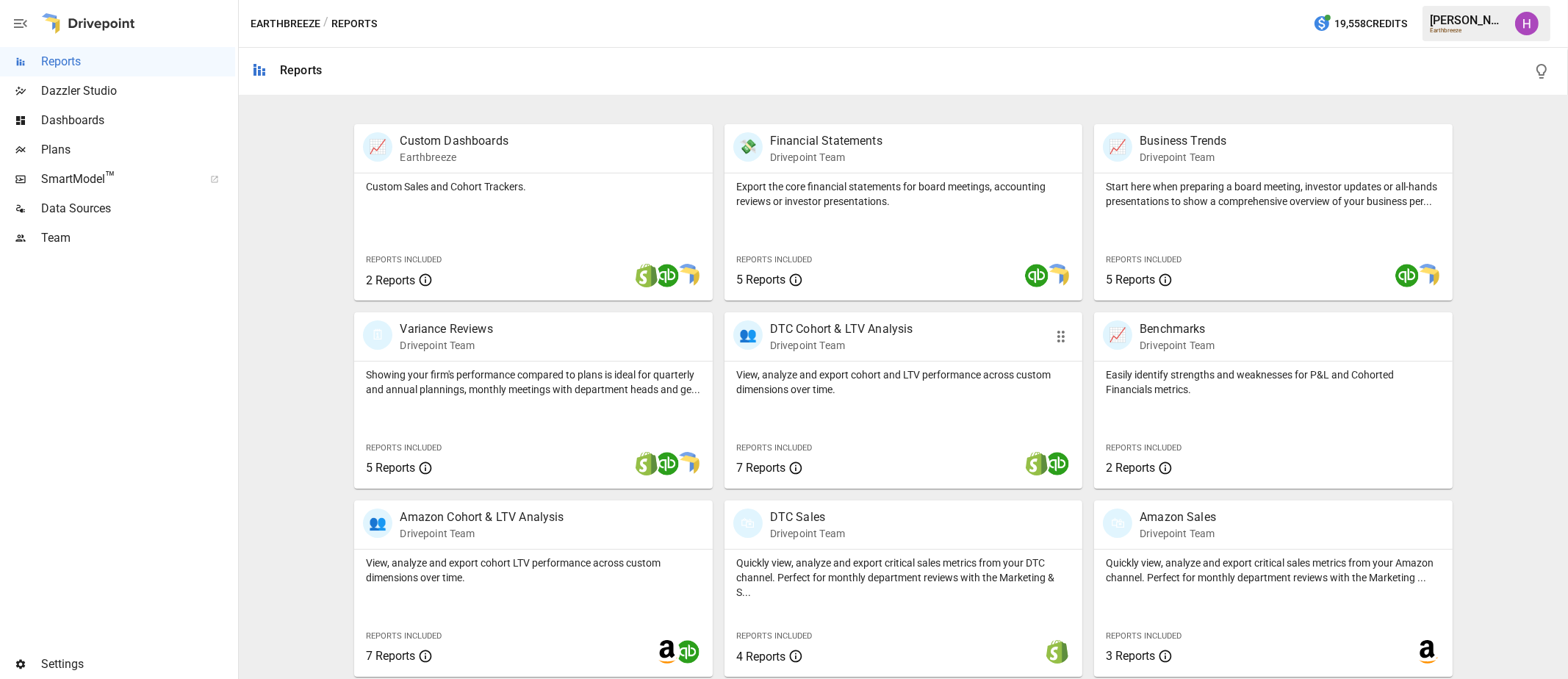
scroll to position [272, 0]
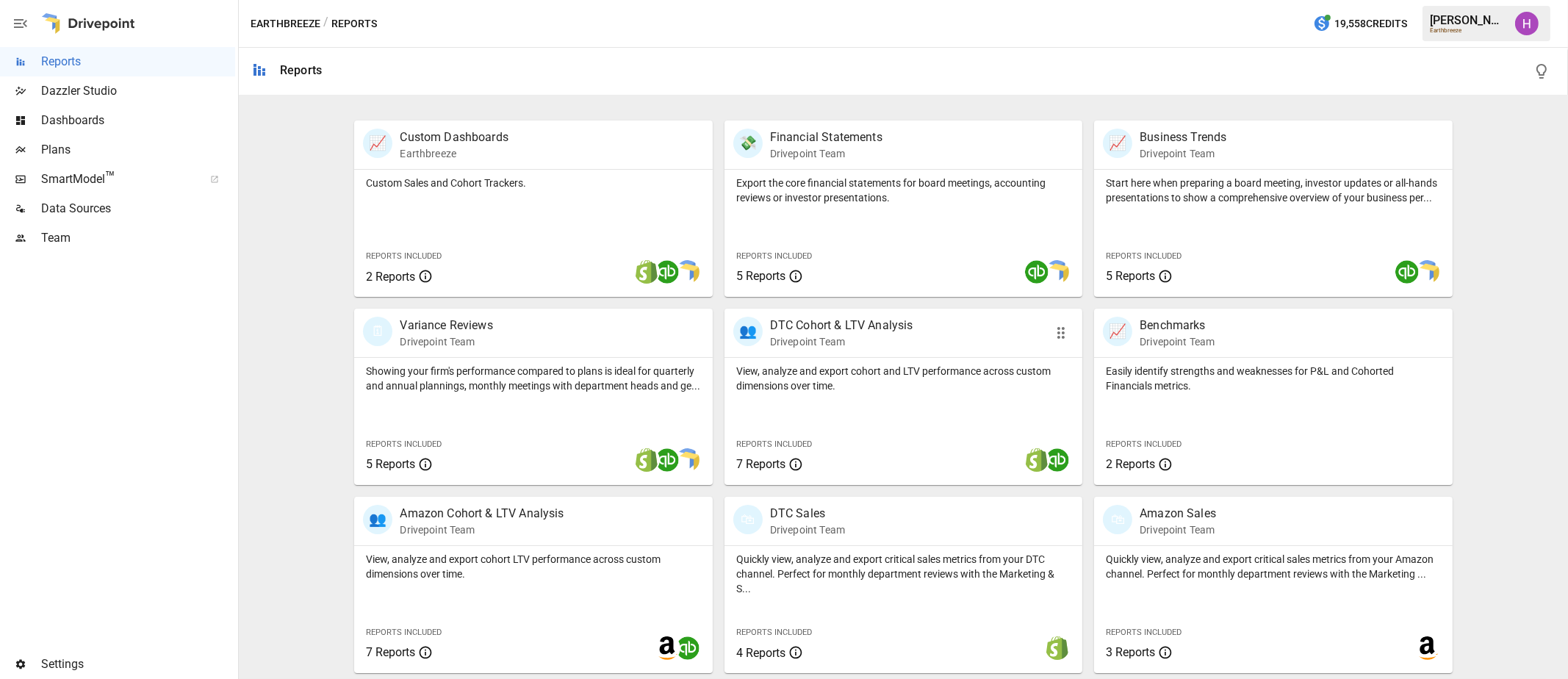
click at [911, 324] on div "👥 DTC Cohort & LTV Analysis Drivepoint Team" at bounding box center [875, 333] width 284 height 33
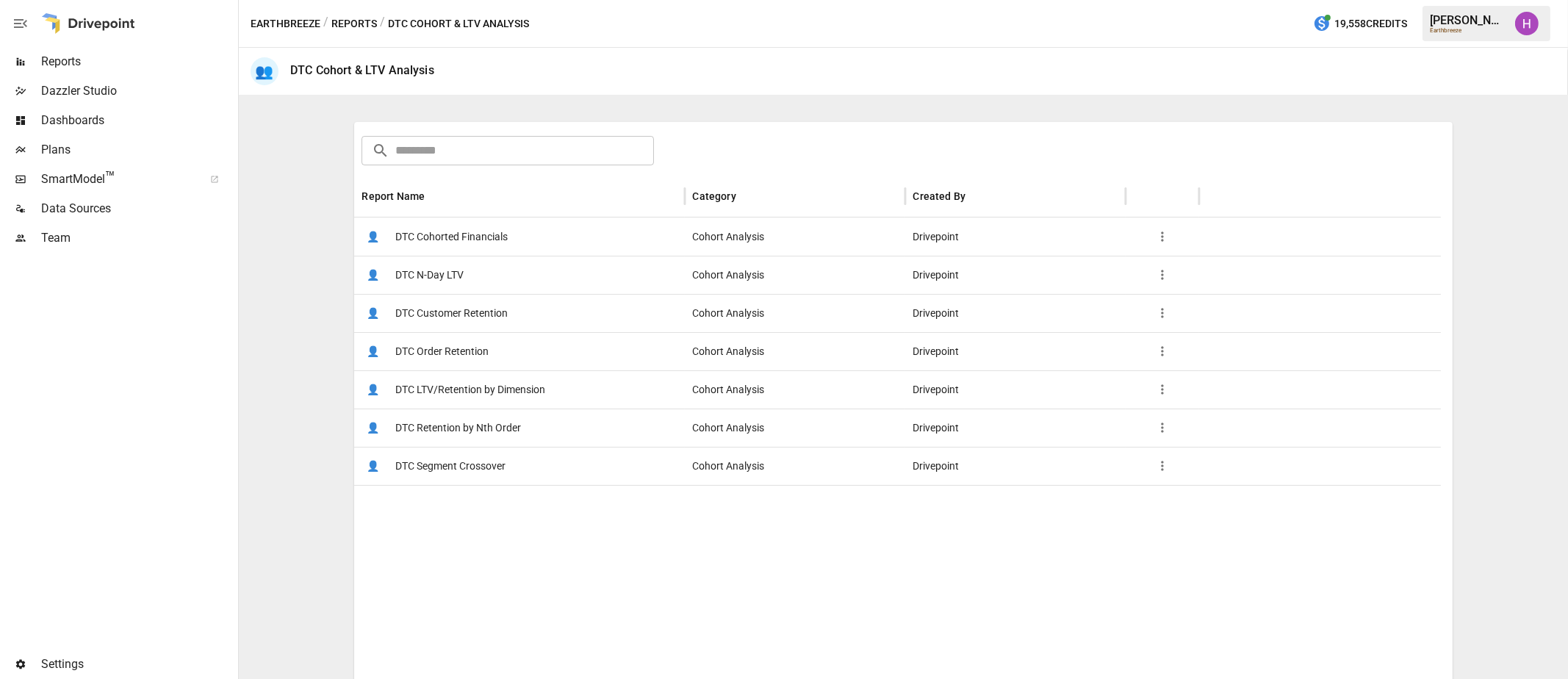
scroll to position [224, 0]
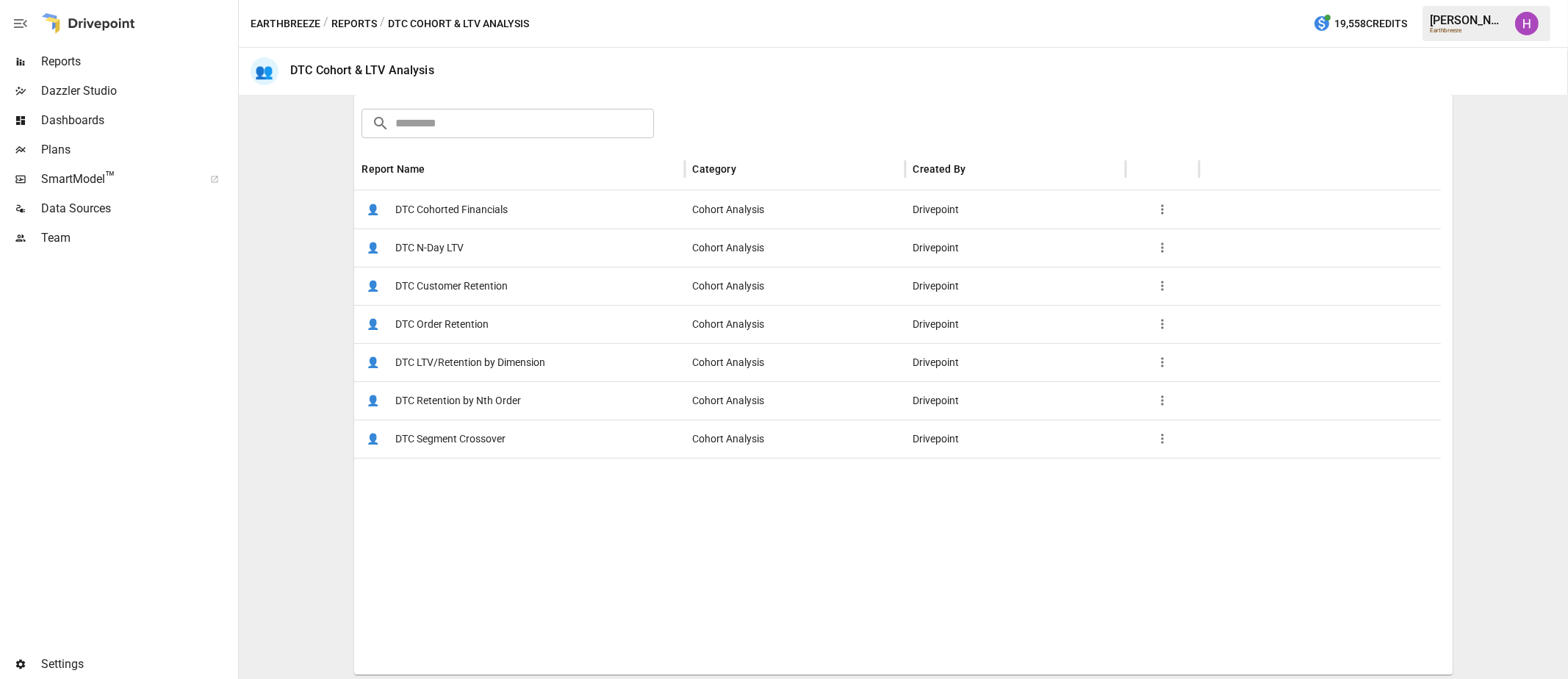
click at [440, 325] on span "DTC Order Retention" at bounding box center [442, 324] width 94 height 37
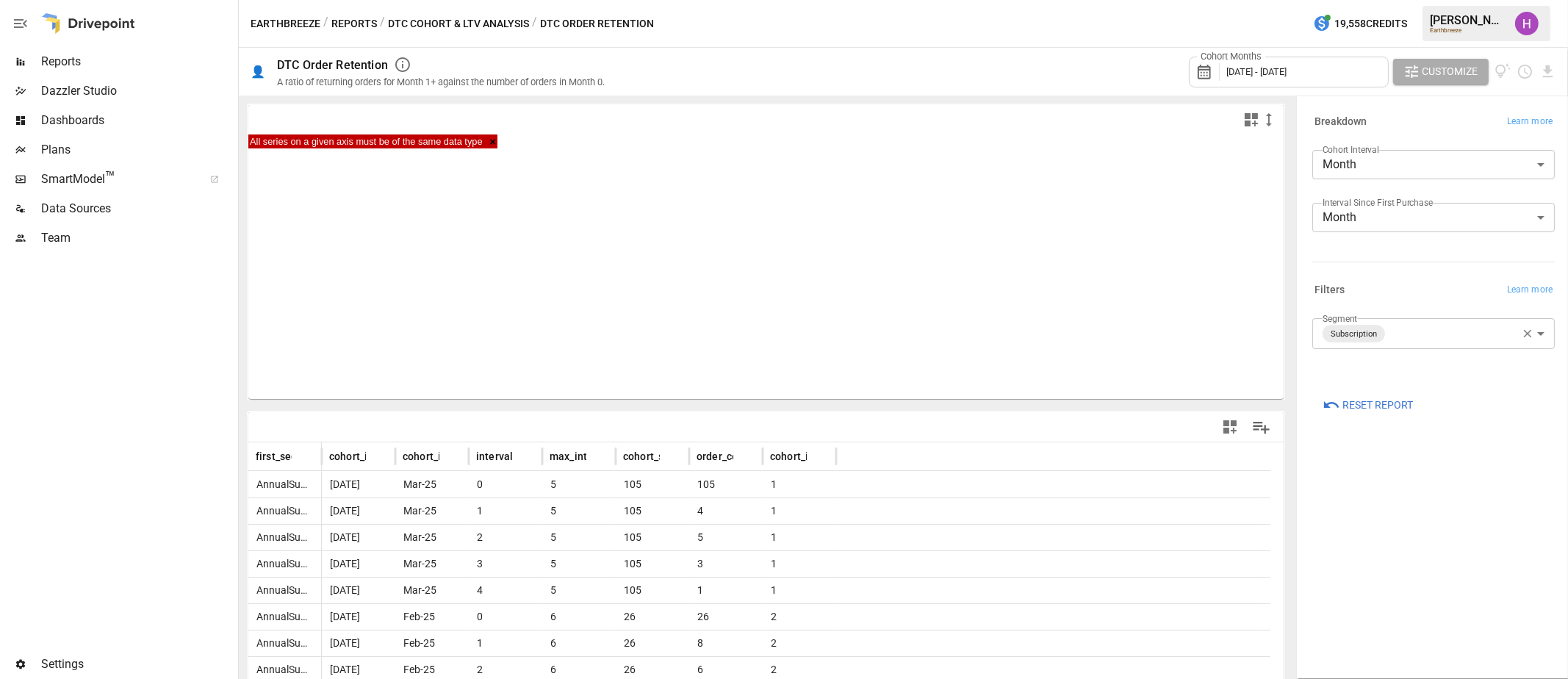
click at [140, 358] on div at bounding box center [117, 451] width 235 height 397
click at [1397, 408] on span "Reset Report" at bounding box center [1377, 405] width 71 height 19
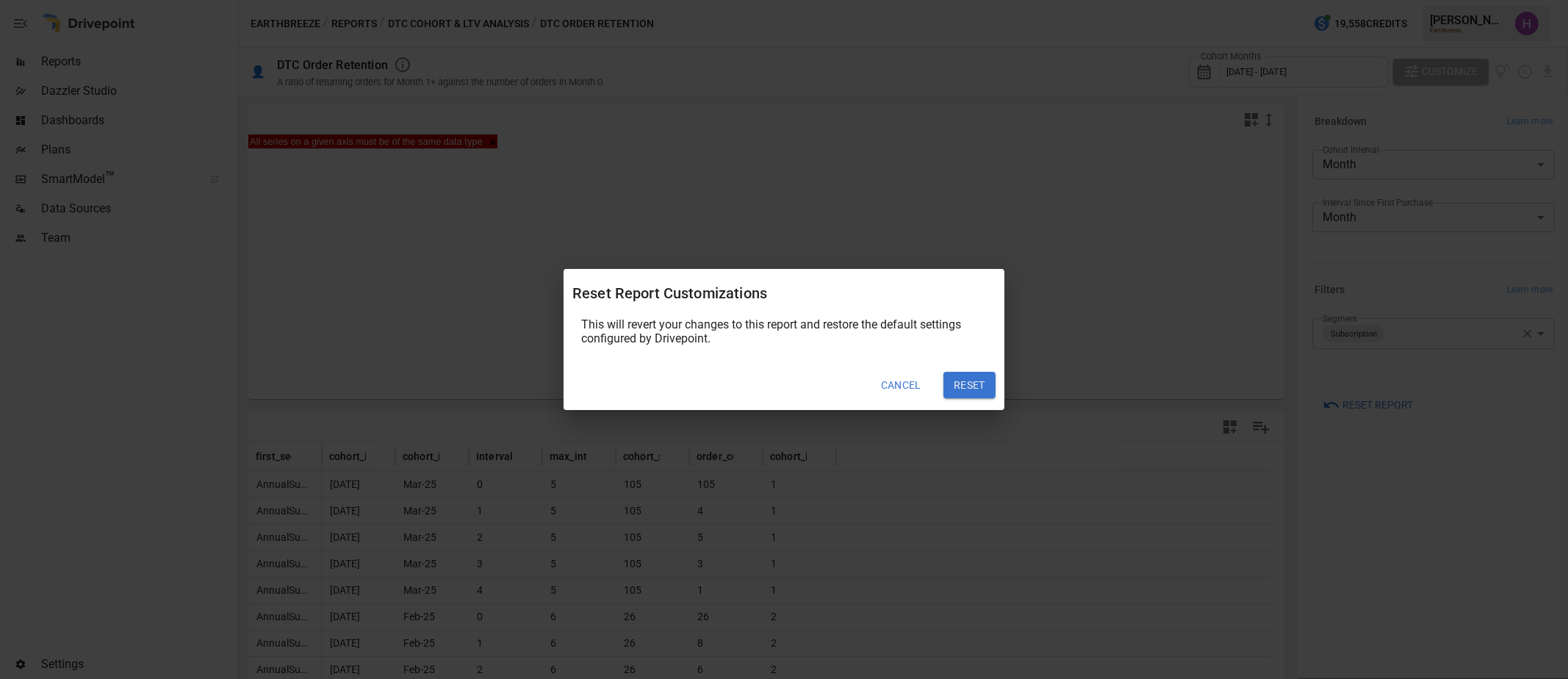
click at [1382, 397] on div "Reset Report Customizations This will revert your changes to this report and re…" at bounding box center [784, 340] width 1568 height 679
click at [984, 380] on button "Reset" at bounding box center [969, 385] width 52 height 27
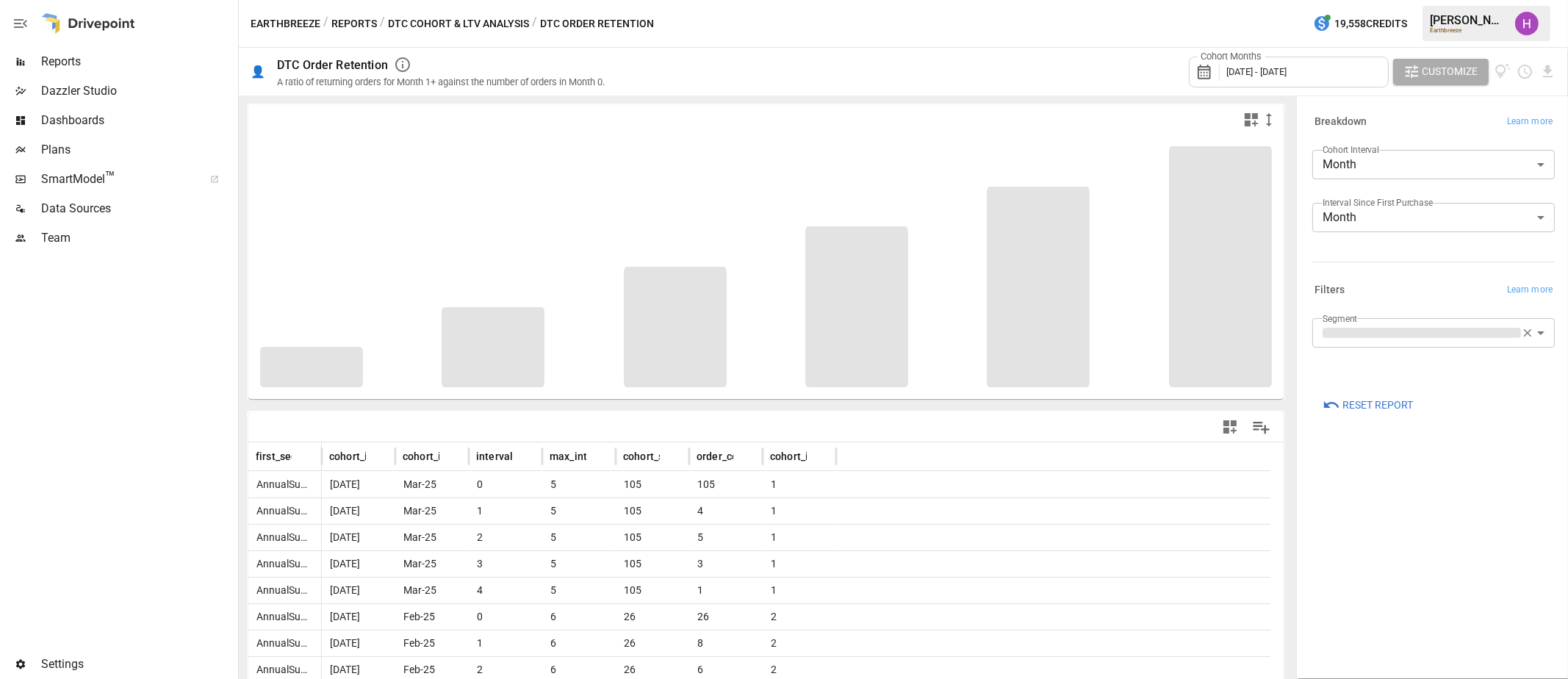
click at [172, 483] on div at bounding box center [117, 451] width 235 height 397
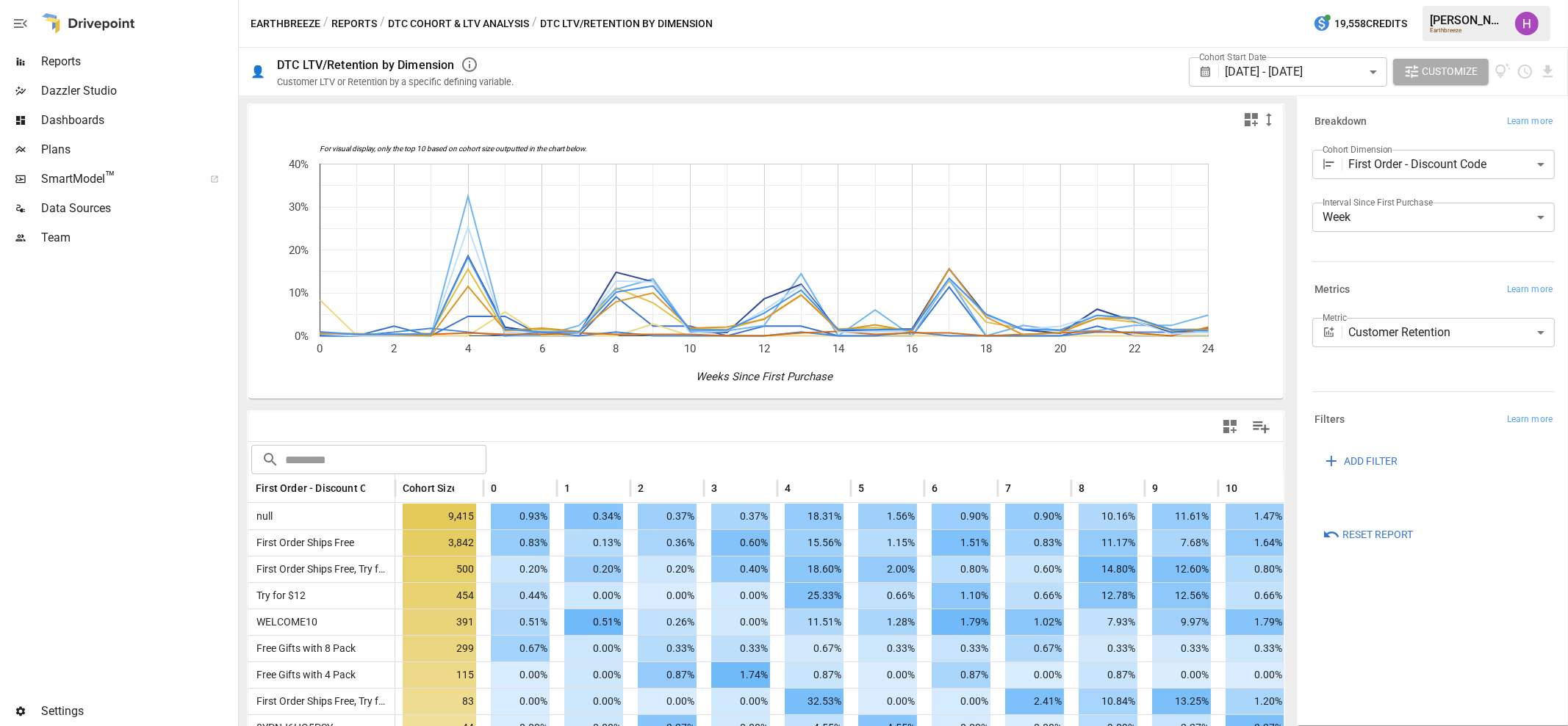
scroll to position [183, 0]
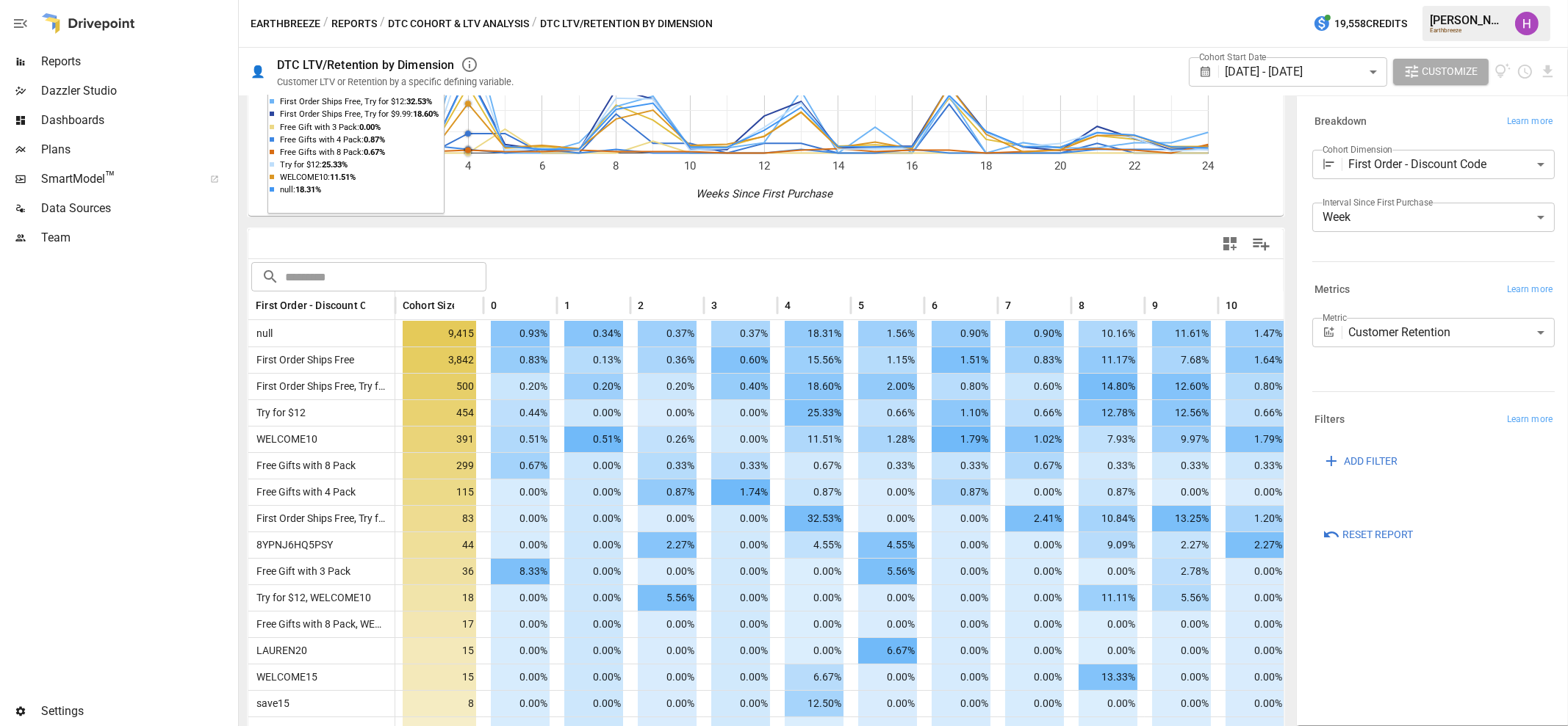
click at [354, 19] on button "Reports" at bounding box center [354, 24] width 45 height 19
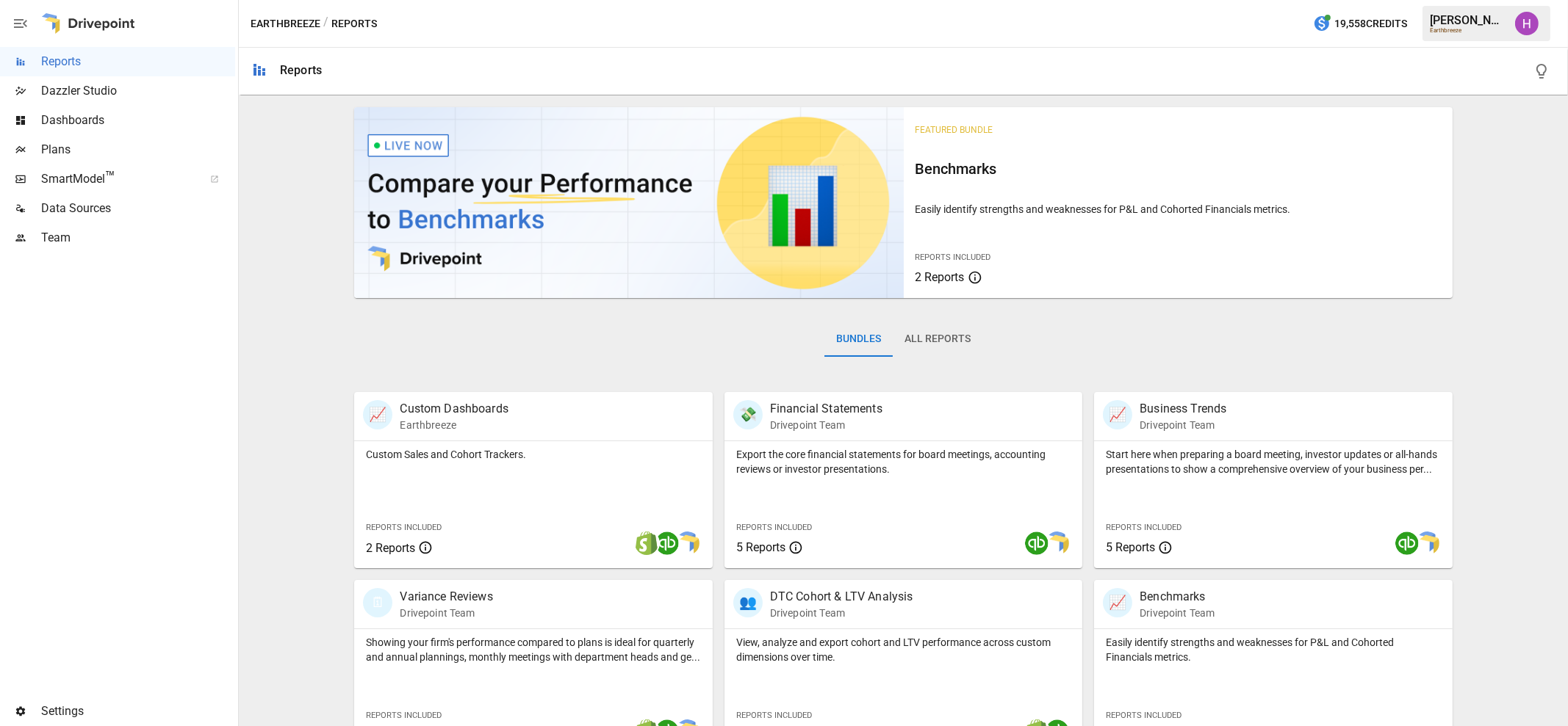
click at [930, 341] on button "All Reports" at bounding box center [937, 339] width 90 height 35
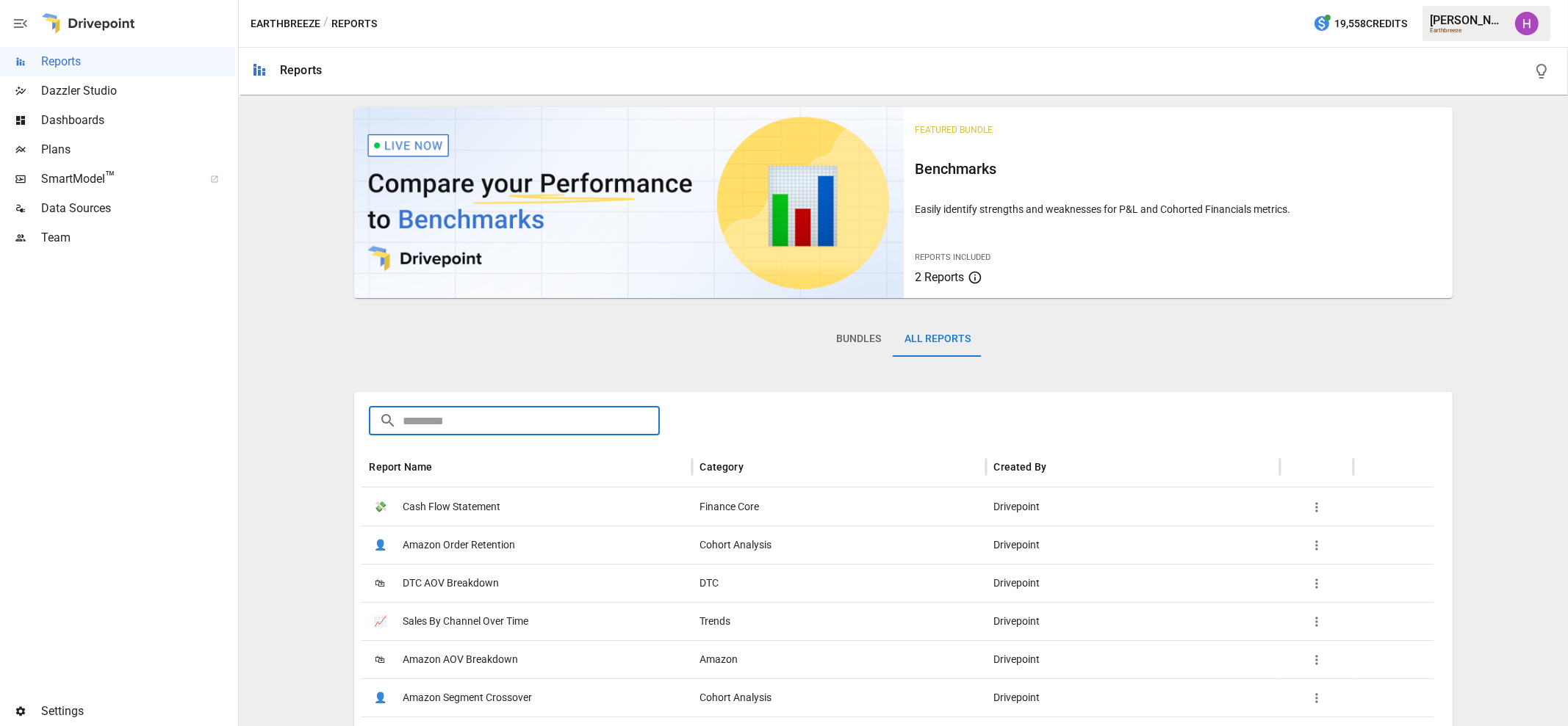
click at [596, 419] on input "text" at bounding box center [530, 421] width 256 height 30
type input "******"
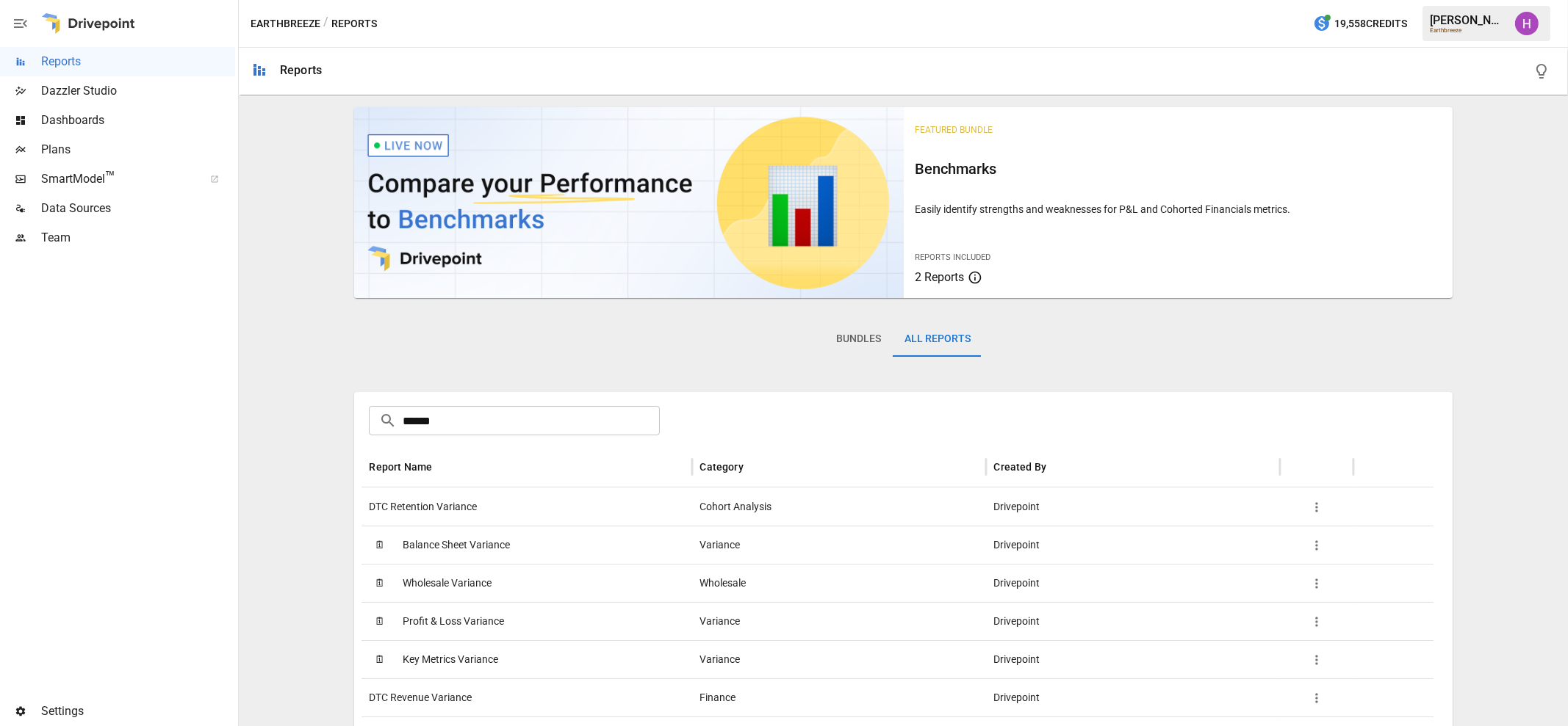
click at [455, 504] on span "DTC Retention Variance" at bounding box center [422, 507] width 108 height 37
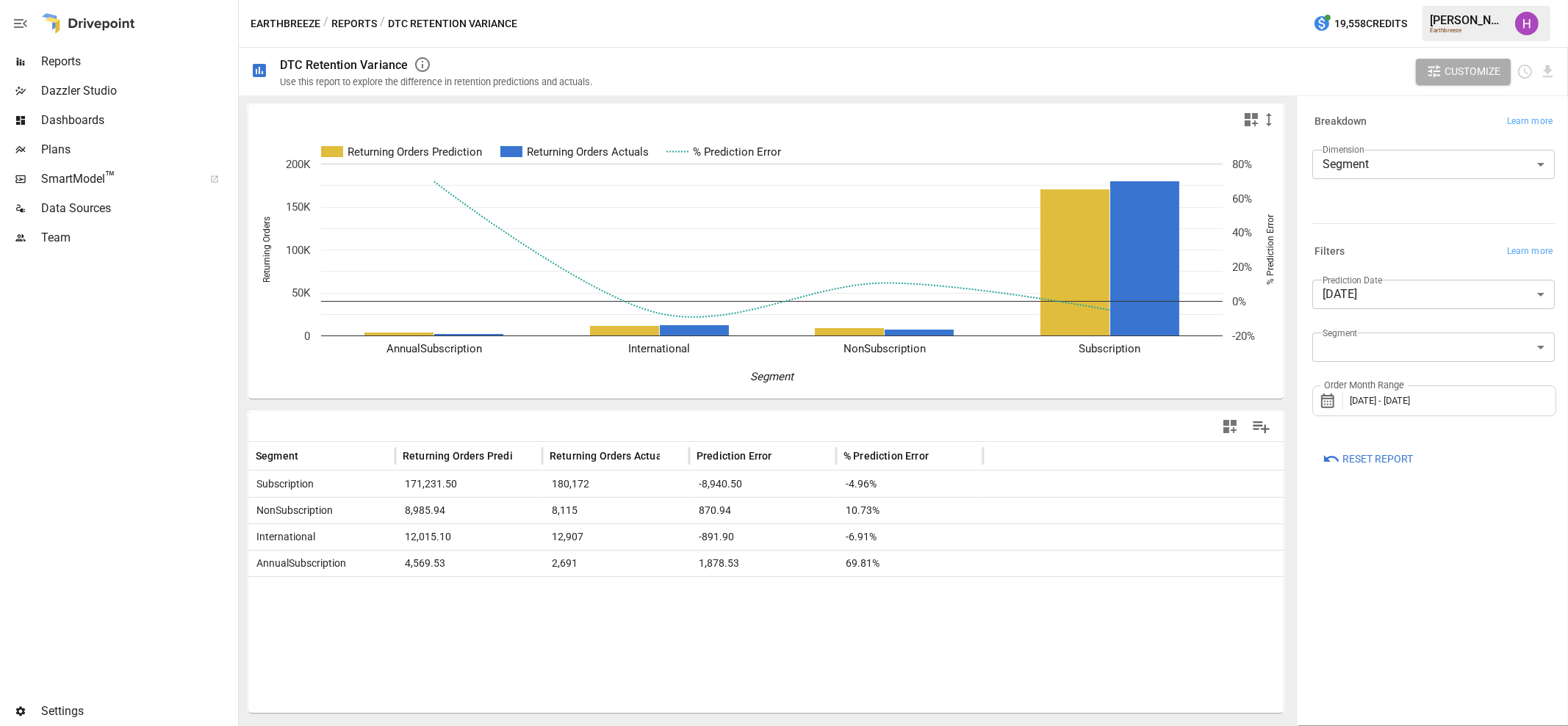
click at [1472, 0] on body "**********" at bounding box center [784, 0] width 1568 height 0
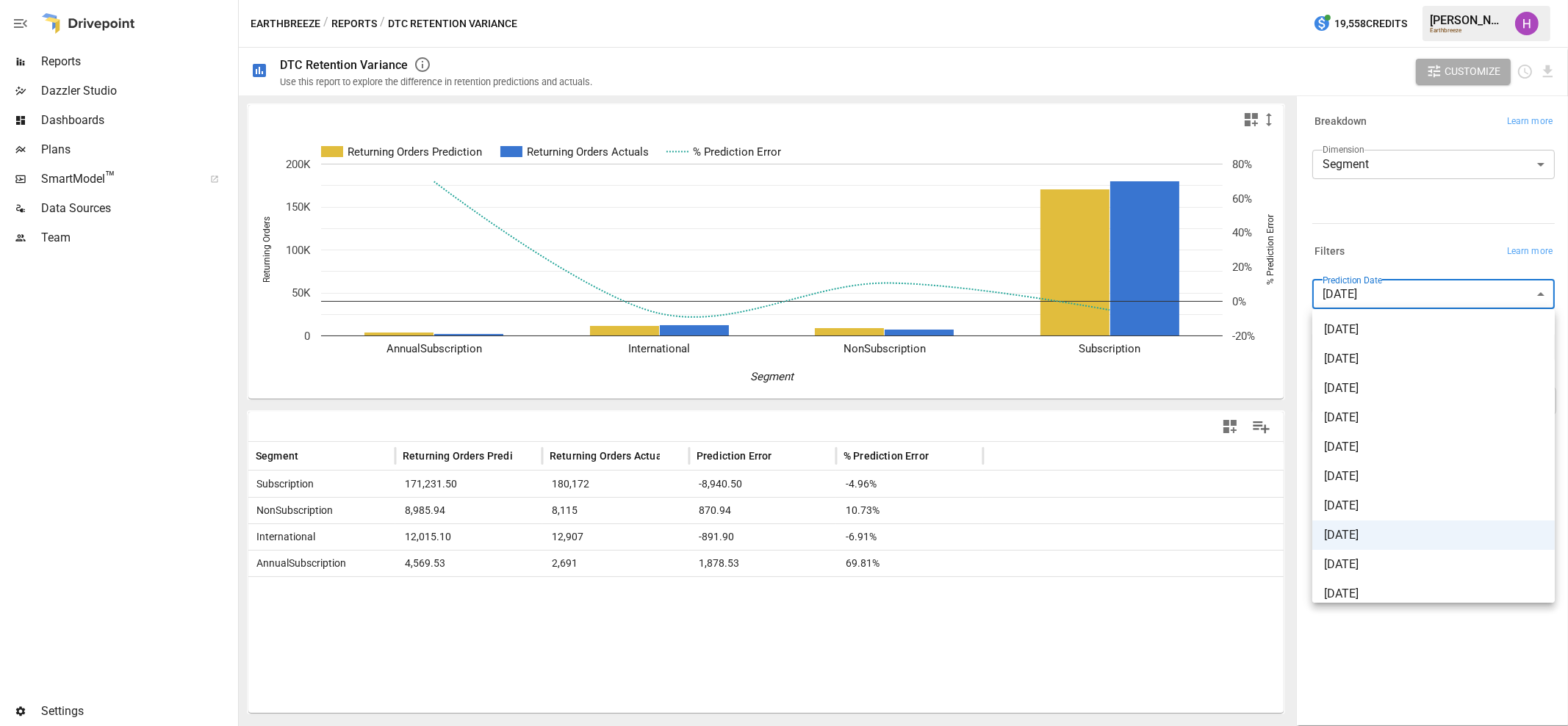
click at [1472, 299] on div at bounding box center [784, 363] width 1568 height 726
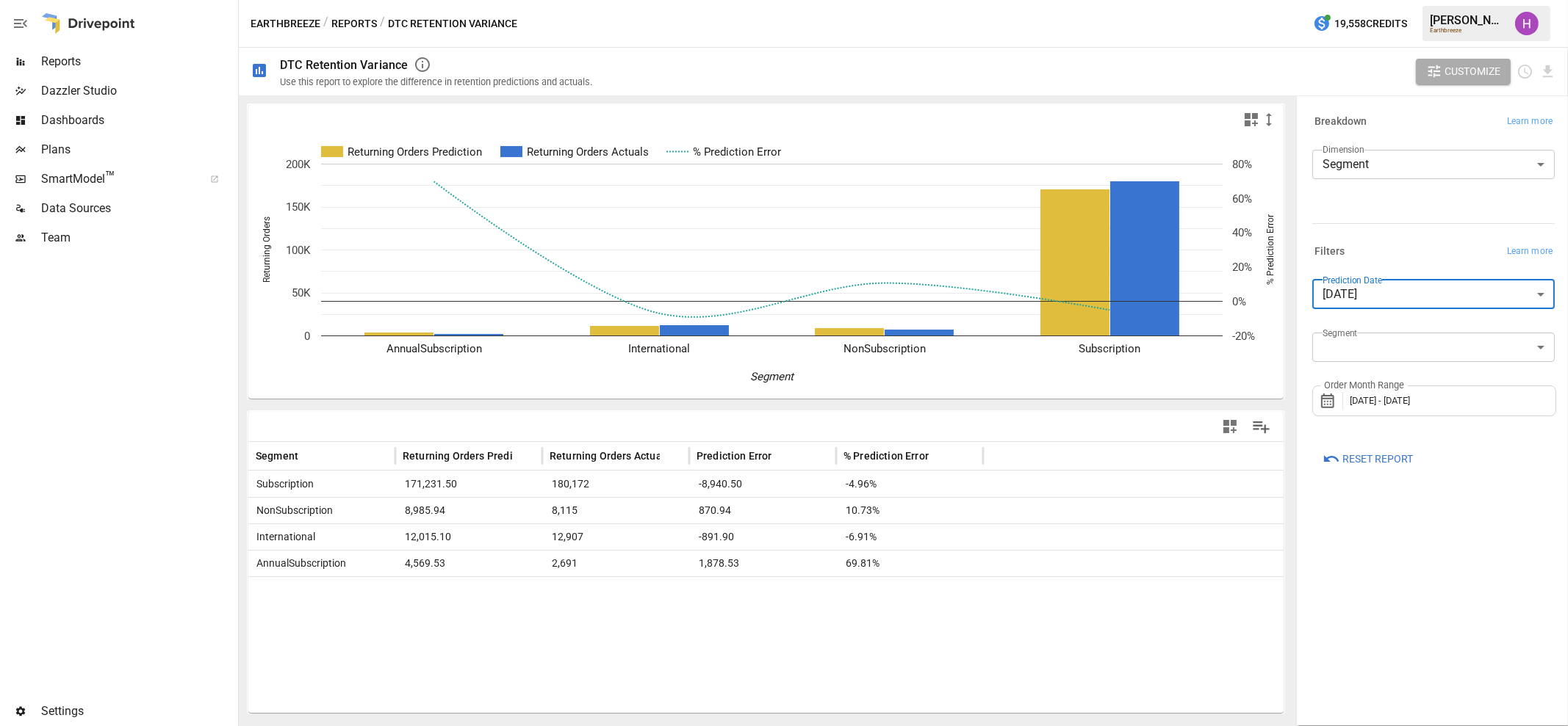
click at [1495, 400] on div "Order Month Range December 2024 - December 2024" at bounding box center [1434, 401] width 244 height 31
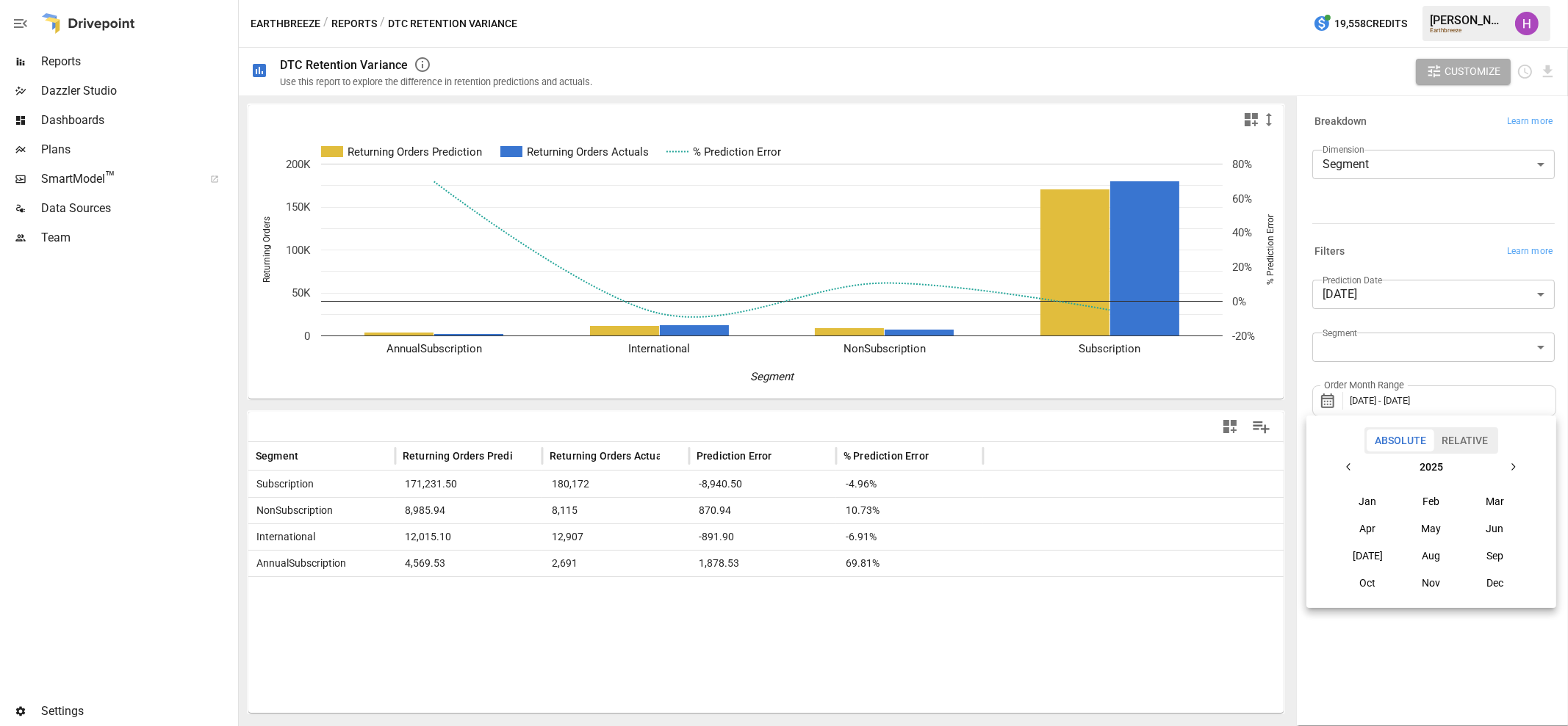
click at [1370, 552] on button "[DATE]" at bounding box center [1367, 556] width 63 height 27
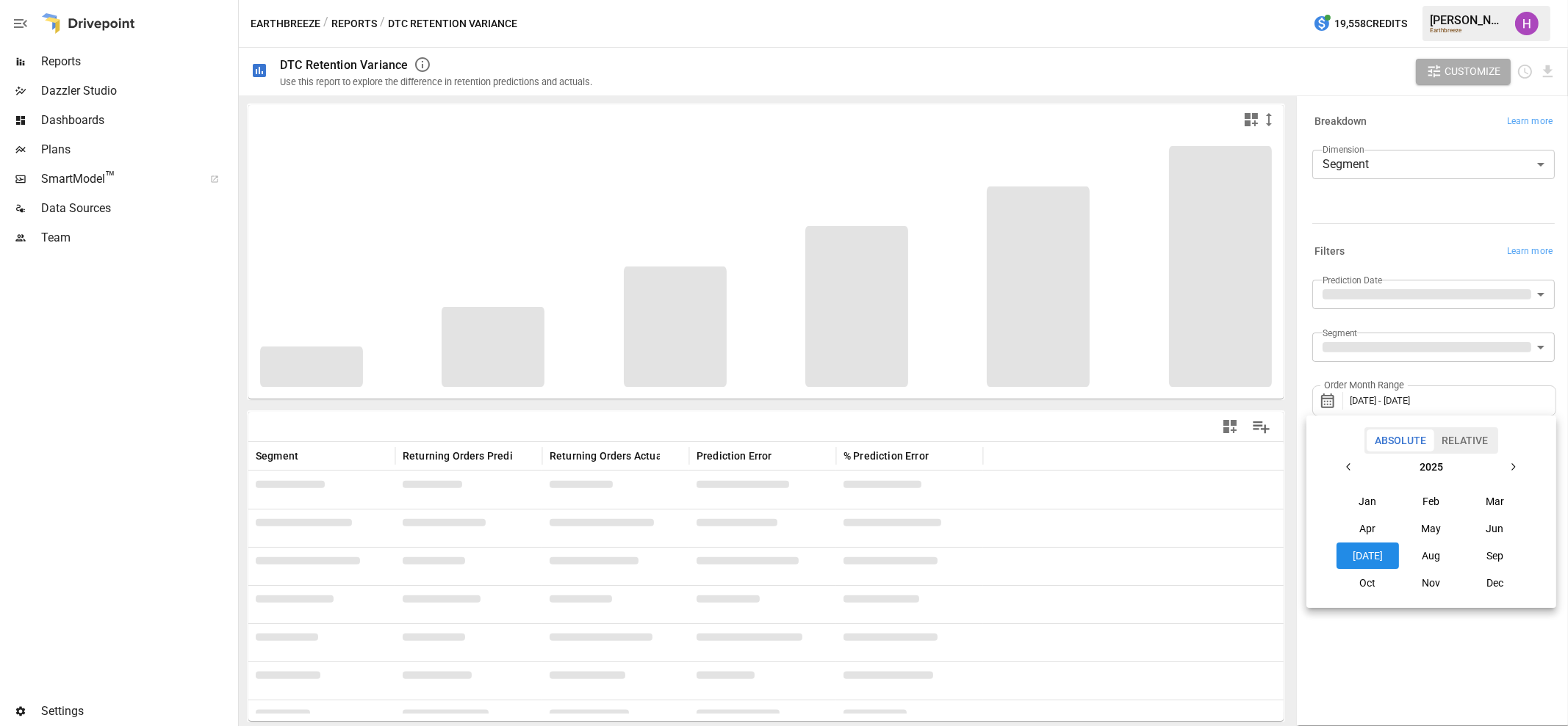
click at [1369, 669] on div at bounding box center [784, 363] width 1568 height 726
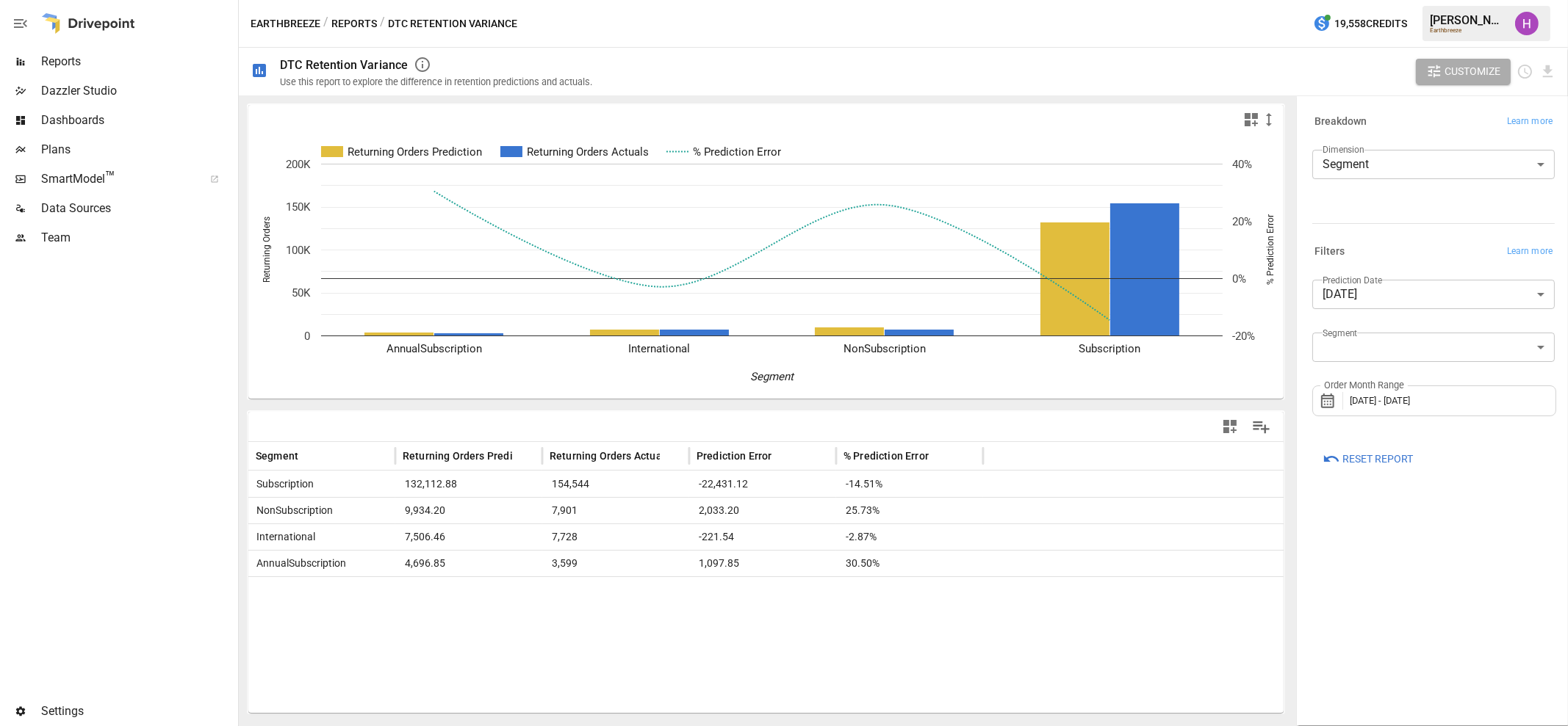
click at [1415, 0] on body "**********" at bounding box center [784, 0] width 1568 height 0
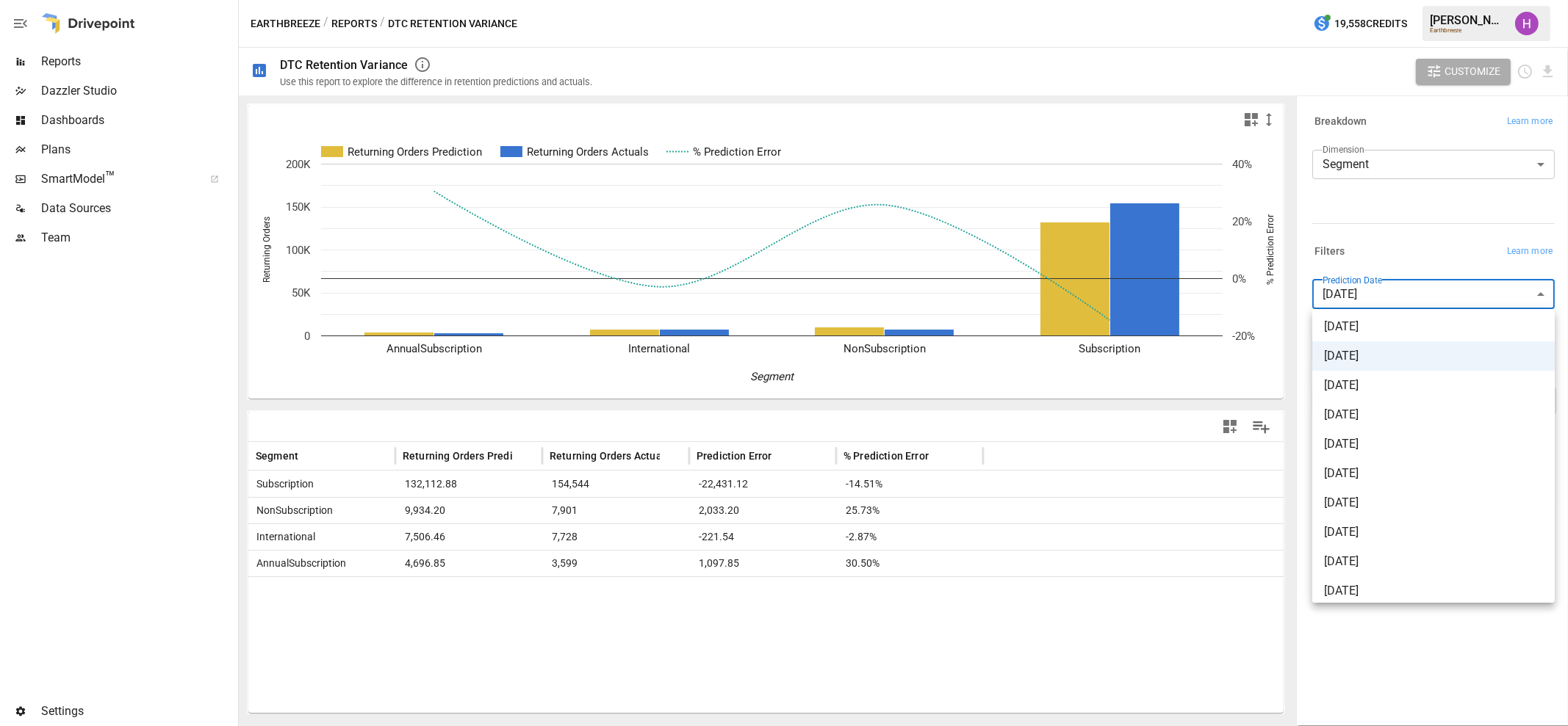
scroll to position [183, 0]
click at [1381, 492] on span "[DATE]" at bounding box center [1433, 500] width 219 height 18
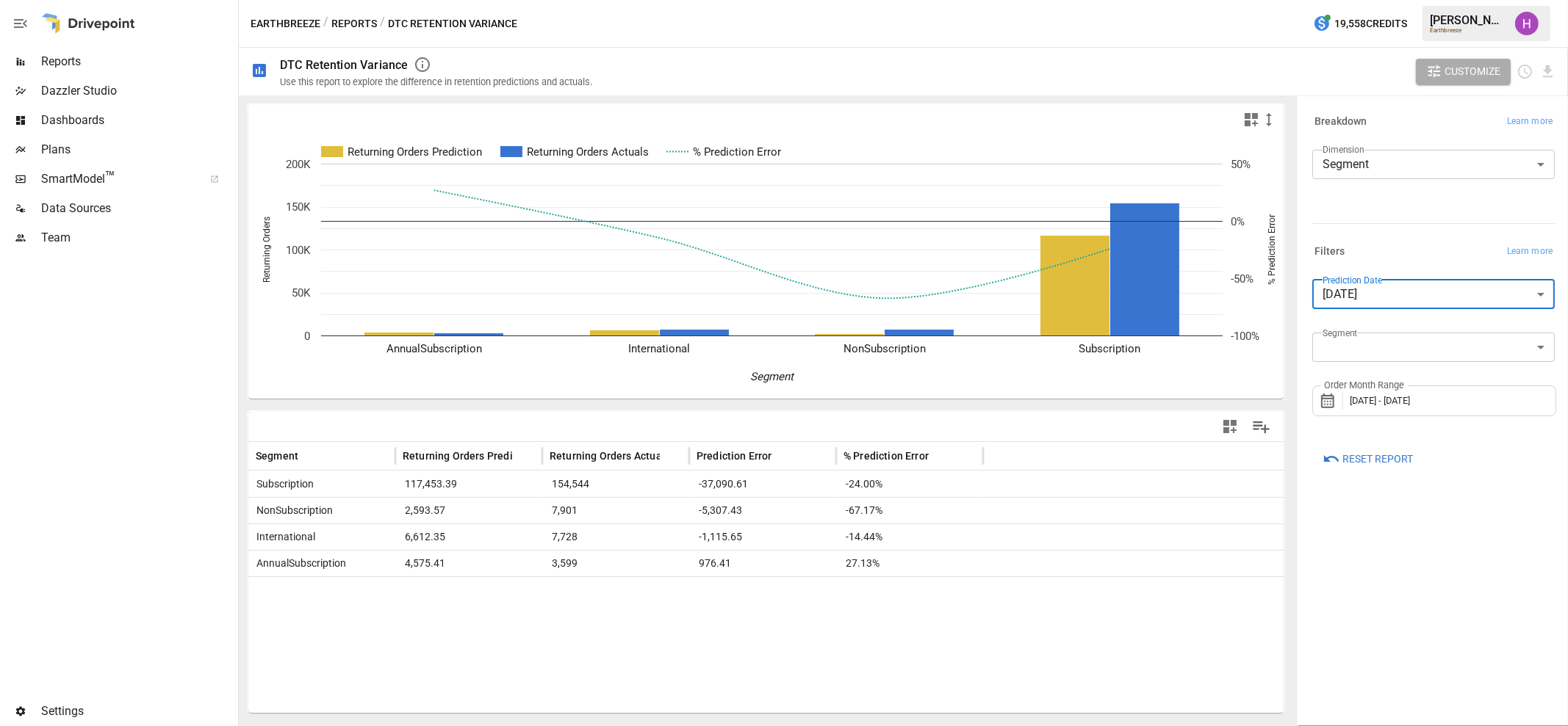
click at [1447, 0] on body "**********" at bounding box center [784, 0] width 1568 height 0
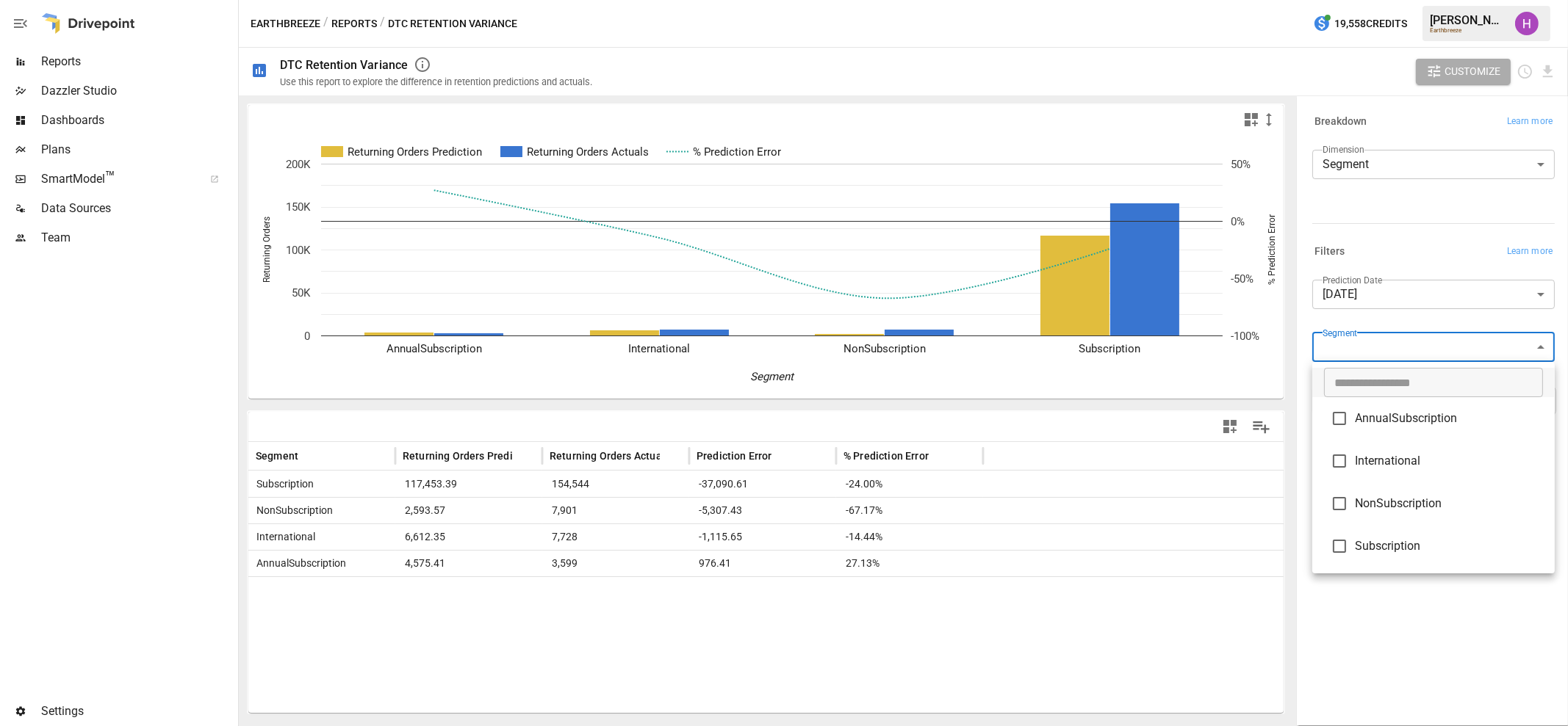
click at [1447, 350] on div at bounding box center [784, 363] width 1568 height 726
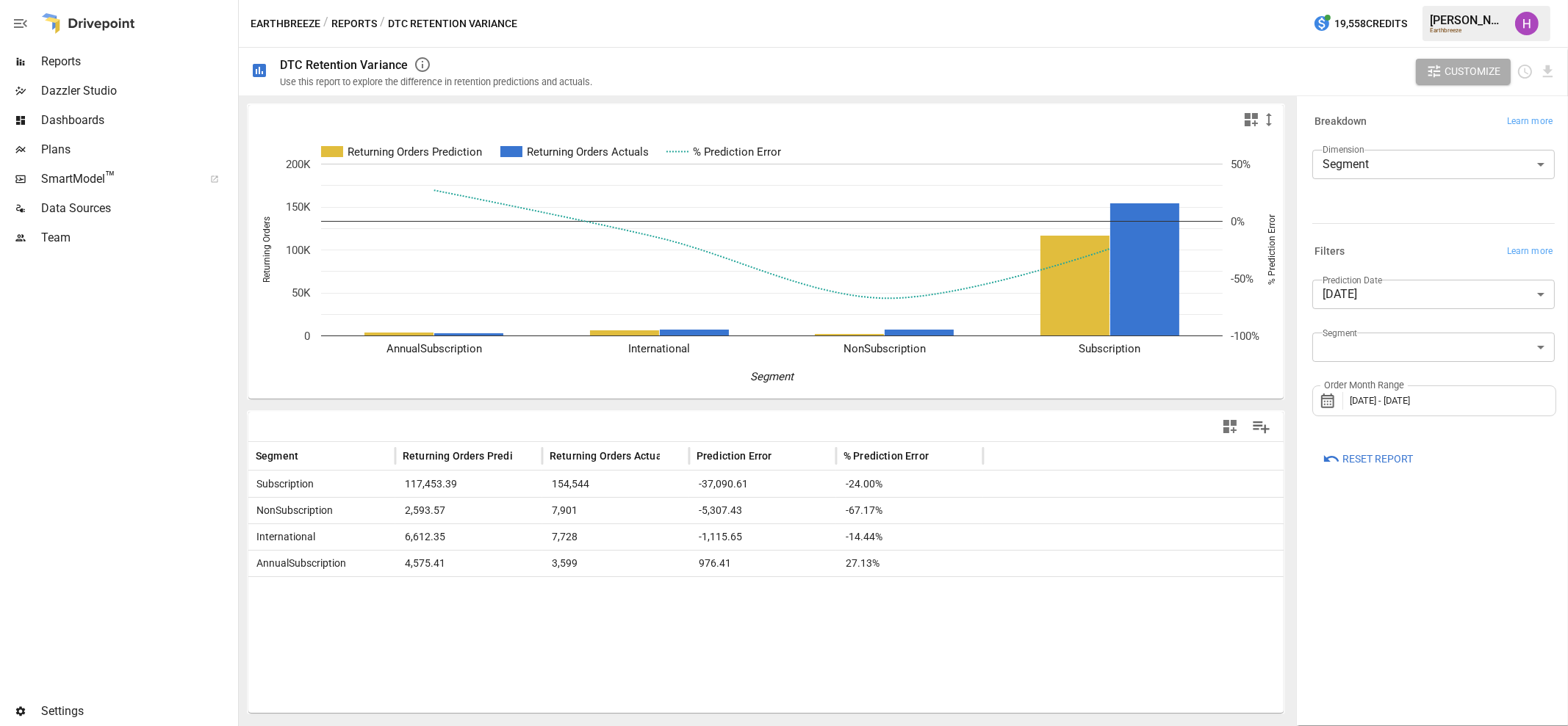
click at [1385, 542] on div "**********" at bounding box center [1434, 411] width 266 height 622
click at [1441, 0] on body "**********" at bounding box center [784, 0] width 1568 height 0
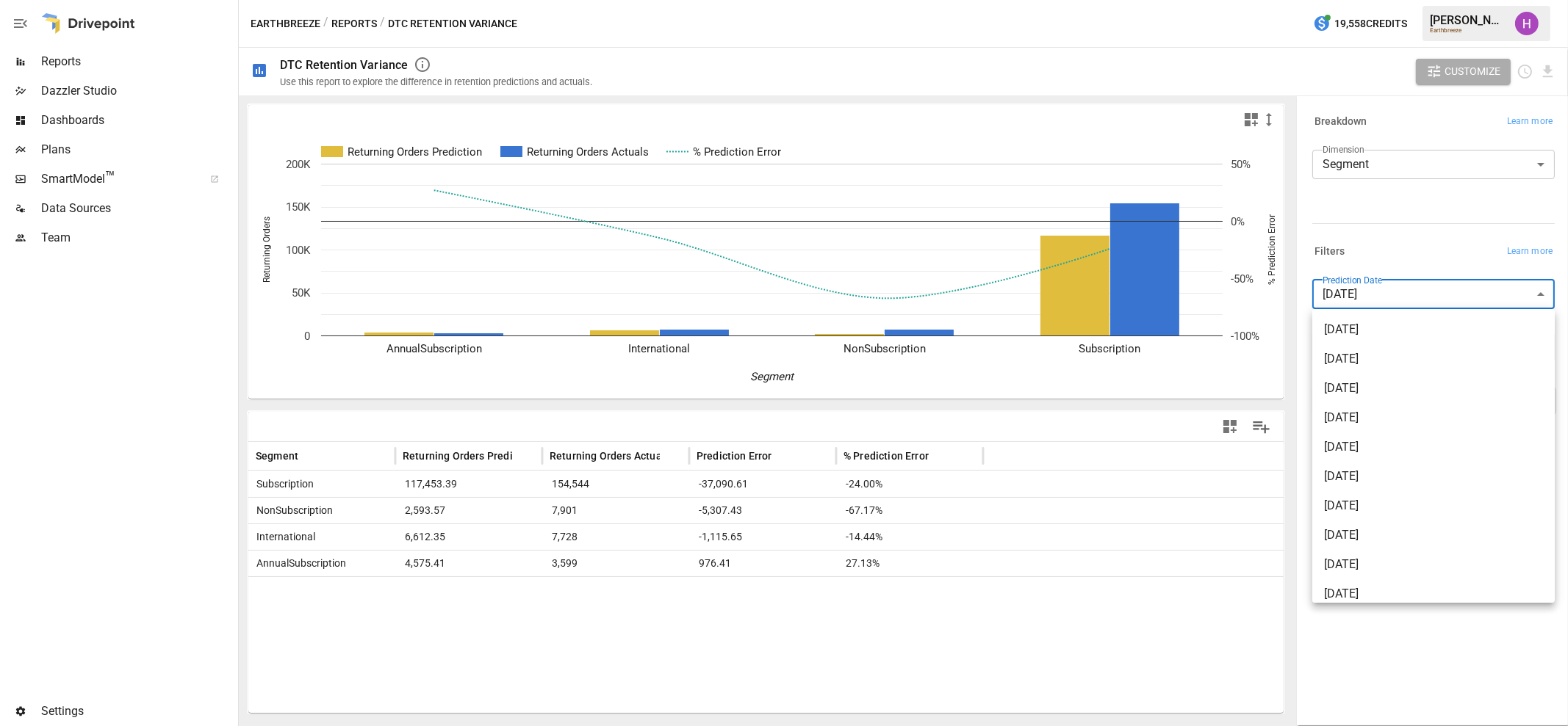
click at [1414, 334] on span "2025-07-01" at bounding box center [1433, 330] width 219 height 18
type input "**********"
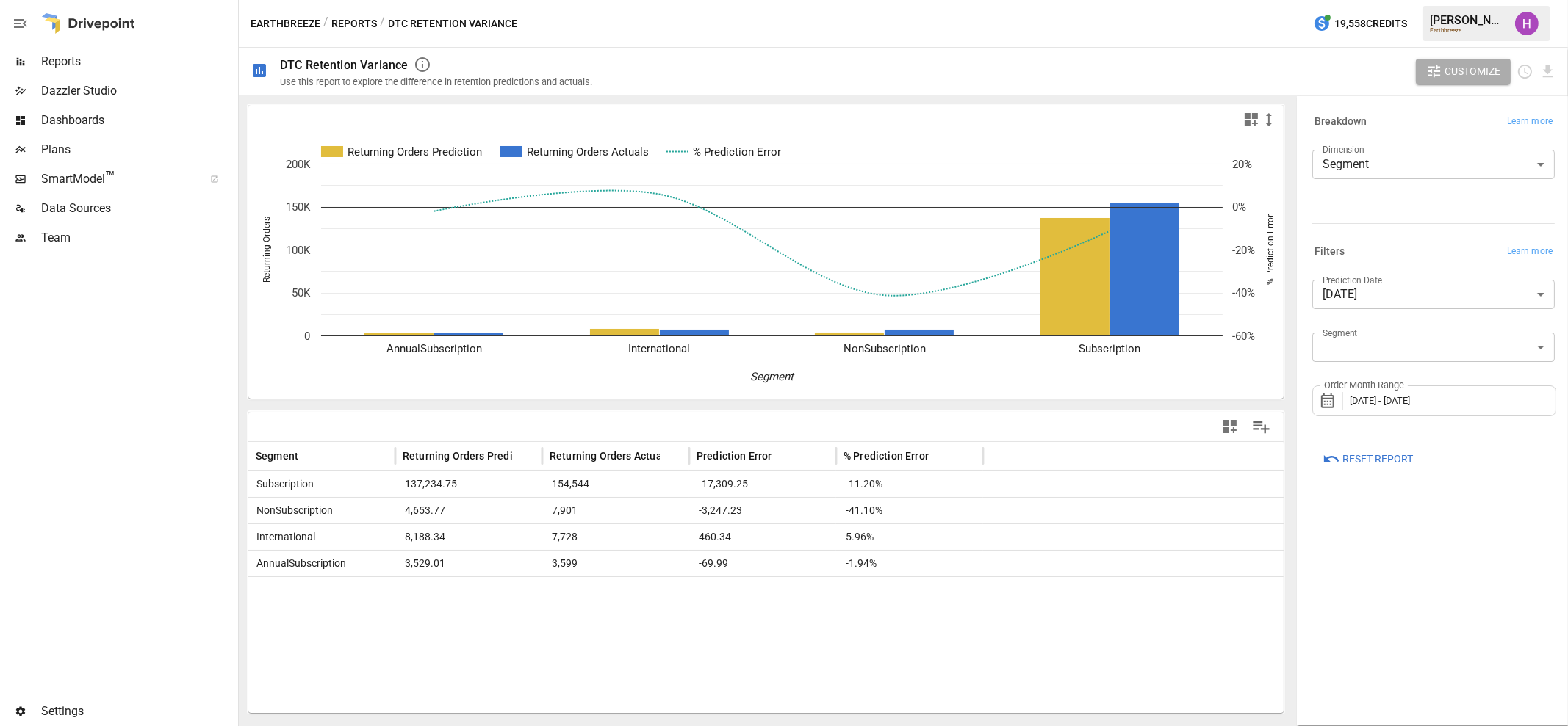
click at [1006, 21] on div "Earthbreeze / Reports / DTC Retention Variance 19,558 Credits Harry A. Earthbre…" at bounding box center [902, 23] width 1329 height 47
